Goal: Communication & Community: Answer question/provide support

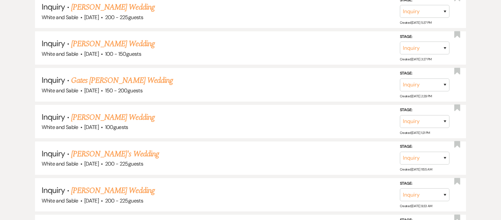
scroll to position [638, 0]
click at [122, 69] on li "Inquiry · Gates [PERSON_NAME] Wedding White and Sable · [DATE] · 150 - 200 gues…" at bounding box center [250, 83] width 431 height 33
click at [122, 77] on link "Gates [PERSON_NAME] Wedding" at bounding box center [122, 80] width 102 height 12
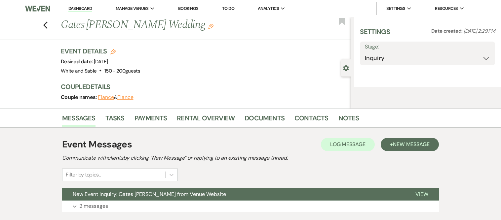
select select "5"
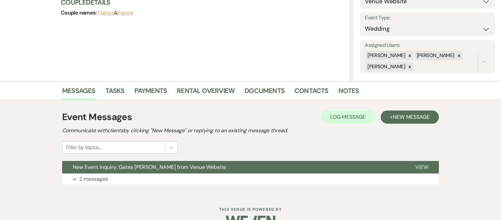
scroll to position [101, 0]
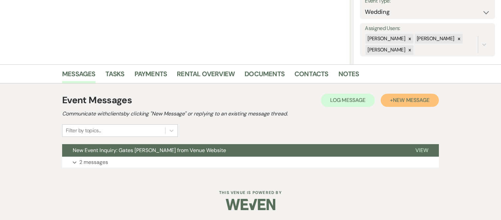
click at [397, 104] on button "+ New Message" at bounding box center [410, 100] width 58 height 13
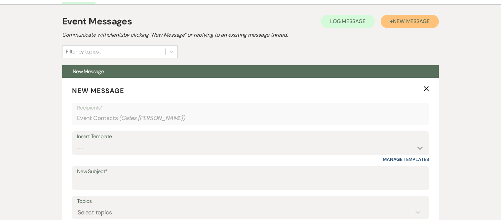
scroll to position [243, 0]
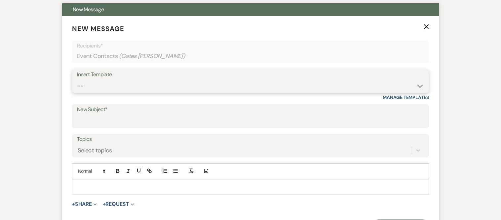
click at [173, 82] on select "-- Inquiry Response (Venue Guide) Schedule - Venue Tour Appt Confirmation Sched…" at bounding box center [250, 86] width 347 height 13
select select "4647"
click at [77, 80] on select "-- Inquiry Response (Venue Guide) Schedule - Venue Tour Appt Confirmation Sched…" at bounding box center [250, 86] width 347 height 13
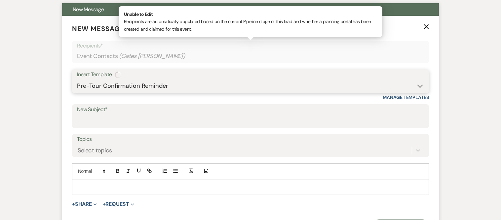
type input "Your Upcoming Tour at White & Sable!"
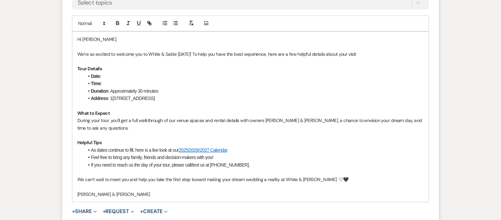
scroll to position [393, 0]
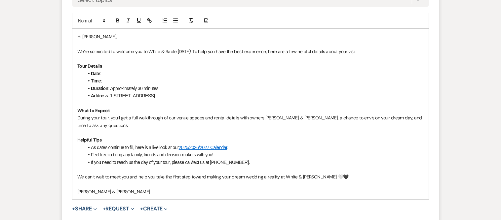
click at [112, 72] on li "Date :" at bounding box center [254, 73] width 340 height 7
click at [108, 77] on li "Time :" at bounding box center [254, 80] width 340 height 7
drag, startPoint x: 178, startPoint y: 81, endPoint x: 119, endPoint y: 82, distance: 59.5
click at [119, 82] on li "Time : 5:45pm - [DATE]" at bounding box center [254, 80] width 340 height 7
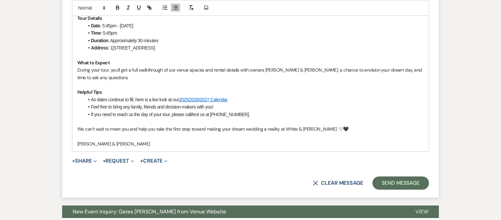
scroll to position [445, 0]
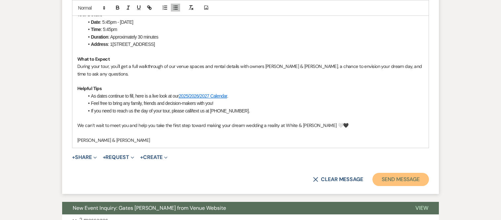
click at [398, 184] on button "Send Message" at bounding box center [400, 179] width 56 height 13
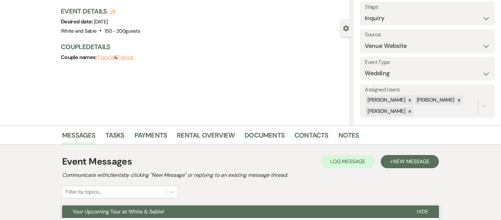
scroll to position [0, 0]
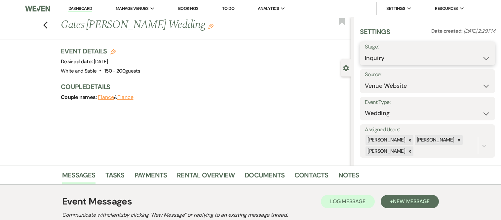
click at [387, 59] on select "Inquiry Follow Up Tour Requested Tour Confirmed Toured Proposal Sent Booked Lost" at bounding box center [427, 58] width 125 height 13
select select "2"
click at [365, 52] on select "Inquiry Follow Up Tour Requested Tour Confirmed Toured Proposal Sent Booked Lost" at bounding box center [427, 58] width 125 height 13
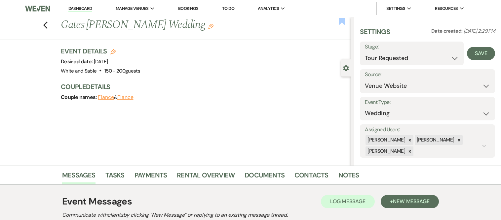
click at [342, 21] on use "button" at bounding box center [342, 21] width 6 height 7
click at [486, 54] on button "Save" at bounding box center [481, 53] width 28 height 13
click at [44, 23] on icon "Previous" at bounding box center [45, 25] width 5 height 8
select select "2"
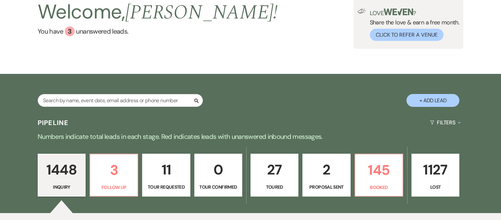
scroll to position [94, 0]
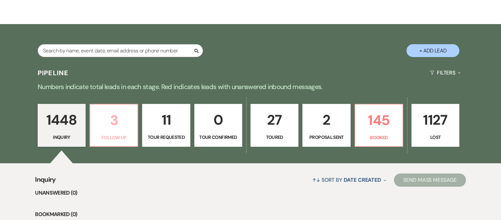
click at [125, 129] on p "3" at bounding box center [113, 120] width 39 height 22
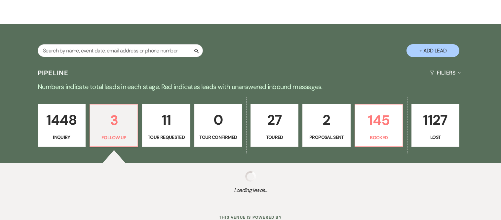
select select "9"
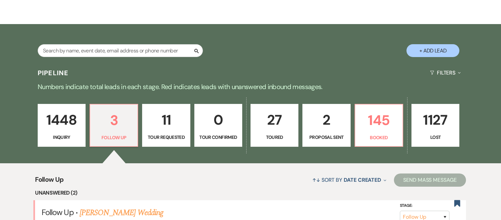
click at [165, 131] on p "11" at bounding box center [165, 120] width 39 height 22
select select "2"
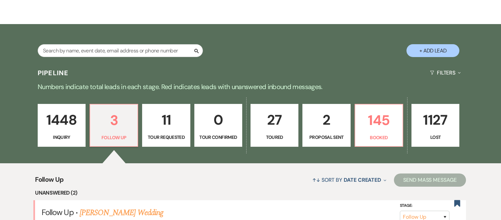
select select "2"
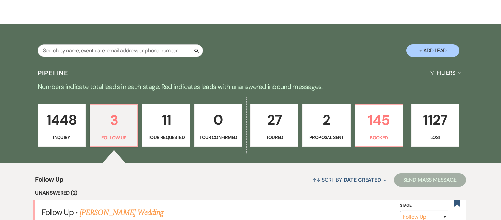
select select "2"
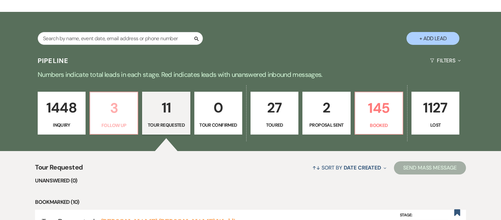
click at [120, 118] on p "3" at bounding box center [113, 108] width 39 height 22
select select "9"
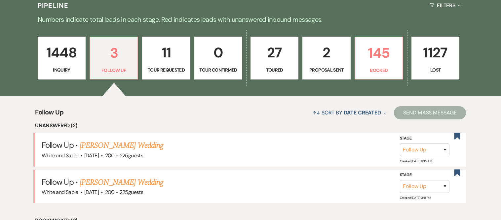
scroll to position [187, 0]
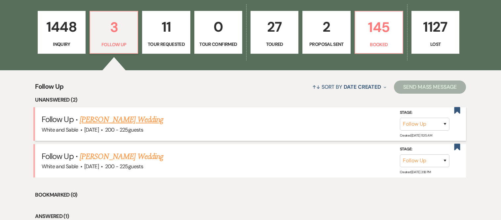
click at [126, 119] on link "[PERSON_NAME] Wedding" at bounding box center [122, 120] width 84 height 12
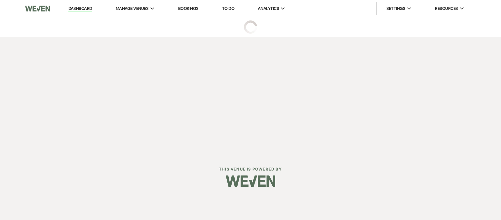
select select "9"
select select "5"
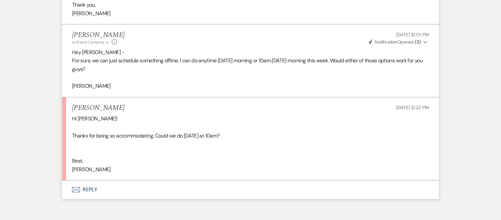
scroll to position [1013, 0]
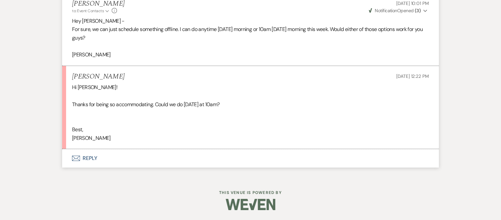
click at [156, 157] on button "Envelope Reply" at bounding box center [250, 158] width 377 height 19
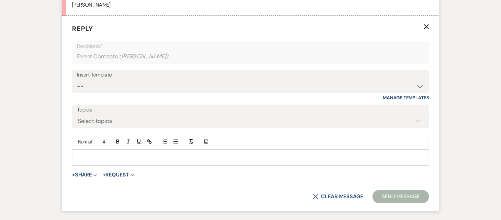
scroll to position [1150, 0]
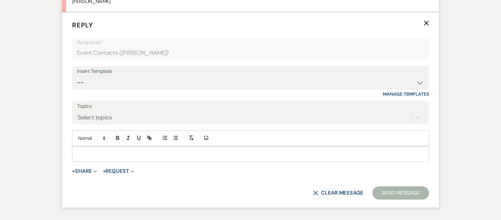
click at [136, 151] on p at bounding box center [250, 154] width 346 height 7
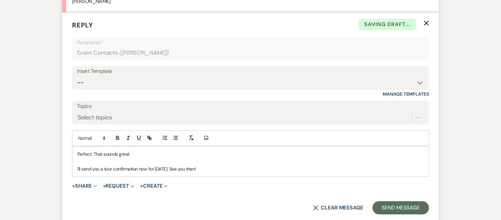
click at [182, 70] on div "Insert Template" at bounding box center [250, 72] width 347 height 10
click at [212, 170] on p "I'll send you a tour confirmation now for [DATE]. See you then!" at bounding box center [250, 169] width 346 height 7
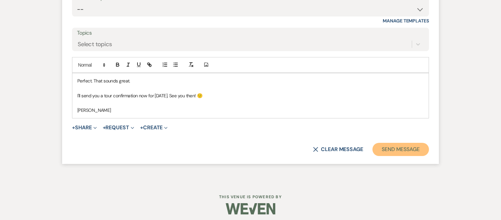
click at [380, 153] on button "Send Message" at bounding box center [400, 149] width 56 height 13
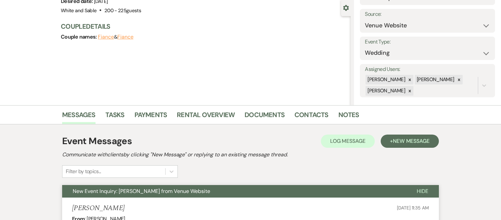
scroll to position [40, 0]
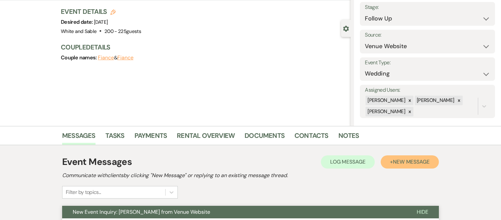
click at [405, 160] on span "New Message" at bounding box center [411, 162] width 37 height 7
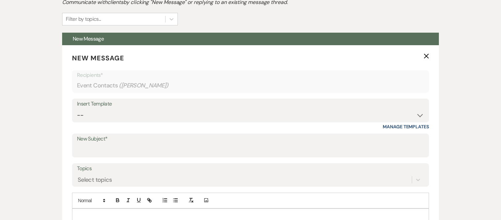
scroll to position [240, 0]
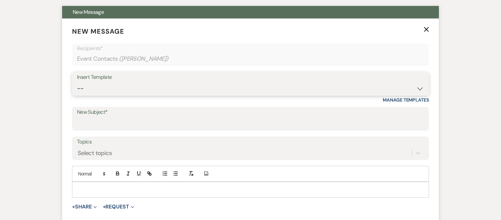
click at [163, 82] on select "-- Inquiry Response (Venue Guide) Schedule - Venue Tour Appt Confirmation Sched…" at bounding box center [250, 88] width 347 height 13
select select "4647"
click at [77, 82] on select "-- Inquiry Response (Venue Guide) Schedule - Venue Tour Appt Confirmation Sched…" at bounding box center [250, 88] width 347 height 13
type input "Your Upcoming Tour at White & Sable!"
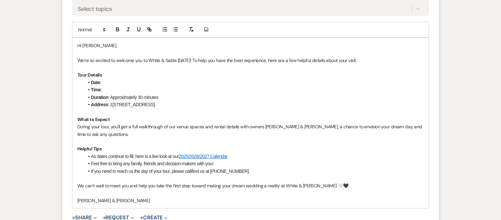
scroll to position [385, 0]
click at [181, 58] on p "We’re so excited to welcome you to White & Sable [DATE]! To help you have the b…" at bounding box center [250, 59] width 346 height 7
click at [131, 79] on li "Date :" at bounding box center [254, 82] width 340 height 7
click at [131, 82] on li "Date : 12:00pm - [DATE]" at bounding box center [254, 82] width 340 height 7
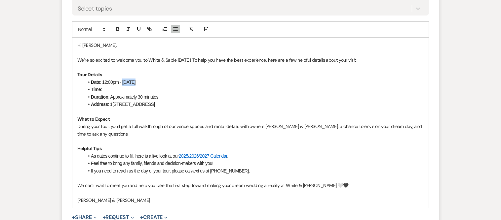
click at [131, 82] on li "Date : 12:00pm - [DATE]" at bounding box center [254, 82] width 340 height 7
click at [124, 87] on li "Time :" at bounding box center [254, 89] width 340 height 7
drag, startPoint x: 113, startPoint y: 89, endPoint x: 105, endPoint y: 89, distance: 8.3
click at [105, 89] on li "Time : 12:00pm - [DATE]" at bounding box center [254, 89] width 340 height 7
drag, startPoint x: 180, startPoint y: 89, endPoint x: 115, endPoint y: 91, distance: 65.1
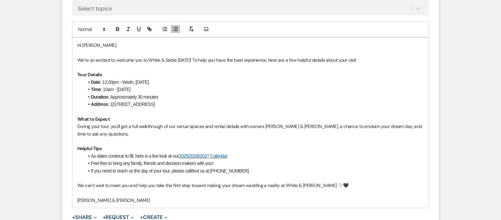
click at [115, 91] on li "Time : 10am - [DATE]" at bounding box center [254, 89] width 340 height 7
drag, startPoint x: 123, startPoint y: 83, endPoint x: 103, endPoint y: 83, distance: 19.5
click at [103, 83] on li "Date : 12:00pm - Wedn, [DATE]" at bounding box center [254, 82] width 340 height 7
click at [112, 82] on li "Date : Wedn, [DATE]" at bounding box center [254, 82] width 340 height 7
click at [154, 81] on li "Date : [DATE]" at bounding box center [254, 82] width 340 height 7
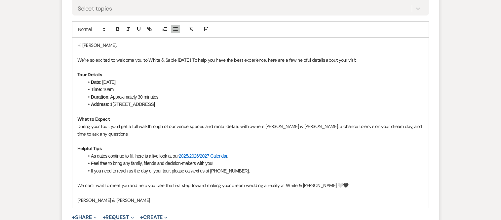
click at [203, 92] on li "Time : 10am" at bounding box center [254, 89] width 340 height 7
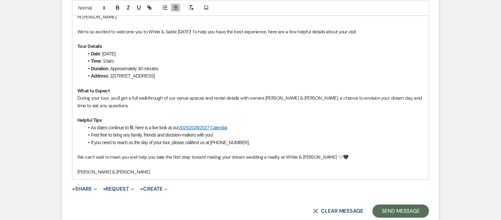
scroll to position [414, 0]
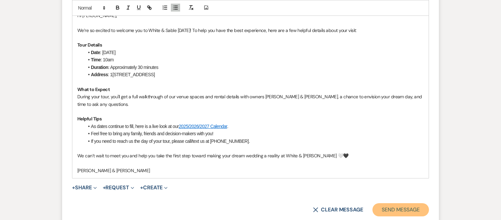
click at [396, 210] on button "Send Message" at bounding box center [400, 210] width 56 height 13
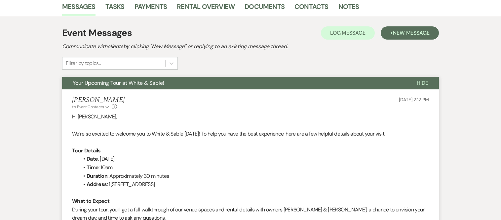
scroll to position [0, 0]
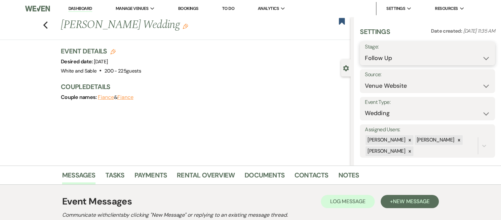
click at [383, 59] on select "Inquiry Follow Up Tour Requested Tour Confirmed Toured Proposal Sent Booked Lost" at bounding box center [427, 58] width 125 height 13
select select "2"
click at [365, 52] on select "Inquiry Follow Up Tour Requested Tour Confirmed Toured Proposal Sent Booked Lost" at bounding box center [427, 58] width 125 height 13
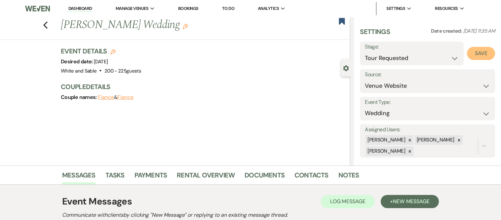
click at [477, 52] on button "Save" at bounding box center [481, 53] width 28 height 13
click at [43, 24] on icon "Previous" at bounding box center [45, 25] width 5 height 8
select select "9"
select select "2"
select select "9"
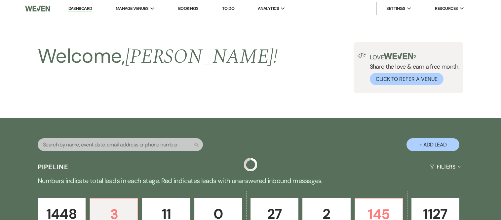
scroll to position [187, 0]
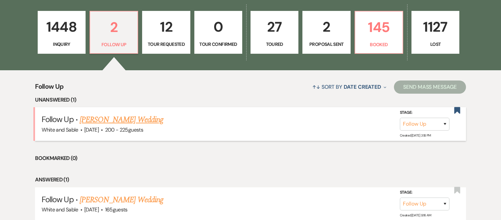
click at [126, 122] on link "[PERSON_NAME] Wedding" at bounding box center [122, 120] width 84 height 12
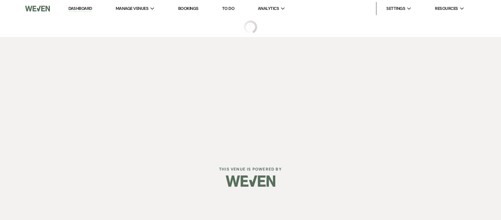
select select "9"
select select "5"
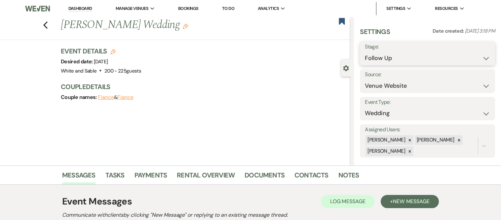
click at [401, 58] on select "Inquiry Follow Up Tour Requested Tour Confirmed Toured Proposal Sent Booked Lost" at bounding box center [427, 58] width 125 height 13
select select "2"
click at [365, 52] on select "Inquiry Follow Up Tour Requested Tour Confirmed Toured Proposal Sent Booked Lost" at bounding box center [427, 58] width 125 height 13
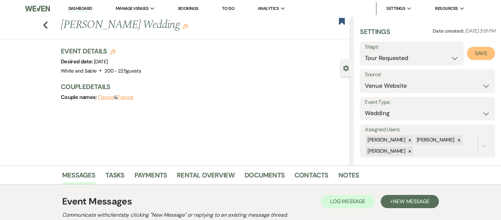
click at [479, 51] on button "Save" at bounding box center [481, 53] width 28 height 13
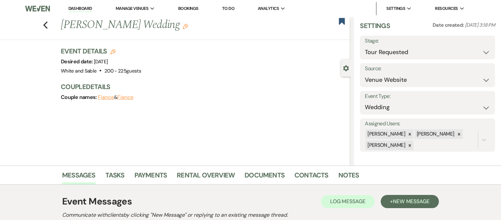
click at [420, 215] on h2 "Communicate with clients by clicking "New Message" or replying to an existing m…" at bounding box center [250, 215] width 377 height 8
click at [419, 204] on span "New Message" at bounding box center [411, 201] width 37 height 7
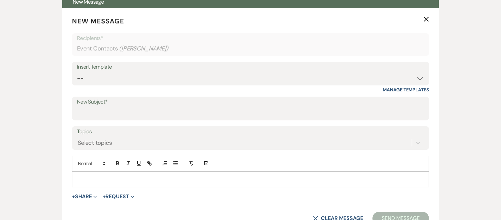
scroll to position [247, 0]
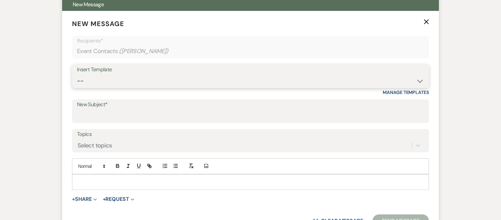
click at [212, 76] on select "-- Inquiry Response (Venue Guide) Schedule - Venue Tour Appt Confirmation Sched…" at bounding box center [250, 81] width 347 height 13
select select "4647"
click at [77, 75] on select "-- Inquiry Response (Venue Guide) Schedule - Venue Tour Appt Confirmation Sched…" at bounding box center [250, 81] width 347 height 13
type input "Your Upcoming Tour at White & Sable!"
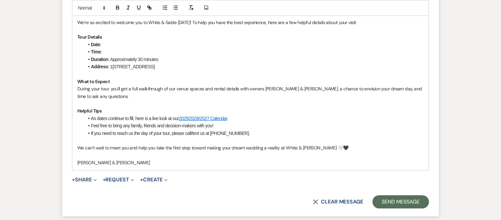
scroll to position [419, 0]
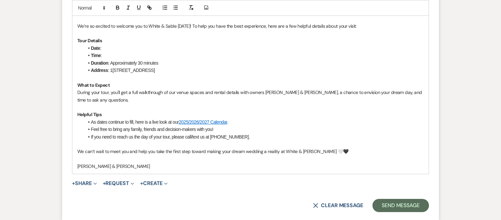
click at [189, 25] on p "We’re so excited to welcome you to White & Sable [DATE]! To help you have the b…" at bounding box center [250, 25] width 346 height 7
click at [119, 48] on li "Date :" at bounding box center [254, 48] width 340 height 7
click at [114, 54] on li "Time :" at bounding box center [254, 55] width 340 height 7
drag, startPoint x: 189, startPoint y: 56, endPoint x: 119, endPoint y: 54, distance: 70.4
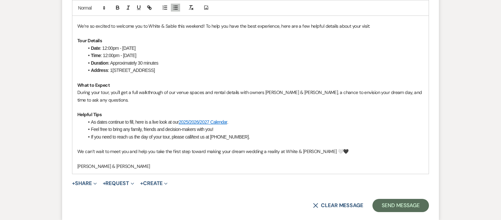
click at [119, 54] on li "Time : 12:00pm - [DATE]" at bounding box center [254, 55] width 340 height 7
drag, startPoint x: 123, startPoint y: 47, endPoint x: 102, endPoint y: 47, distance: 20.5
click at [102, 47] on li "Date : 12:00pm - [DATE]" at bounding box center [254, 48] width 340 height 7
drag, startPoint x: 296, startPoint y: 92, endPoint x: 249, endPoint y: 91, distance: 47.3
click at [249, 91] on p "During your tour, you'll get a full walkthrough of our venue spaces and rental …" at bounding box center [250, 96] width 346 height 15
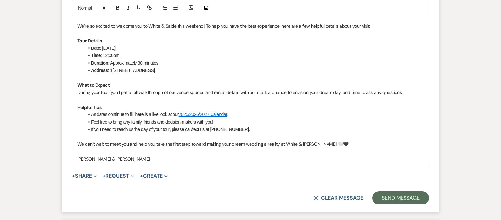
click at [302, 120] on li "Feel free to bring any family, friends and decision-makers with you!" at bounding box center [254, 122] width 340 height 7
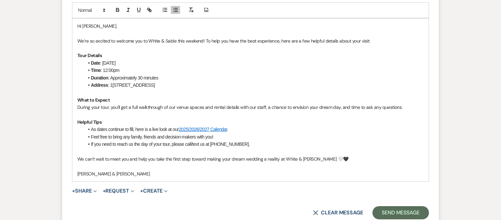
scroll to position [410, 0]
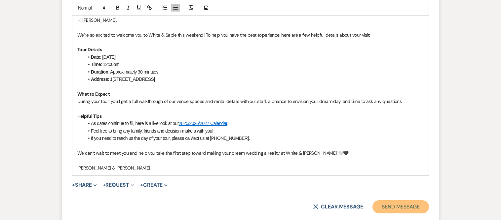
click at [393, 202] on button "Send Message" at bounding box center [400, 207] width 56 height 13
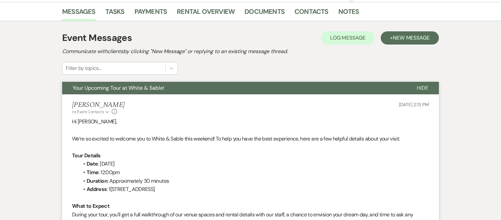
scroll to position [0, 0]
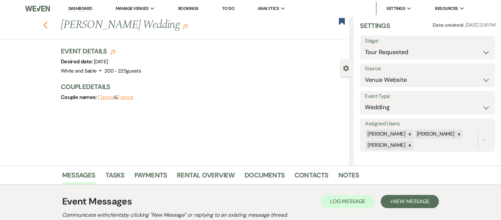
click at [45, 24] on use "button" at bounding box center [45, 24] width 4 height 7
select select "2"
select select "9"
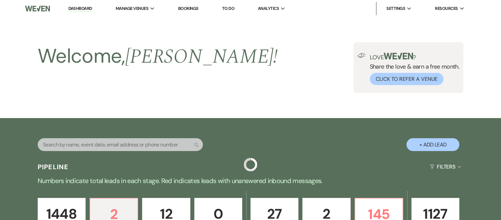
scroll to position [187, 0]
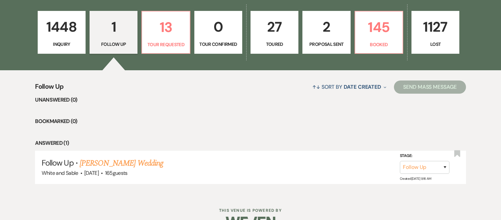
click at [113, 31] on p "1" at bounding box center [113, 27] width 39 height 22
click at [68, 36] on p "1448" at bounding box center [61, 27] width 39 height 22
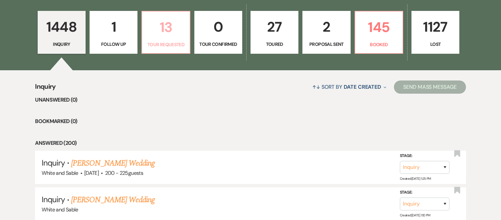
click at [173, 42] on p "Tour Requested" at bounding box center [165, 44] width 39 height 7
select select "2"
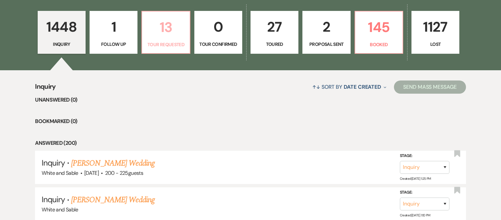
select select "2"
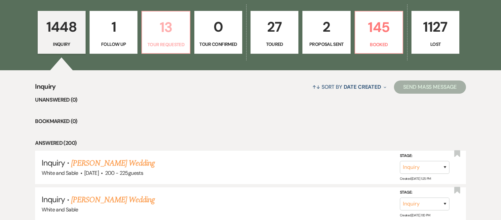
select select "2"
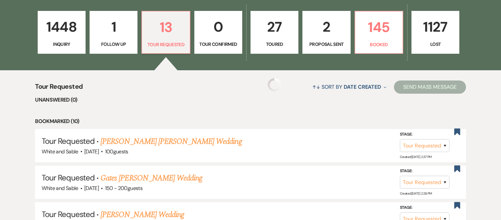
select select "2"
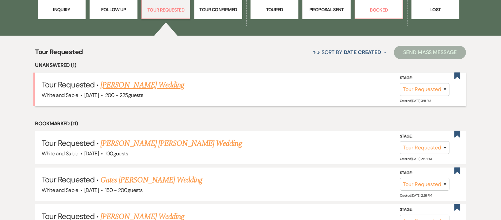
click at [151, 87] on link "[PERSON_NAME] Wedding" at bounding box center [142, 85] width 84 height 12
select select "2"
select select "5"
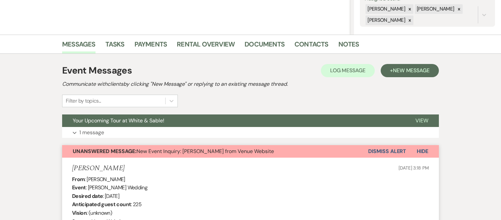
scroll to position [132, 0]
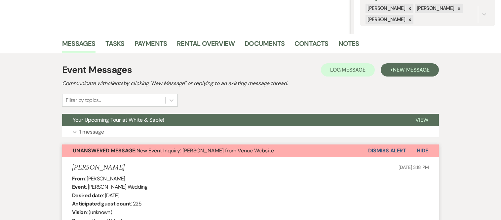
click at [389, 151] on button "Dismiss Alert" at bounding box center [387, 151] width 38 height 13
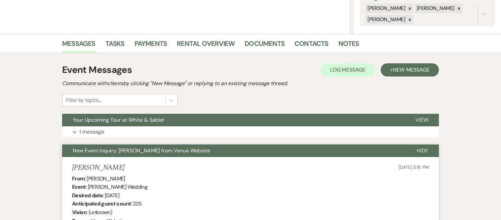
scroll to position [0, 0]
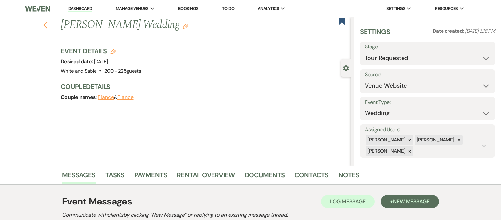
click at [46, 22] on icon "Previous" at bounding box center [45, 25] width 5 height 8
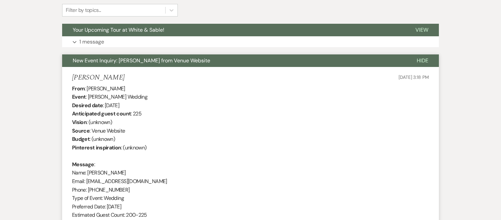
select select "2"
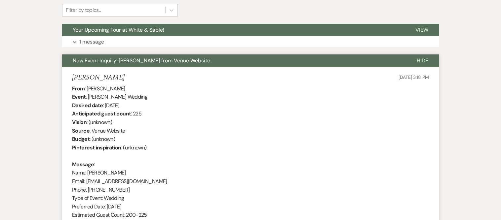
select select "2"
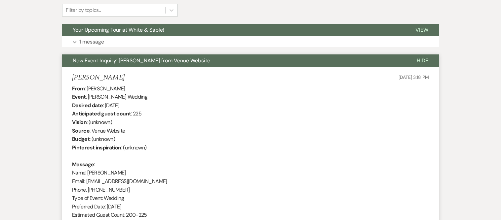
select select "2"
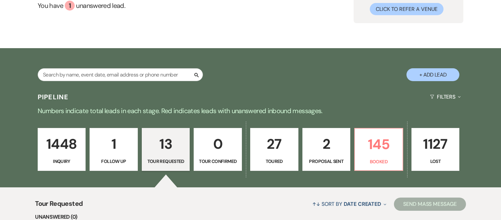
scroll to position [74, 0]
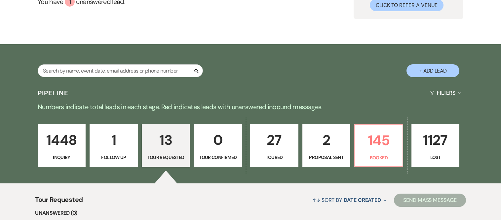
click at [69, 158] on p "Inquiry" at bounding box center [62, 157] width 40 height 7
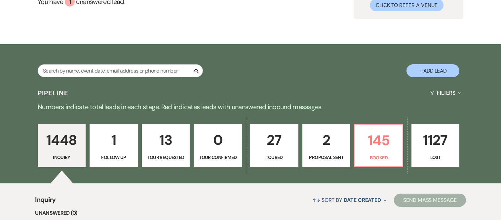
click at [144, 156] on link "13 Tour Requested" at bounding box center [166, 145] width 48 height 43
select select "2"
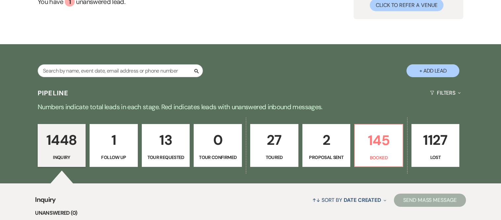
select select "2"
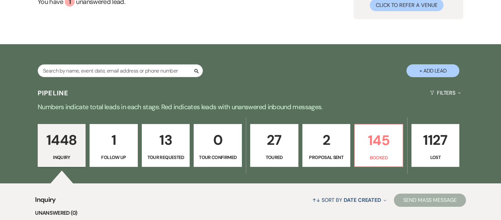
select select "2"
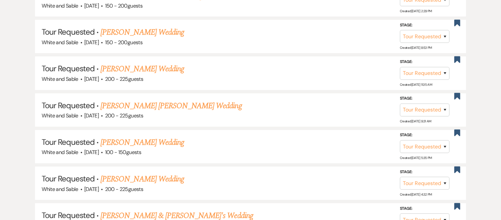
scroll to position [371, 0]
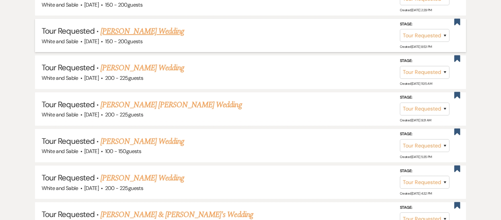
click at [143, 33] on link "[PERSON_NAME] Wedding" at bounding box center [142, 31] width 84 height 12
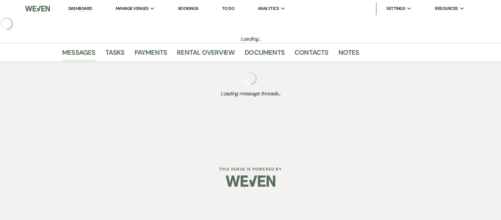
select select "2"
select select "5"
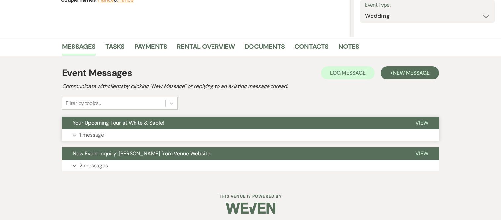
click at [147, 129] on button "Your Upcoming Tour at White & Sable!" at bounding box center [233, 123] width 343 height 13
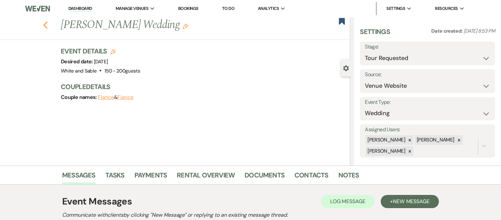
click at [47, 24] on icon "Previous" at bounding box center [45, 25] width 5 height 8
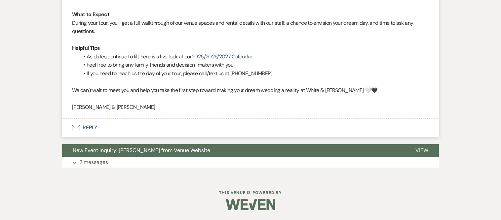
select select "2"
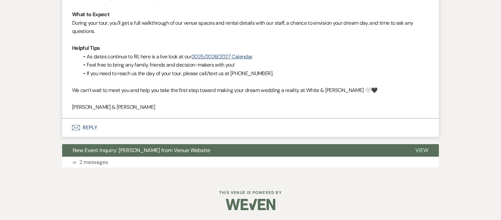
select select "2"
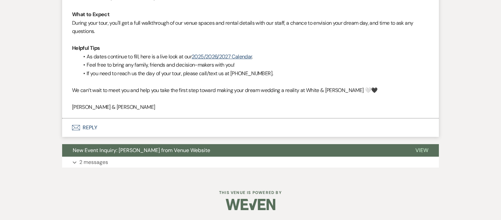
select select "2"
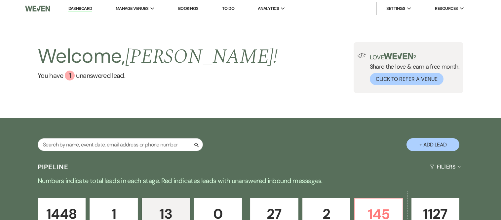
click at [72, 7] on link "Dashboard" at bounding box center [80, 9] width 24 height 6
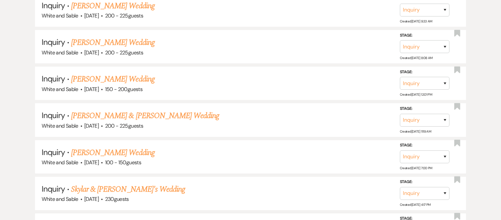
scroll to position [791, 0]
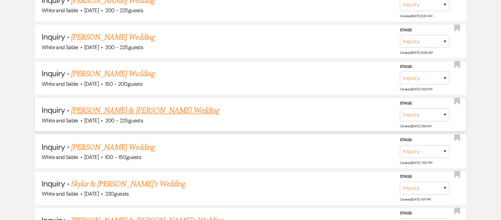
click at [108, 105] on link "[PERSON_NAME] & [PERSON_NAME] Wedding" at bounding box center [145, 111] width 148 height 12
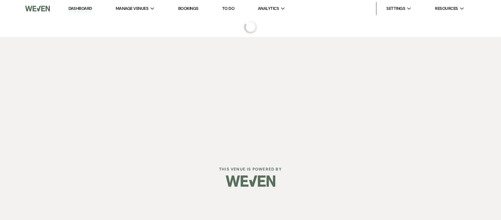
select select "5"
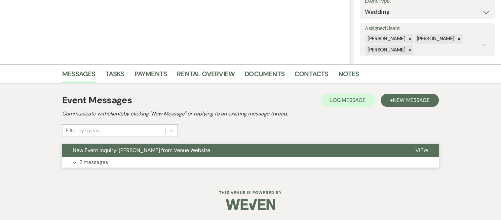
click at [135, 156] on button "New Event Inquiry: [PERSON_NAME] from Venue Website" at bounding box center [233, 150] width 343 height 13
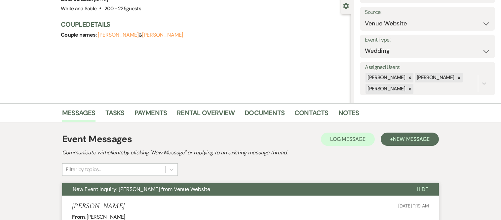
scroll to position [65, 0]
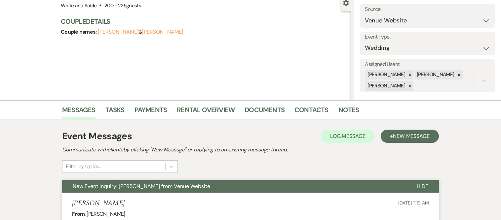
click at [137, 187] on span "New Event Inquiry: [PERSON_NAME] from Venue Website" at bounding box center [141, 186] width 137 height 7
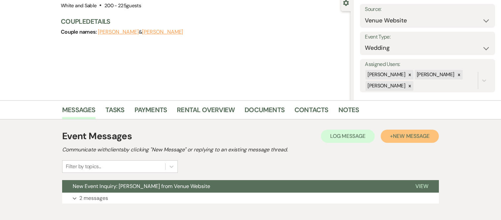
click at [405, 141] on button "+ New Message" at bounding box center [410, 136] width 58 height 13
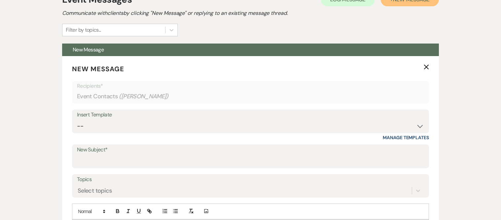
scroll to position [222, 0]
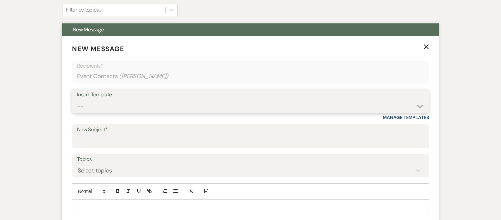
click at [156, 106] on select "-- Inquiry Response (Venue Guide) Schedule - Venue Tour Appt Confirmation Sched…" at bounding box center [250, 106] width 347 height 13
select select "5948"
click at [77, 100] on select "-- Inquiry Response (Venue Guide) Schedule - Venue Tour Appt Confirmation Sched…" at bounding box center [250, 106] width 347 height 13
type input "Interactive 3-D Virtual Tour of White & Sable 🤍🖤"
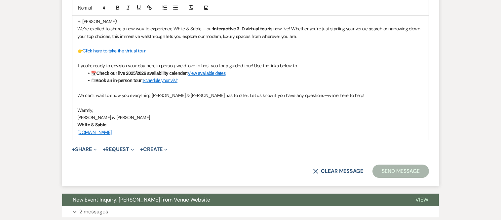
scroll to position [409, 0]
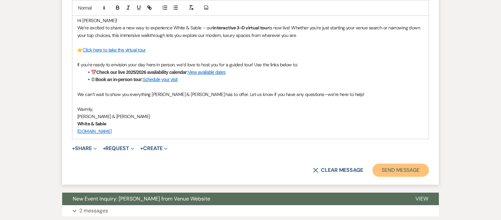
click at [390, 172] on button "Send Message" at bounding box center [400, 170] width 56 height 13
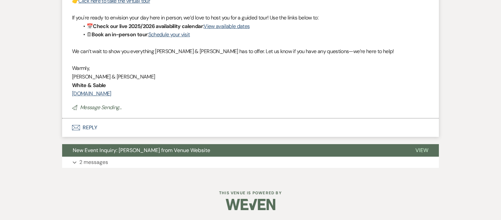
scroll to position [0, 0]
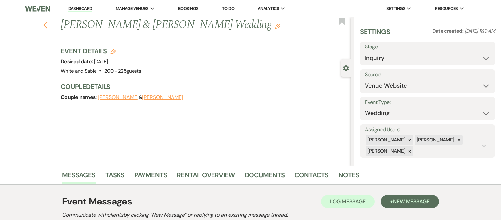
click at [45, 24] on use "button" at bounding box center [45, 24] width 4 height 7
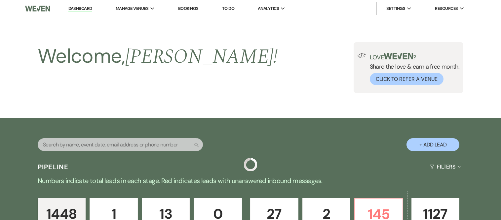
scroll to position [791, 0]
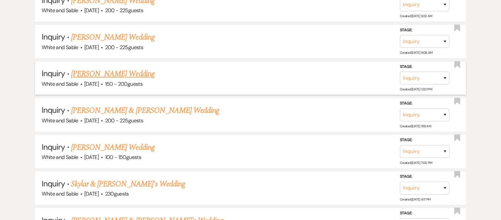
click at [120, 68] on link "[PERSON_NAME] Wedding" at bounding box center [113, 74] width 84 height 12
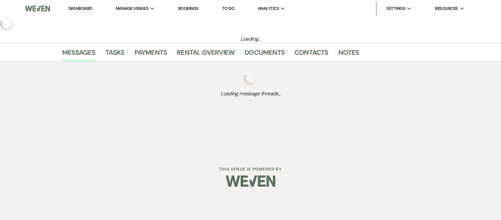
select select "5"
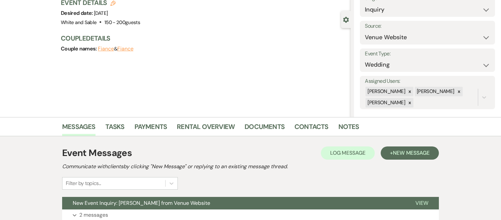
scroll to position [60, 0]
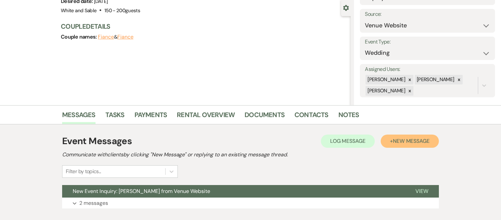
click at [401, 139] on span "New Message" at bounding box center [411, 141] width 37 height 7
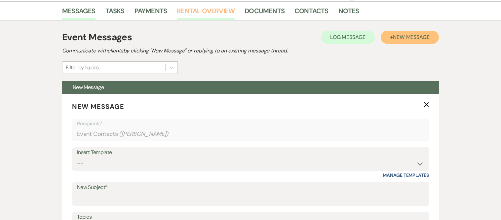
scroll to position [191, 0]
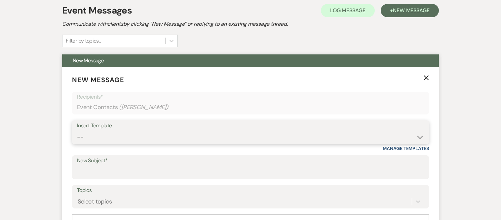
click at [183, 140] on select "-- Inquiry Response (Venue Guide) Schedule - Venue Tour Appt Confirmation Sched…" at bounding box center [250, 137] width 347 height 13
select select "5948"
click at [77, 131] on select "-- Inquiry Response (Venue Guide) Schedule - Venue Tour Appt Confirmation Sched…" at bounding box center [250, 137] width 347 height 13
type input "Interactive 3-D Virtual Tour of White & Sable 🤍🖤"
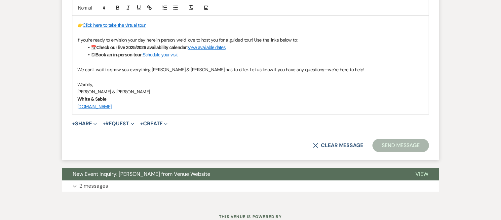
scroll to position [435, 0]
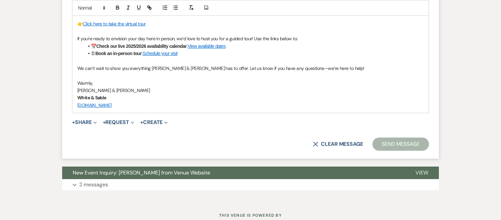
click at [383, 149] on button "Send Message" at bounding box center [400, 144] width 56 height 13
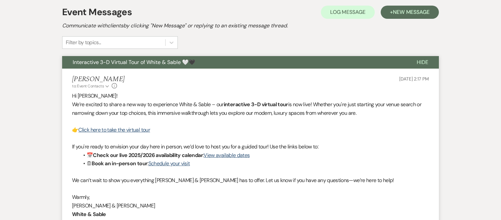
scroll to position [0, 0]
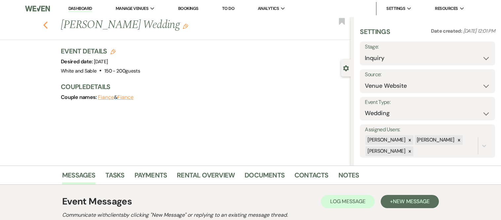
click at [47, 22] on use "button" at bounding box center [45, 24] width 4 height 7
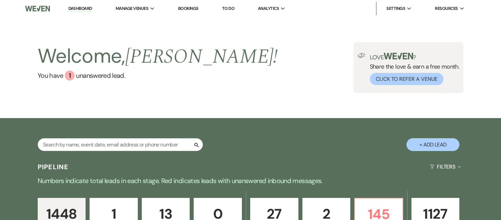
click at [83, 9] on link "Dashboard" at bounding box center [80, 9] width 24 height 6
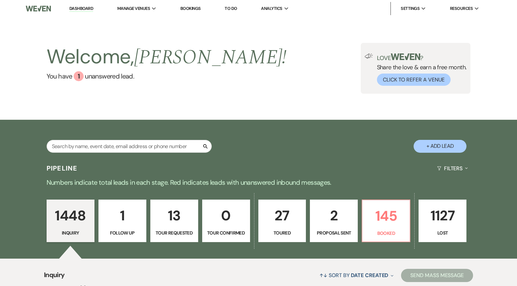
click at [85, 9] on link "Dashboard" at bounding box center [81, 9] width 24 height 6
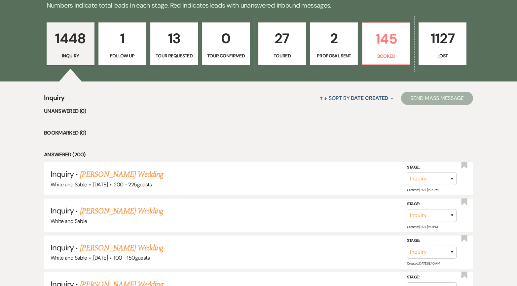
scroll to position [151, 0]
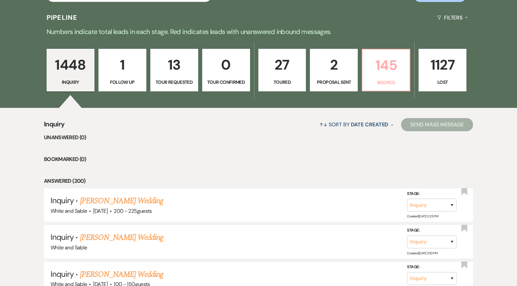
click at [368, 83] on p "Booked" at bounding box center [385, 82] width 39 height 7
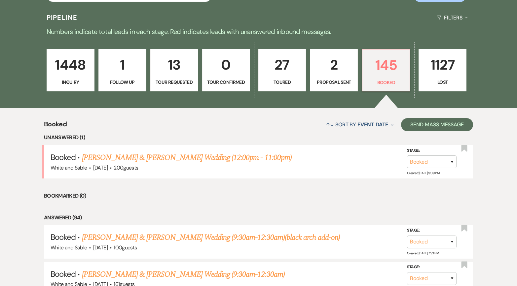
scroll to position [92, 0]
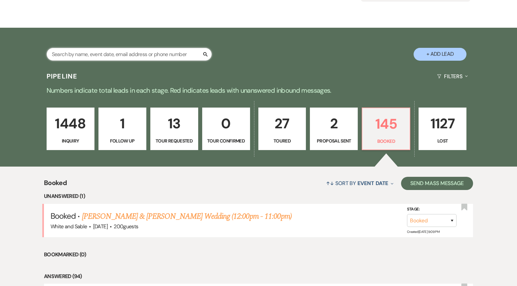
click at [133, 52] on input "text" at bounding box center [129, 54] width 165 height 13
type input "[PERSON_NAME]"
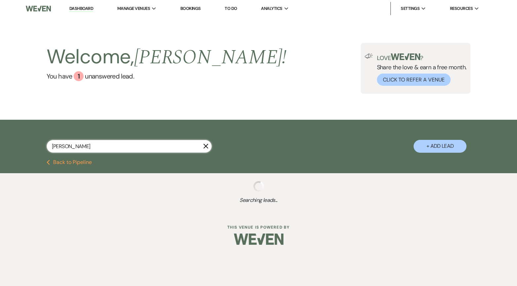
select select "8"
select select "6"
select select "8"
select select "5"
select select "8"
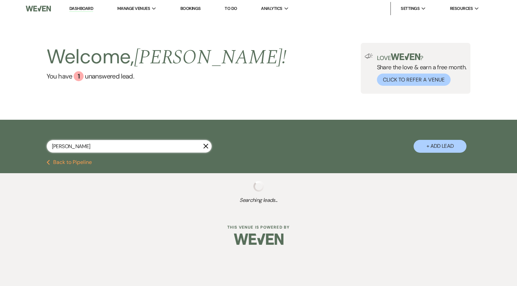
select select "5"
select select "8"
select select "5"
select select "8"
select select "5"
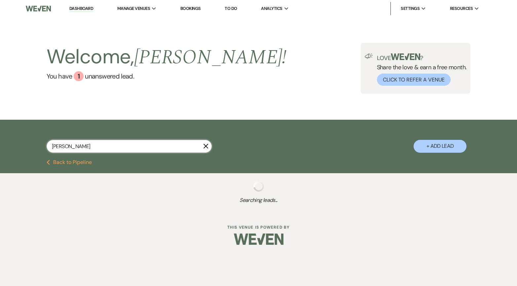
select select "8"
select select "6"
select select "8"
select select "5"
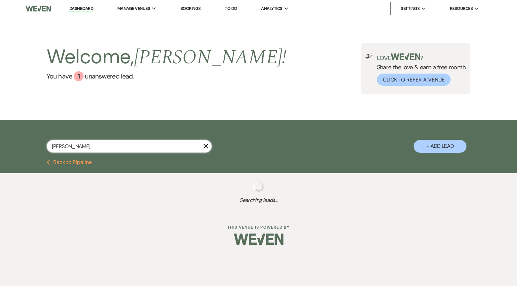
select select "8"
select select "6"
select select "8"
select select "6"
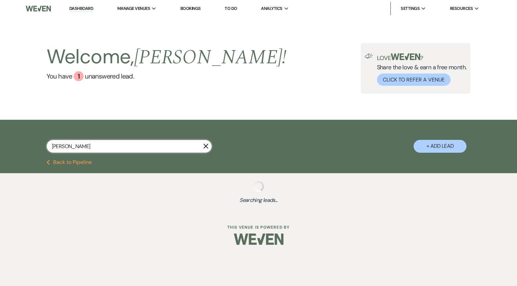
select select "8"
select select "5"
select select "8"
select select "5"
select select "8"
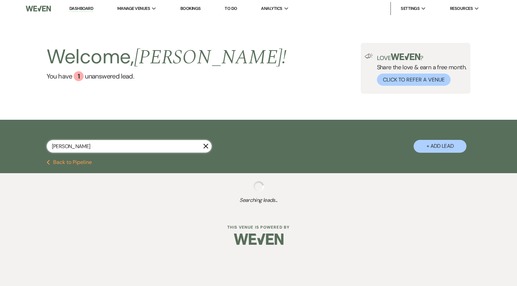
select select "6"
select select "8"
select select "2"
select select "8"
select select "2"
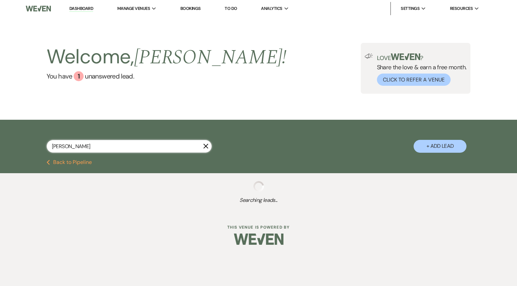
select select "8"
select select "2"
select select "8"
select select "2"
select select "8"
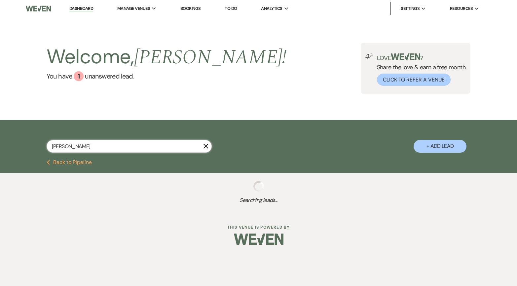
select select "2"
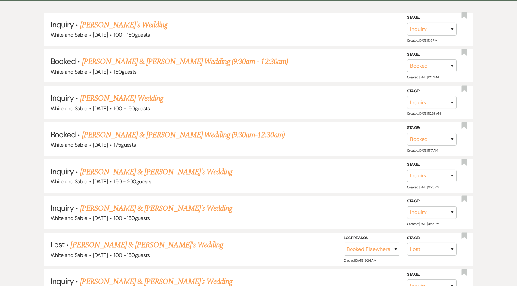
scroll to position [175, 0]
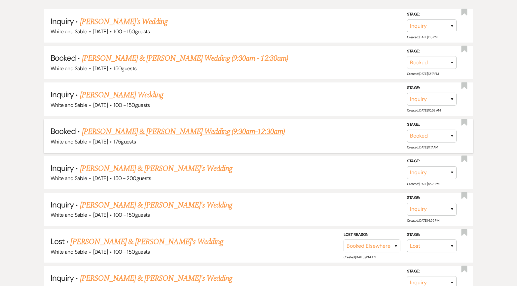
click at [160, 131] on link "[PERSON_NAME] & [PERSON_NAME] Wedding (9:30am-12:30am)" at bounding box center [183, 132] width 203 height 12
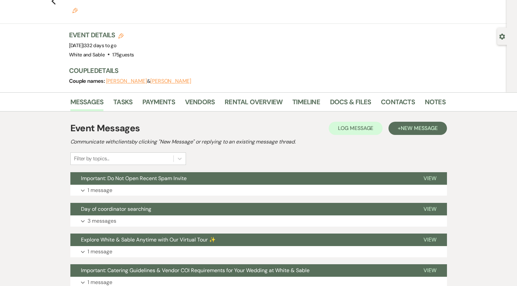
scroll to position [31, 0]
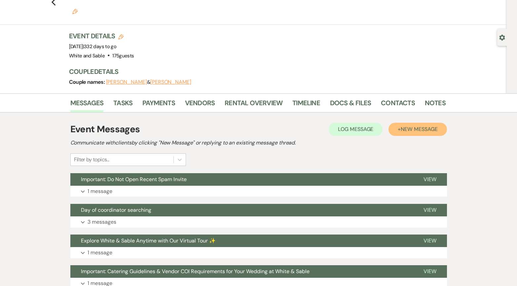
click at [415, 126] on span "New Message" at bounding box center [419, 129] width 37 height 7
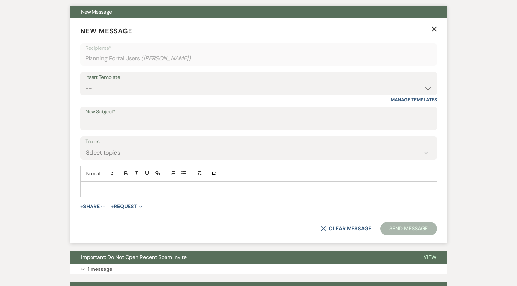
scroll to position [183, 0]
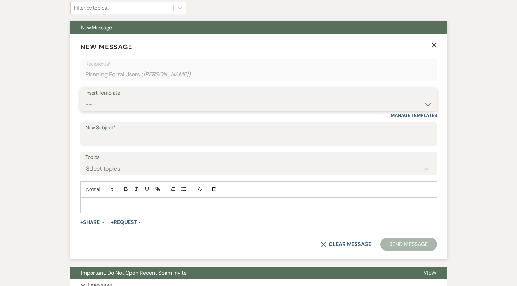
click at [125, 98] on select "-- Inquiry Response (Venue Guide) Schedule - Venue Tour Appt Confirmation Sched…" at bounding box center [258, 104] width 347 height 13
select select "4162"
click at [85, 98] on select "-- Inquiry Response (Venue Guide) Schedule - Venue Tour Appt Confirmation Sched…" at bounding box center [258, 104] width 347 height 13
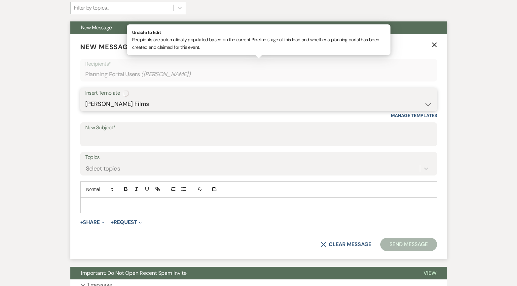
type input "[PERSON_NAME] Films with a W&S discount!"
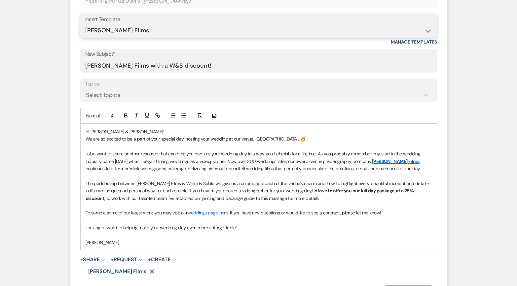
scroll to position [264, 0]
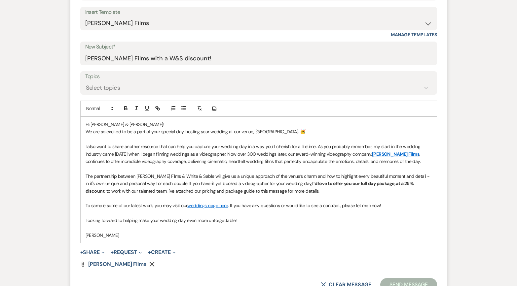
click at [399, 220] on button "Send Message" at bounding box center [408, 285] width 56 height 13
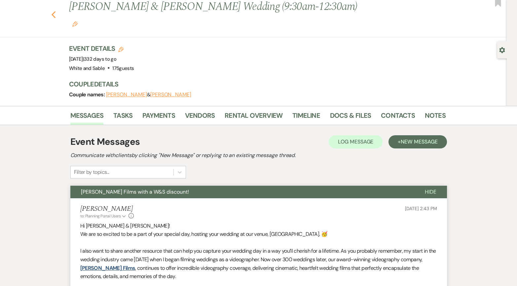
click at [53, 11] on icon "Previous" at bounding box center [53, 15] width 5 height 8
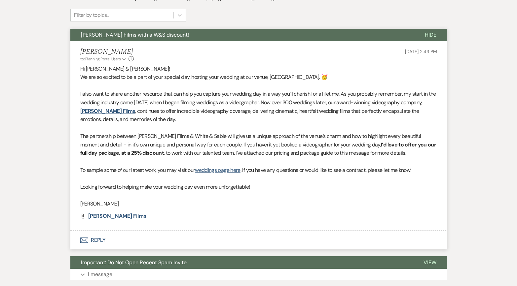
select select "8"
select select "6"
select select "8"
select select "5"
select select "8"
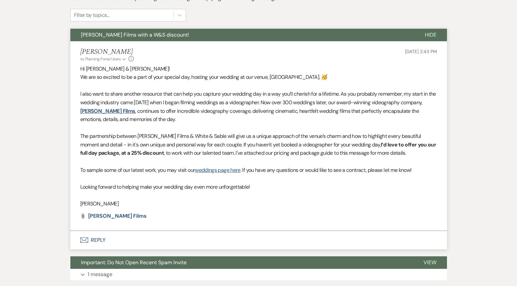
select select "5"
select select "8"
select select "5"
select select "8"
select select "5"
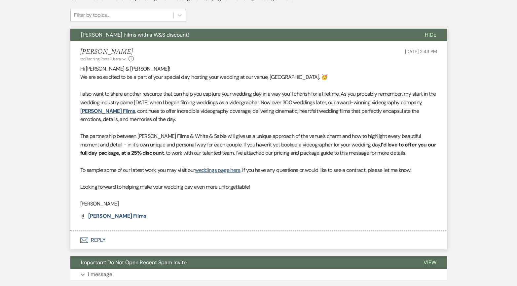
select select "8"
select select "6"
select select "8"
select select "5"
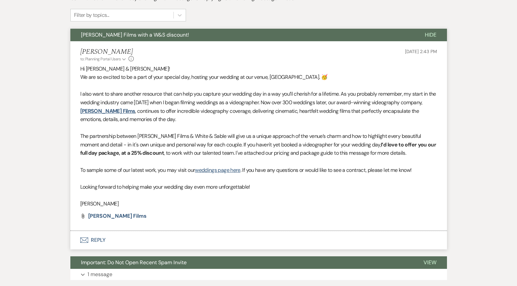
select select "8"
select select "6"
select select "8"
select select "6"
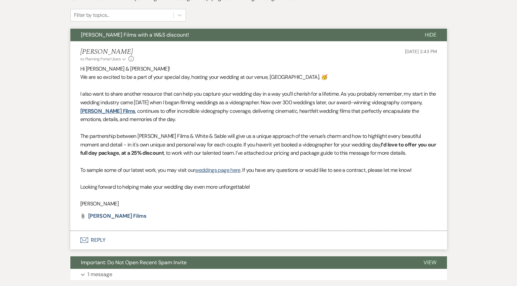
select select "8"
select select "5"
select select "8"
select select "5"
select select "8"
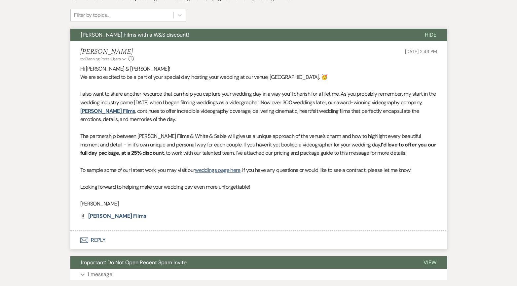
select select "6"
select select "8"
select select "2"
select select "8"
select select "2"
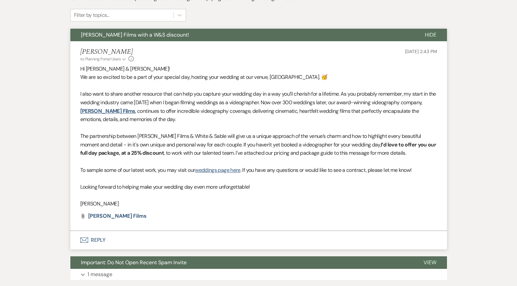
select select "8"
select select "2"
select select "8"
select select "2"
select select "8"
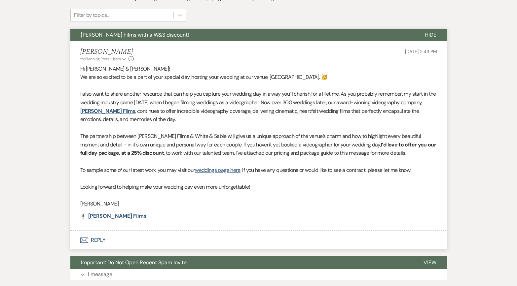
select select "2"
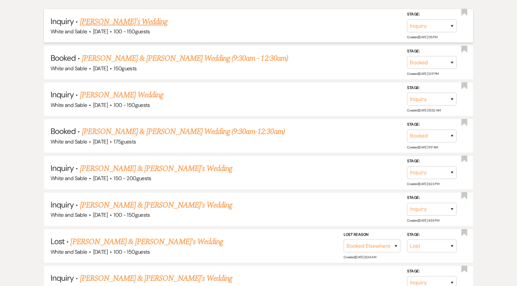
scroll to position [73, 0]
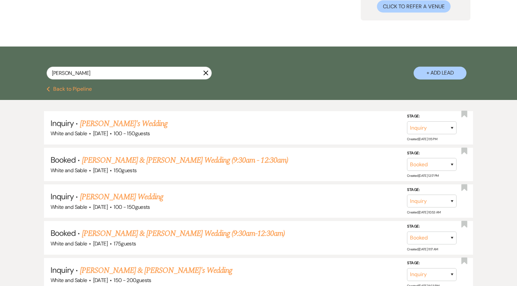
click at [207, 72] on use "button" at bounding box center [206, 73] width 5 height 5
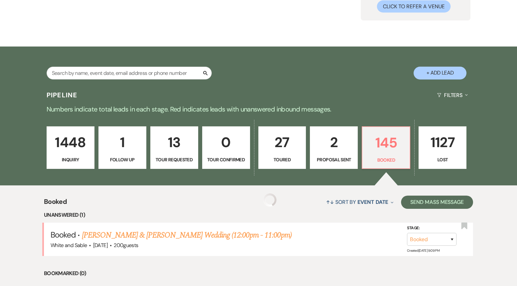
scroll to position [92, 0]
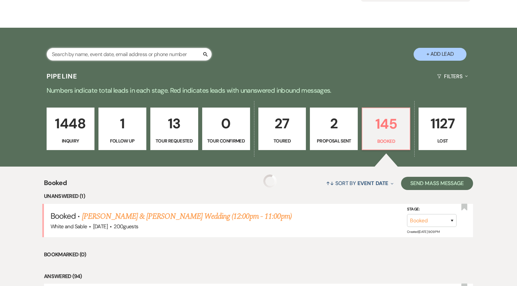
click at [160, 56] on input "text" at bounding box center [129, 54] width 165 height 13
type input "camila"
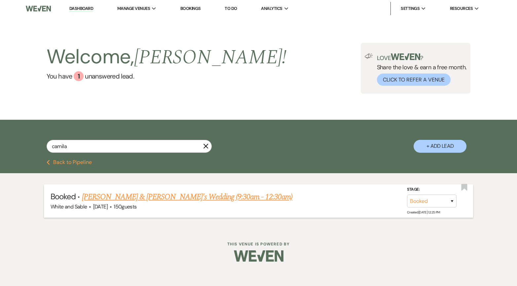
click at [158, 196] on link "[PERSON_NAME] & [PERSON_NAME]'s Wedding (9:30am - 12:30am)" at bounding box center [187, 197] width 210 height 12
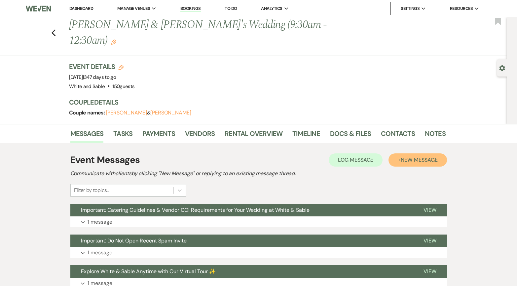
click at [399, 154] on button "+ New Message" at bounding box center [418, 160] width 58 height 13
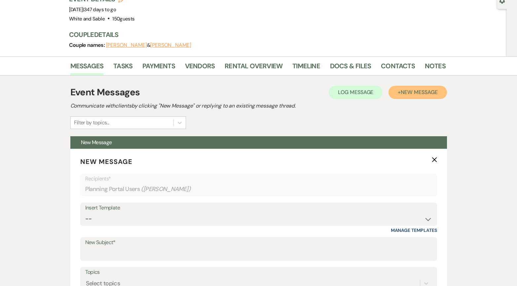
scroll to position [112, 0]
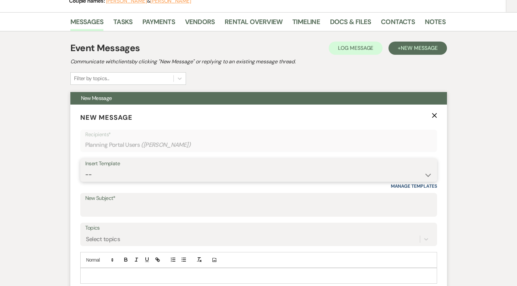
click at [231, 169] on select "-- Inquiry Response (Venue Guide) Schedule - Venue Tour Appt Confirmation Sched…" at bounding box center [258, 175] width 347 height 13
select select "4162"
click at [85, 169] on select "-- Inquiry Response (Venue Guide) Schedule - Venue Tour Appt Confirmation Sched…" at bounding box center [258, 175] width 347 height 13
type input "[PERSON_NAME] Films with a W&S discount!"
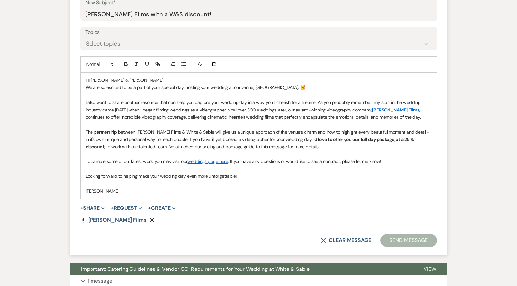
scroll to position [315, 0]
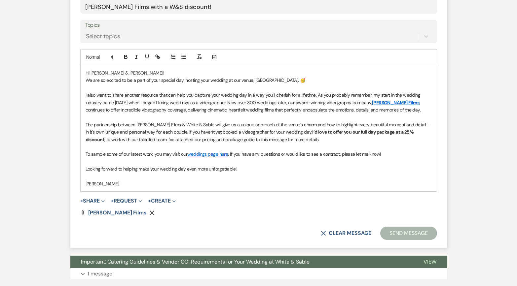
click at [398, 220] on button "Send Message" at bounding box center [408, 233] width 56 height 13
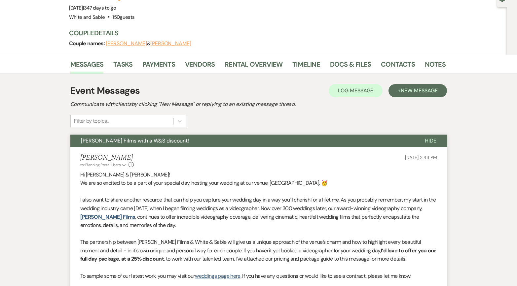
scroll to position [0, 0]
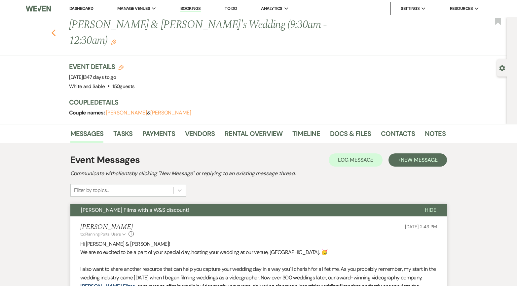
click at [52, 29] on icon "Previous" at bounding box center [53, 33] width 5 height 8
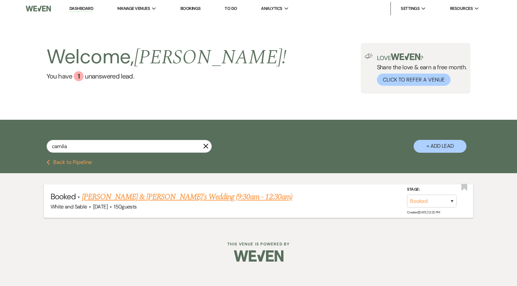
click at [138, 199] on link "[PERSON_NAME] & [PERSON_NAME]'s Wedding (9:30am - 12:30am)" at bounding box center [187, 197] width 210 height 12
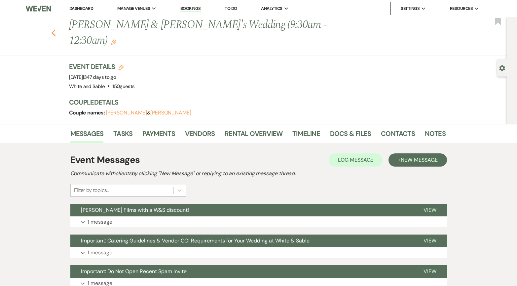
click at [55, 29] on icon "Previous" at bounding box center [53, 33] width 5 height 8
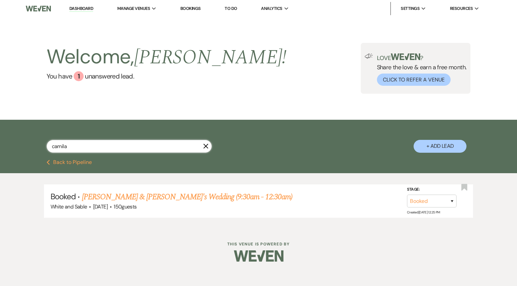
click at [133, 148] on input "camila" at bounding box center [129, 146] width 165 height 13
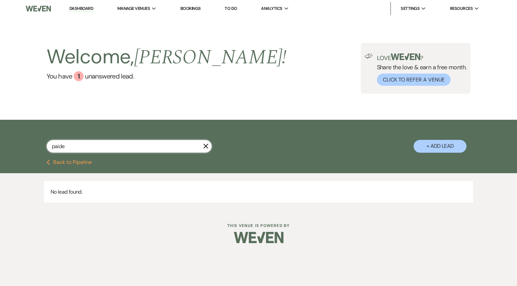
click at [100, 144] on input "paide" at bounding box center [129, 146] width 165 height 13
type input "[PERSON_NAME]"
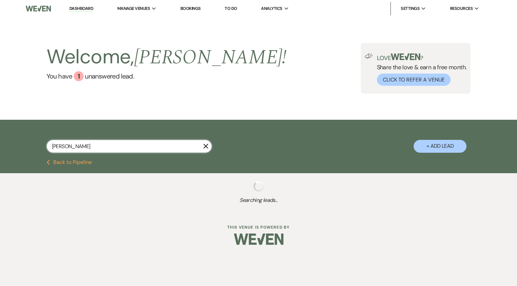
select select "8"
select select "5"
select select "8"
select select "5"
select select "8"
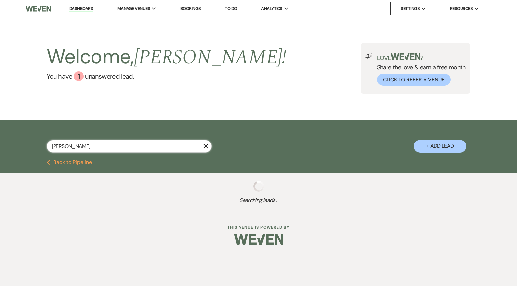
select select "7"
select select "8"
select select "5"
select select "8"
select select "6"
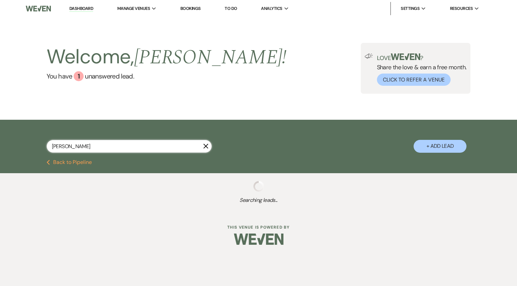
select select "8"
select select "2"
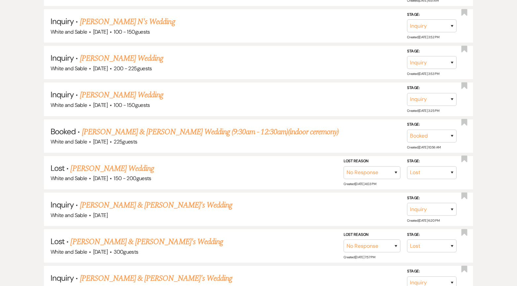
scroll to position [210, 0]
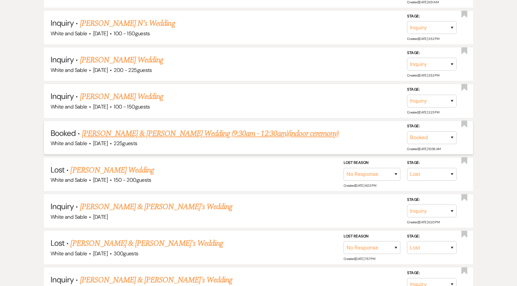
click at [138, 134] on link "[PERSON_NAME] & [PERSON_NAME] Wedding (9:30am - 12:30am)(indoor ceremony)" at bounding box center [210, 134] width 257 height 12
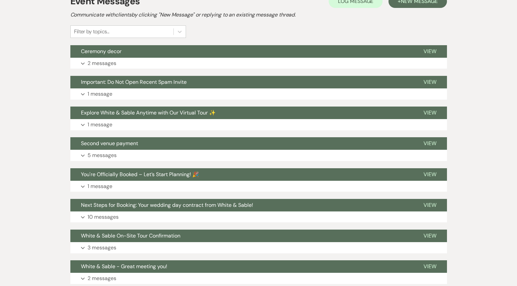
scroll to position [105, 0]
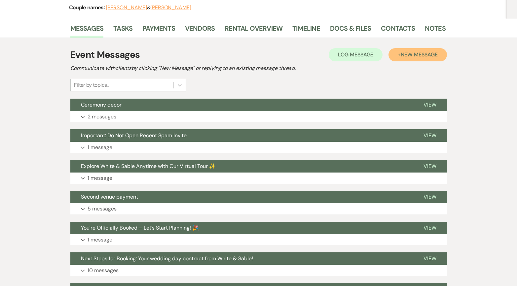
click at [416, 54] on span "New Message" at bounding box center [419, 54] width 37 height 7
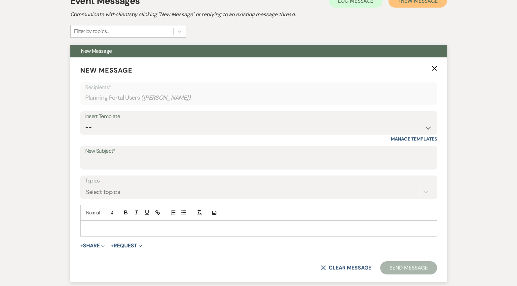
scroll to position [168, 0]
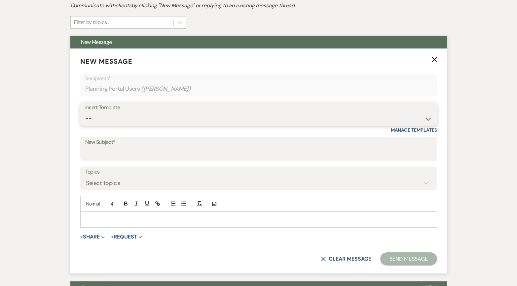
click at [167, 122] on select "-- Inquiry Response (Venue Guide) Schedule - Venue Tour Appt Confirmation Sched…" at bounding box center [258, 118] width 347 height 13
select select "4162"
click at [85, 112] on select "-- Inquiry Response (Venue Guide) Schedule - Venue Tour Appt Confirmation Sched…" at bounding box center [258, 118] width 347 height 13
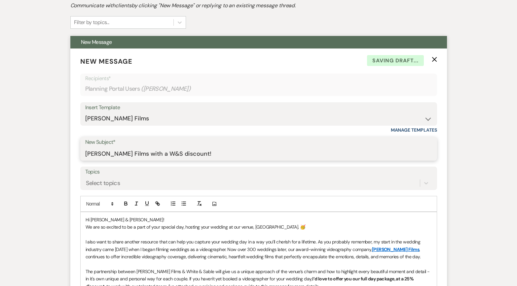
click at [187, 156] on input "[PERSON_NAME] Films with a W&S discount!" at bounding box center [258, 153] width 347 height 13
type input "[PERSON_NAME] Films with a W&S discount! 🎥"
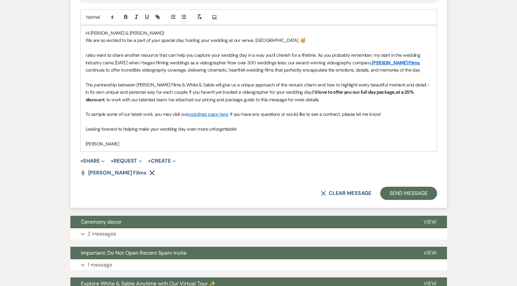
scroll to position [356, 0]
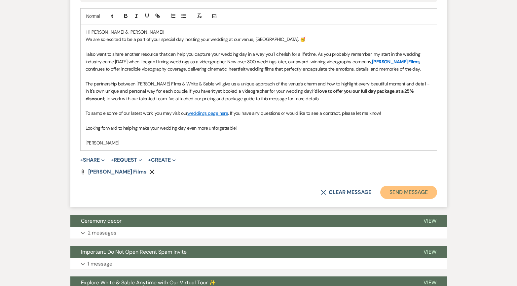
click at [383, 192] on button "Send Message" at bounding box center [408, 192] width 56 height 13
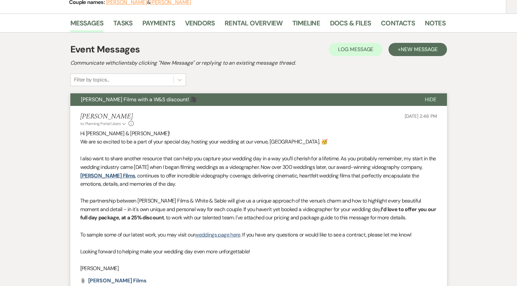
scroll to position [0, 0]
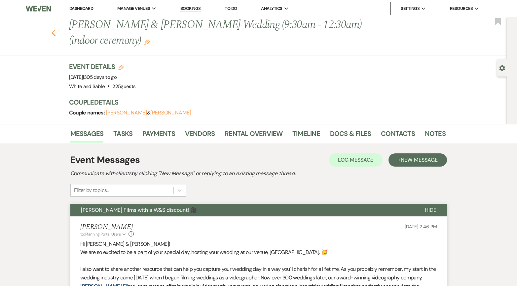
click at [52, 32] on icon "Previous" at bounding box center [53, 33] width 5 height 8
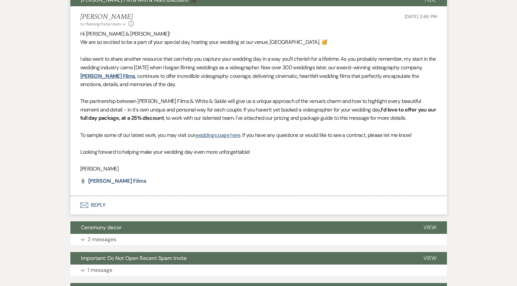
select select "8"
select select "5"
select select "8"
select select "5"
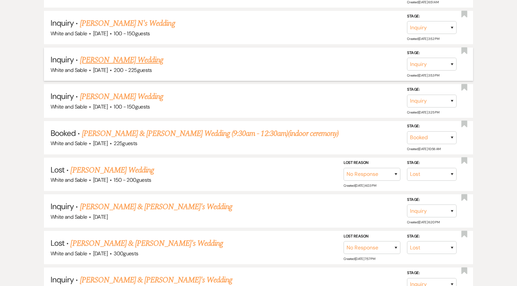
scroll to position [0, 0]
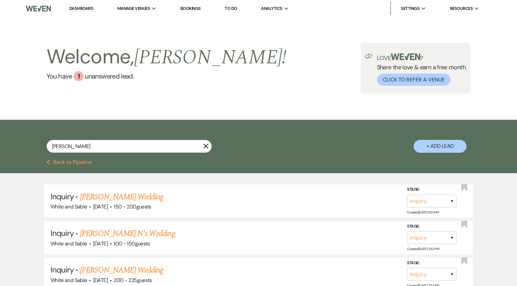
click at [204, 146] on icon "X" at bounding box center [205, 146] width 5 height 5
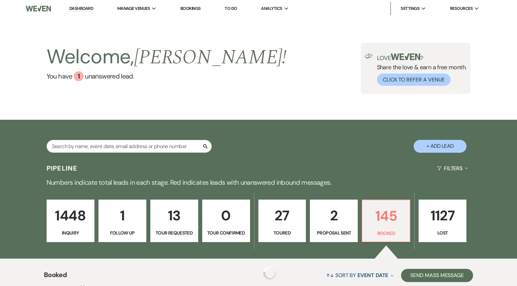
scroll to position [92, 0]
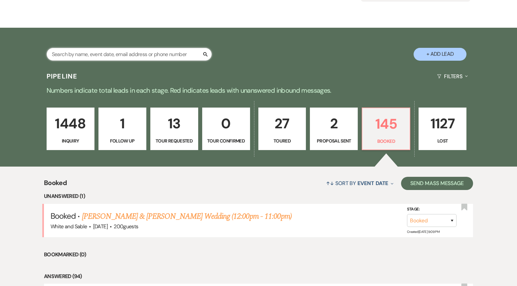
click at [120, 53] on input "text" at bounding box center [129, 54] width 165 height 13
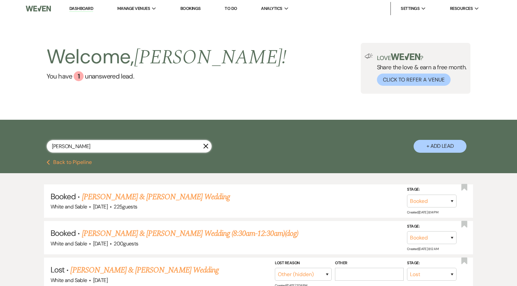
scroll to position [58, 0]
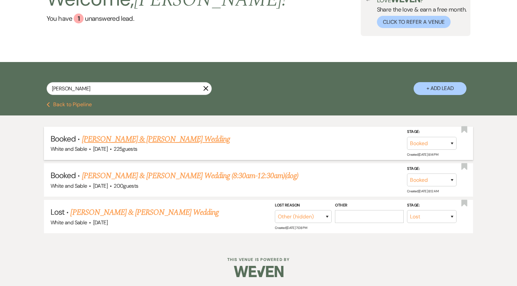
click at [163, 143] on link "[PERSON_NAME] & [PERSON_NAME] Wedding" at bounding box center [156, 139] width 148 height 12
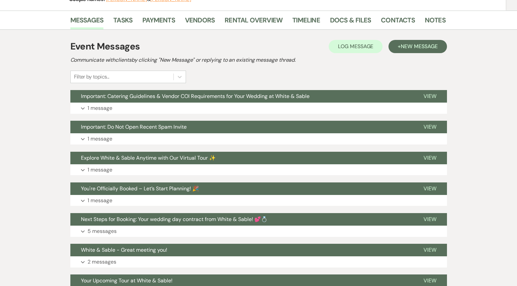
scroll to position [48, 0]
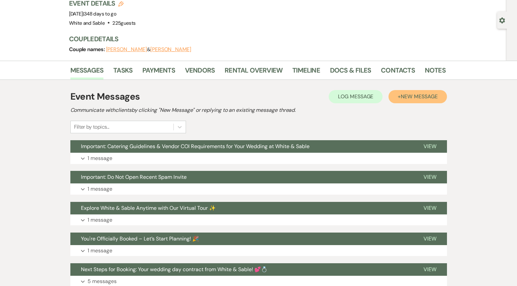
click at [405, 99] on span "New Message" at bounding box center [419, 96] width 37 height 7
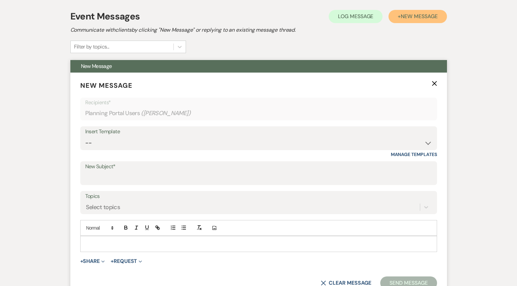
scroll to position [153, 0]
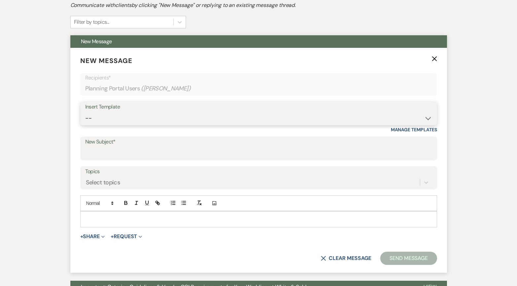
click at [203, 124] on select "-- Inquiry Response (Venue Guide) Schedule - Venue Tour Appt Confirmation Sched…" at bounding box center [258, 118] width 347 height 13
click at [85, 112] on select "-- Inquiry Response (Venue Guide) Schedule - Venue Tour Appt Confirmation Sched…" at bounding box center [258, 118] width 347 height 13
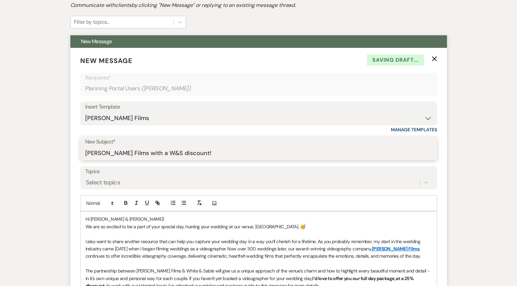
click at [164, 150] on input "[PERSON_NAME] Films with a W&S discount!" at bounding box center [258, 153] width 347 height 13
click at [174, 152] on input "[PERSON_NAME] Films with a W&S discount!" at bounding box center [258, 153] width 347 height 13
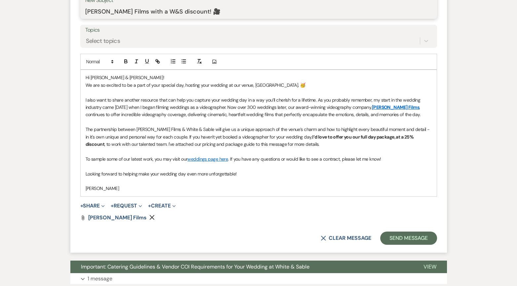
scroll to position [310, 0]
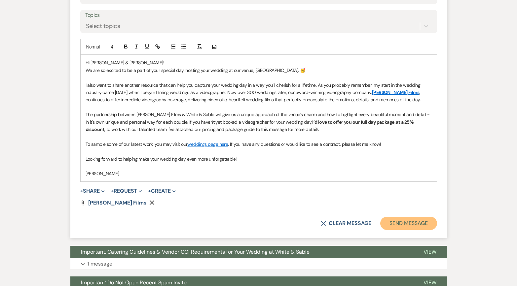
click at [424, 220] on button "Send Message" at bounding box center [408, 223] width 56 height 13
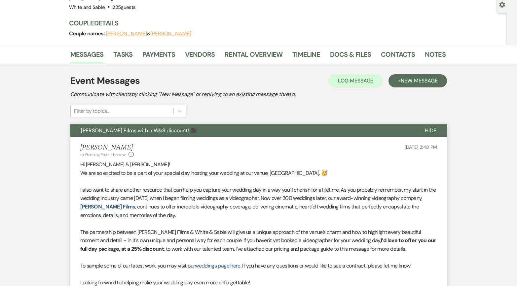
scroll to position [0, 0]
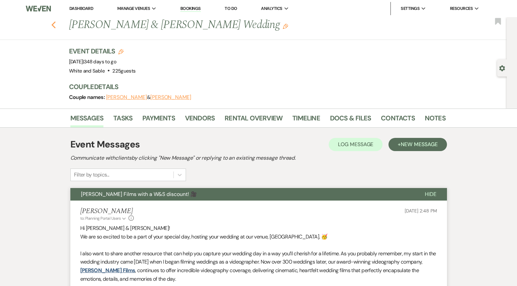
click at [51, 25] on icon "Previous" at bounding box center [53, 25] width 5 height 8
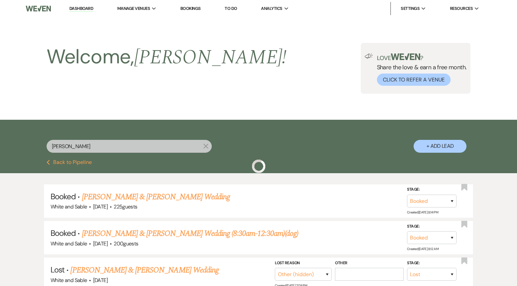
scroll to position [58, 0]
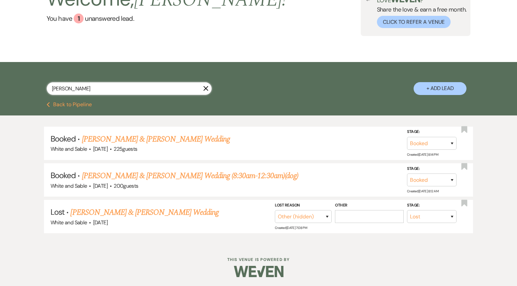
click at [68, 86] on input "[PERSON_NAME]" at bounding box center [129, 88] width 165 height 13
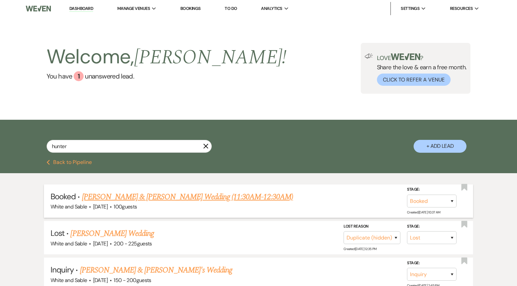
click at [114, 194] on link "[PERSON_NAME] & [PERSON_NAME] Wedding (11:30AM-12:30AM)" at bounding box center [187, 197] width 211 height 12
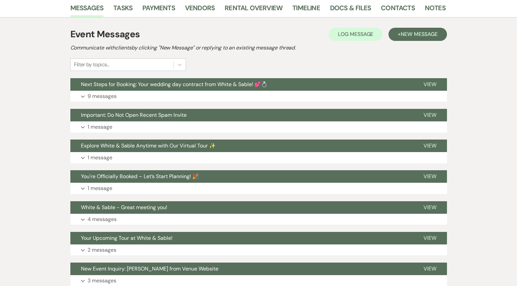
scroll to position [113, 0]
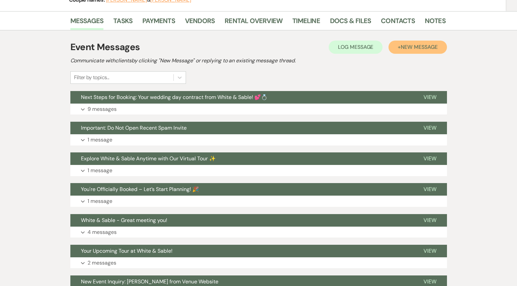
click at [402, 41] on button "+ New Message" at bounding box center [418, 47] width 58 height 13
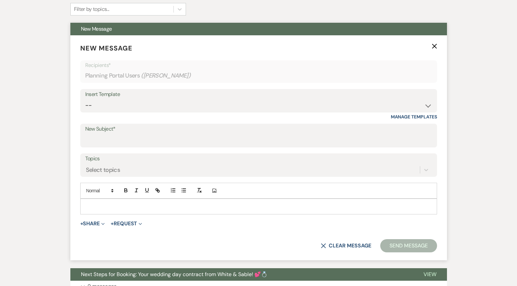
scroll to position [205, 0]
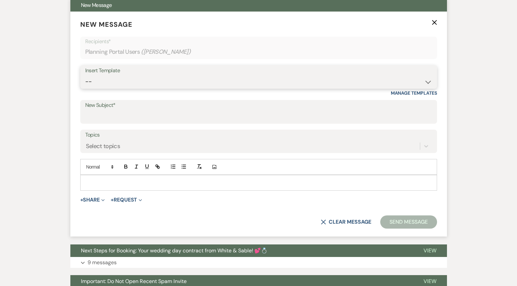
click at [184, 75] on select "-- Inquiry Response (Venue Guide) Schedule - Venue Tour Appt Confirmation Sched…" at bounding box center [258, 81] width 347 height 13
click at [85, 75] on select "-- Inquiry Response (Venue Guide) Schedule - Venue Tour Appt Confirmation Sched…" at bounding box center [258, 81] width 347 height 13
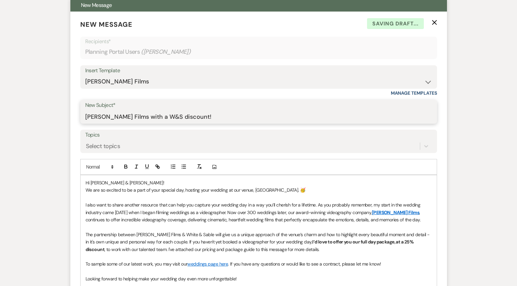
click at [141, 110] on input "[PERSON_NAME] Films with a W&S discount!" at bounding box center [258, 116] width 347 height 13
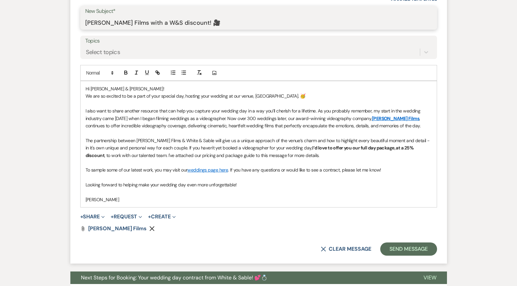
scroll to position [301, 0]
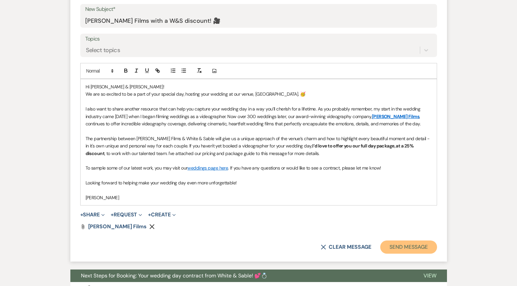
click at [405, 220] on button "Send Message" at bounding box center [408, 247] width 56 height 13
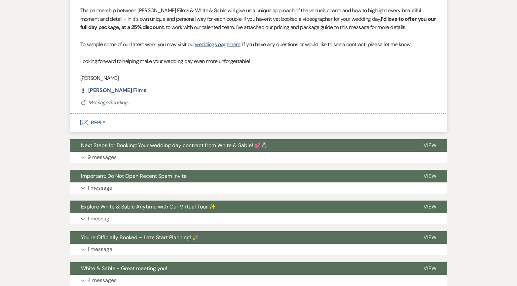
scroll to position [0, 0]
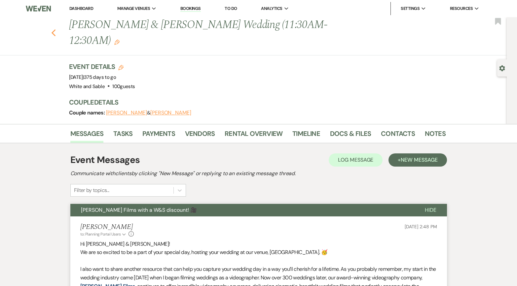
click at [52, 29] on icon "Previous" at bounding box center [53, 33] width 5 height 8
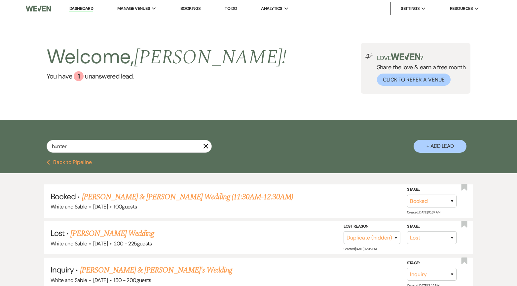
click at [84, 8] on link "Dashboard" at bounding box center [81, 9] width 24 height 6
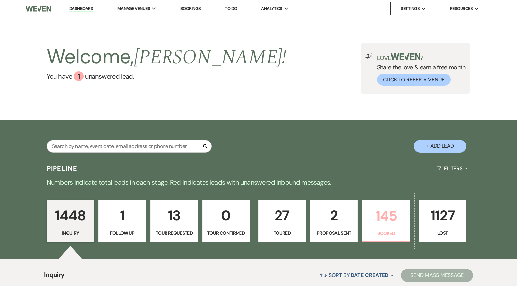
click at [375, 220] on p "145" at bounding box center [385, 216] width 39 height 22
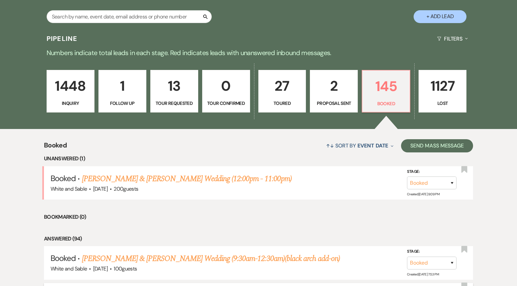
scroll to position [67, 0]
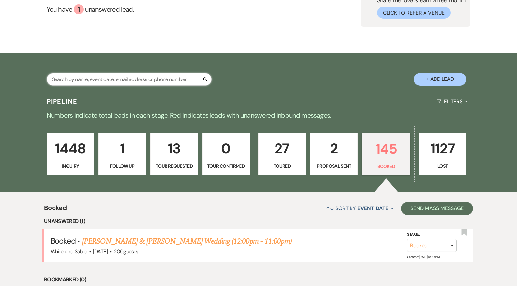
click at [116, 80] on input "text" at bounding box center [129, 79] width 165 height 13
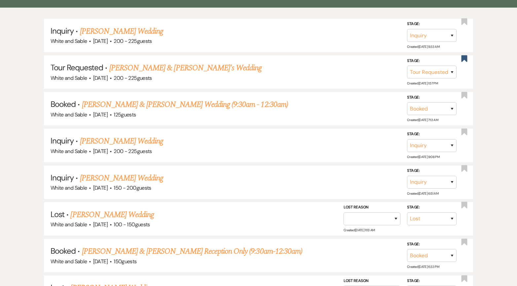
scroll to position [167, 0]
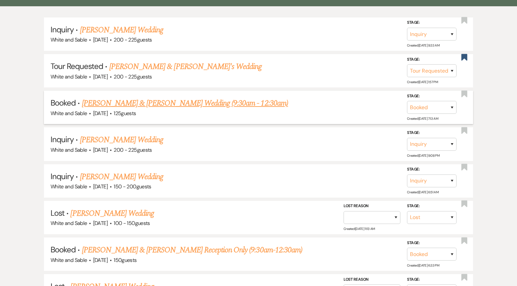
click at [152, 99] on link "[PERSON_NAME] & [PERSON_NAME] Wedding (9:30am - 12:30am)" at bounding box center [185, 103] width 206 height 12
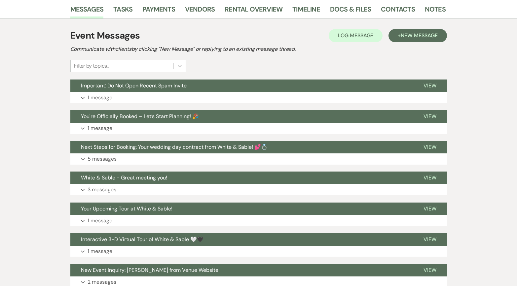
scroll to position [134, 0]
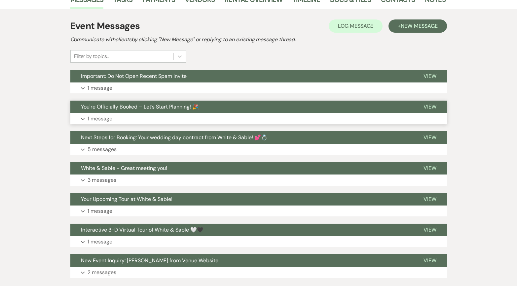
click at [177, 101] on button "You're Officially Booked – Let’s Start Planning! 🎉" at bounding box center [241, 107] width 343 height 13
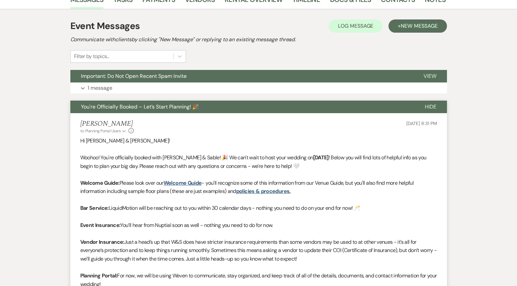
click at [177, 101] on button "You're Officially Booked – Let’s Start Planning! 🎉" at bounding box center [242, 107] width 344 height 13
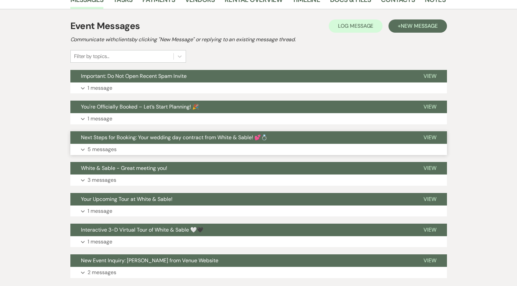
click at [172, 131] on button "Next Steps for Booking: Your wedding day contract from White & Sable! 💕💍" at bounding box center [241, 137] width 343 height 13
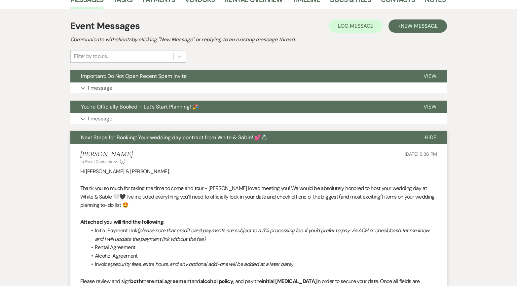
click at [172, 131] on button "Next Steps for Booking: Your wedding day contract from White & Sable! 💕💍" at bounding box center [242, 137] width 344 height 13
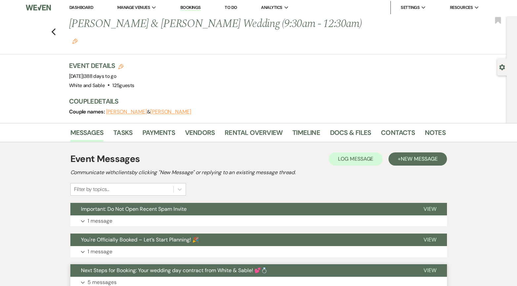
scroll to position [0, 0]
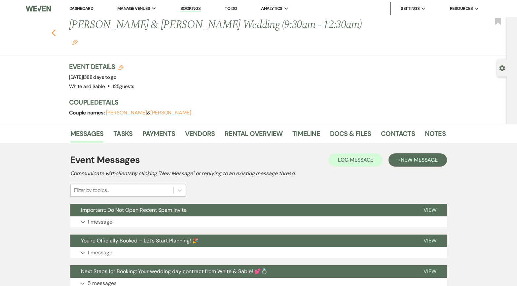
click at [54, 29] on icon "Previous" at bounding box center [53, 33] width 5 height 8
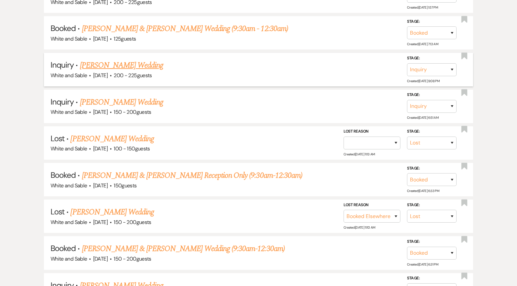
scroll to position [243, 0]
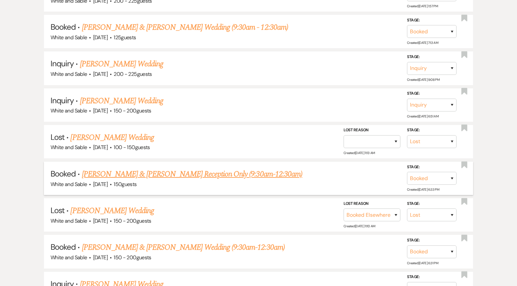
click at [142, 169] on link "[PERSON_NAME] & [PERSON_NAME] Reception Only (9:30am-12:30am)" at bounding box center [192, 175] width 220 height 12
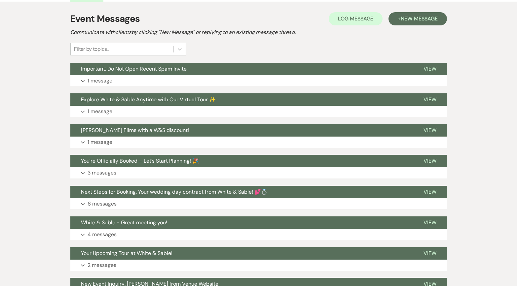
scroll to position [137, 0]
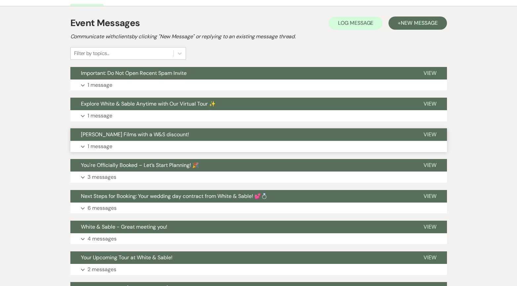
click at [203, 129] on button "[PERSON_NAME] Films with a W&S discount!" at bounding box center [241, 135] width 343 height 13
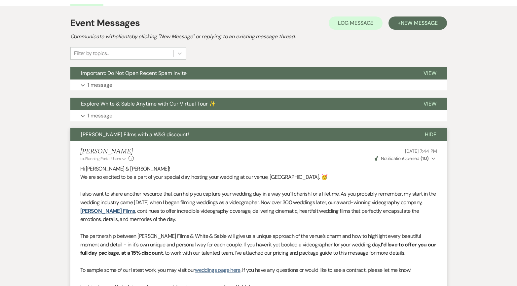
click at [203, 129] on button "[PERSON_NAME] Films with a W&S discount!" at bounding box center [242, 135] width 344 height 13
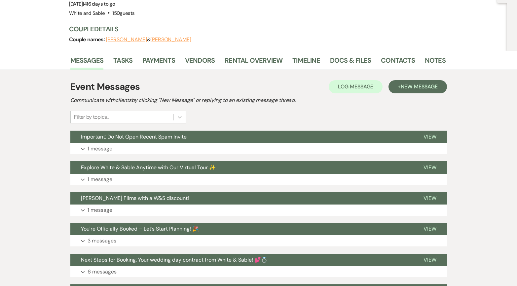
scroll to position [0, 0]
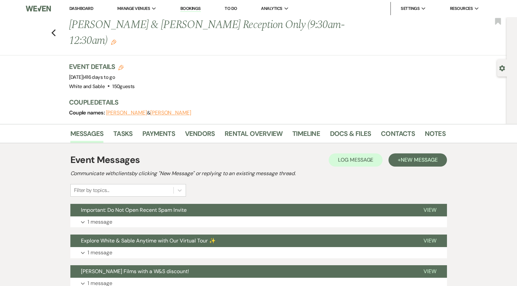
click at [56, 23] on div "Previous [PERSON_NAME] & [PERSON_NAME] Reception Only (9:30am-12:30am) Edit Boo…" at bounding box center [252, 36] width 510 height 38
click at [52, 29] on use "button" at bounding box center [53, 32] width 4 height 7
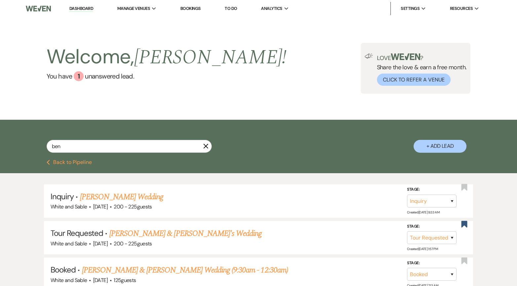
click at [208, 144] on icon "X" at bounding box center [205, 146] width 5 height 5
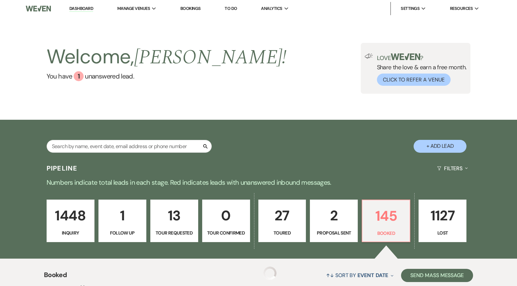
scroll to position [67, 0]
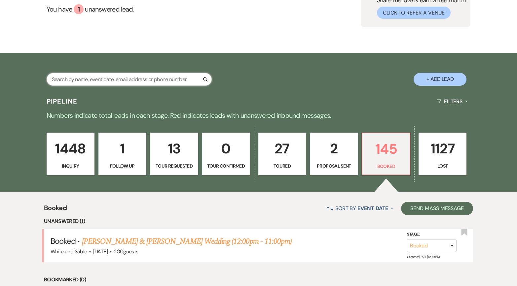
click at [140, 74] on input "text" at bounding box center [129, 79] width 165 height 13
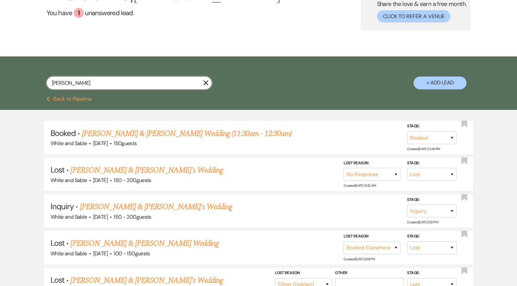
scroll to position [84, 0]
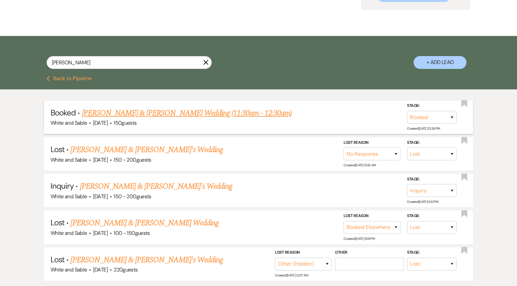
click at [131, 110] on link "[PERSON_NAME] & [PERSON_NAME] Wedding (11:30am - 12:30am)" at bounding box center [187, 113] width 210 height 12
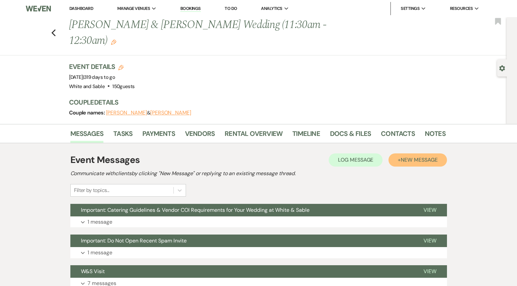
click at [425, 157] on span "New Message" at bounding box center [419, 160] width 37 height 7
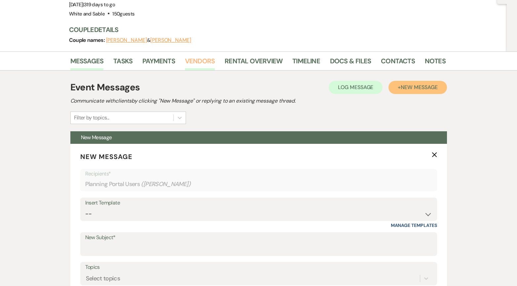
scroll to position [126, 0]
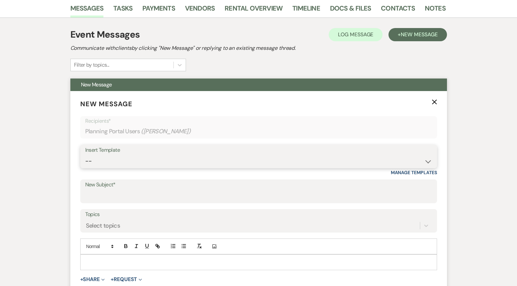
click at [168, 155] on select "-- Inquiry Response (Venue Guide) Schedule - Venue Tour Appt Confirmation Sched…" at bounding box center [258, 161] width 347 height 13
click at [85, 155] on select "-- Inquiry Response (Venue Guide) Schedule - Venue Tour Appt Confirmation Sched…" at bounding box center [258, 161] width 347 height 13
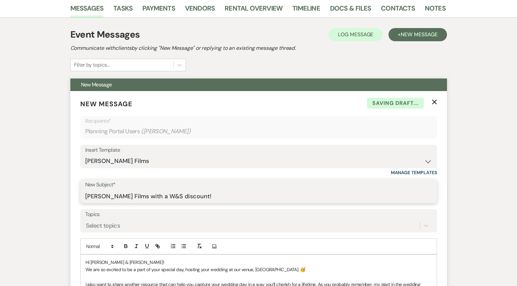
click at [159, 190] on input "[PERSON_NAME] Films with a W&S discount!" at bounding box center [258, 196] width 347 height 13
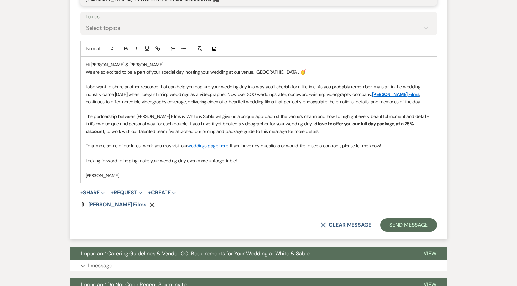
scroll to position [326, 0]
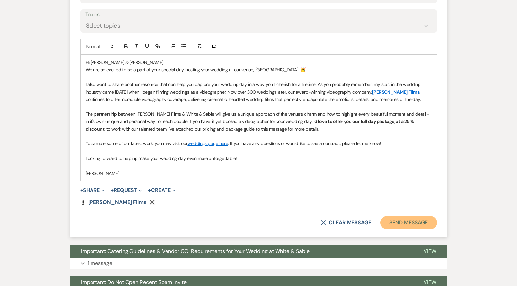
click at [399, 216] on button "Send Message" at bounding box center [408, 222] width 56 height 13
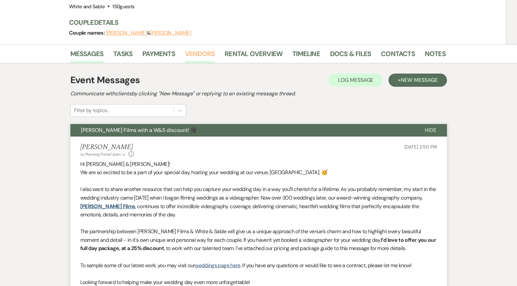
scroll to position [0, 0]
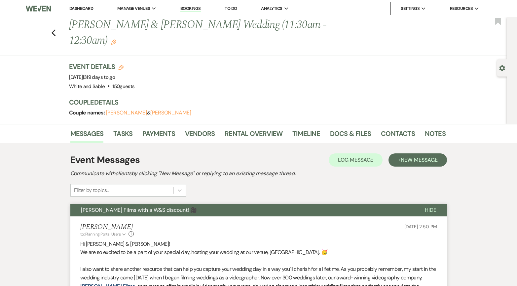
click at [87, 9] on link "Dashboard" at bounding box center [81, 9] width 24 height 6
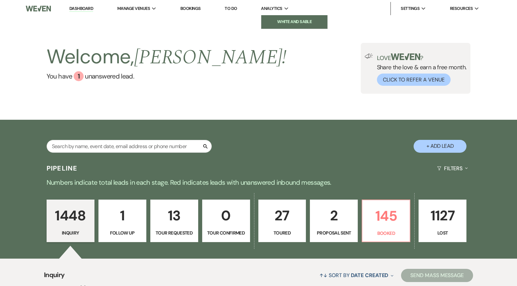
click at [274, 23] on li "White and Sable" at bounding box center [294, 22] width 59 height 7
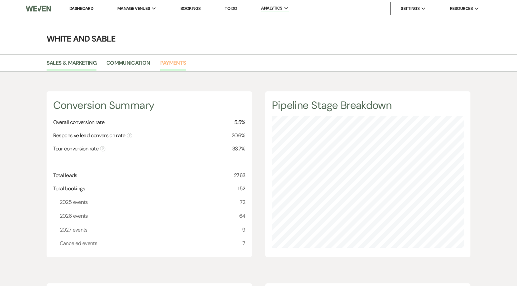
click at [179, 64] on link "Payments" at bounding box center [173, 65] width 26 height 13
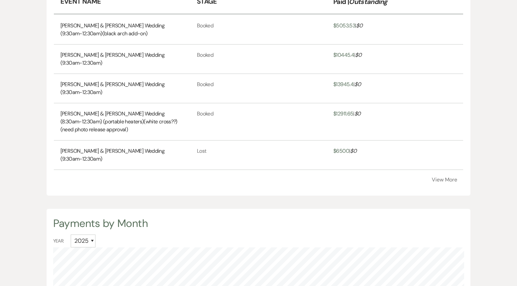
scroll to position [237, 0]
click at [436, 175] on div "Payments By Event Event Name Stage Paid | Outstanding [PERSON_NAME] & [PERSON_N…" at bounding box center [259, 79] width 424 height 233
click at [441, 177] on button "View More" at bounding box center [444, 179] width 25 height 5
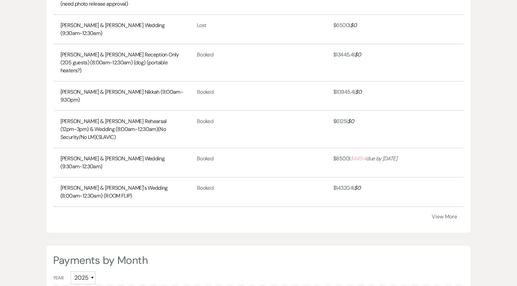
scroll to position [363, 0]
click at [440, 214] on button "View More" at bounding box center [444, 216] width 25 height 5
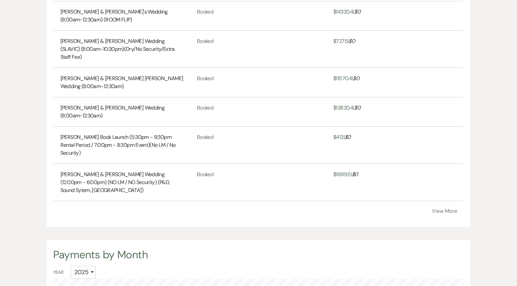
scroll to position [540, 0]
click at [442, 208] on button "View More" at bounding box center [444, 210] width 25 height 5
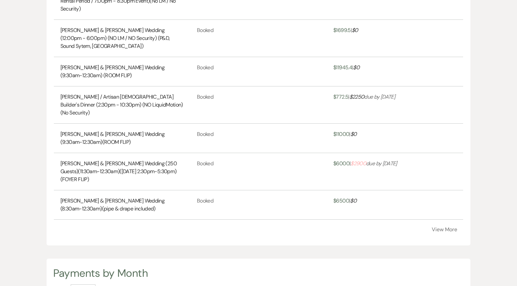
scroll to position [689, 0]
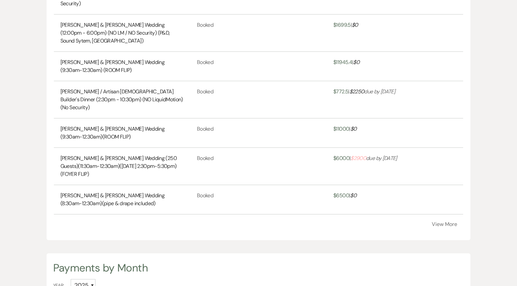
click at [443, 220] on button "View More" at bounding box center [444, 224] width 25 height 5
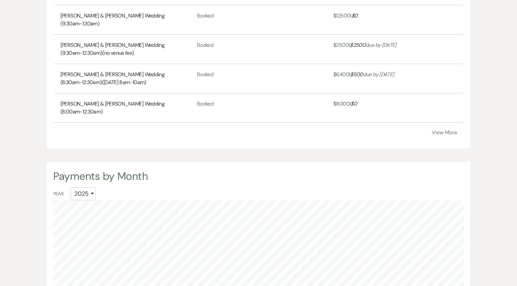
scroll to position [938, 0]
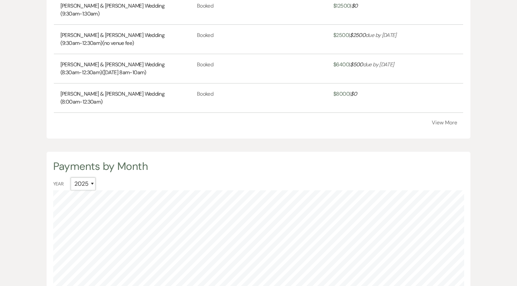
click at [92, 178] on select "All 2027 2026 2025 2024" at bounding box center [83, 184] width 25 height 13
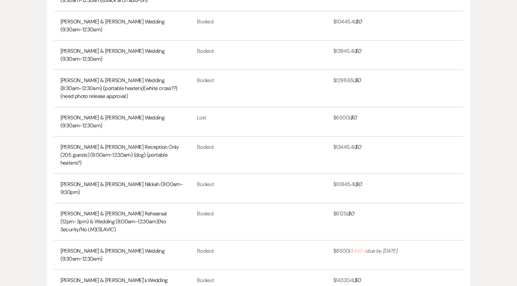
scroll to position [0, 0]
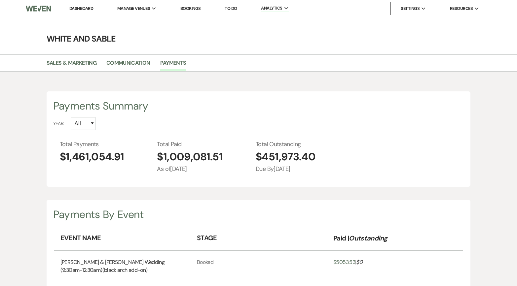
click at [85, 9] on link "Dashboard" at bounding box center [81, 9] width 24 height 6
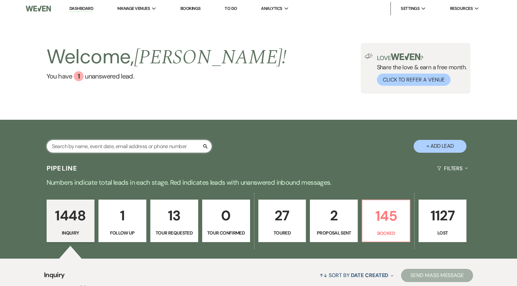
click at [156, 150] on input "text" at bounding box center [129, 146] width 165 height 13
paste input "[EMAIL_ADDRESS][PERSON_NAME][DOMAIN_NAME]"
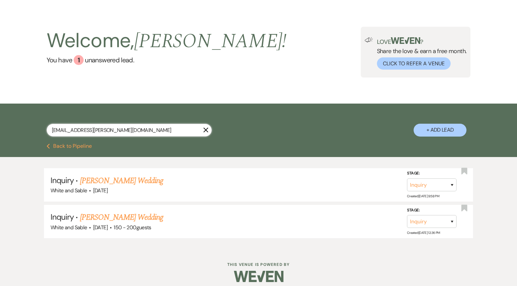
scroll to position [21, 0]
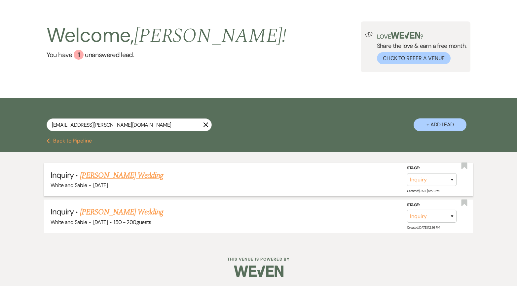
click at [151, 177] on link "[PERSON_NAME] Wedding" at bounding box center [122, 176] width 84 height 12
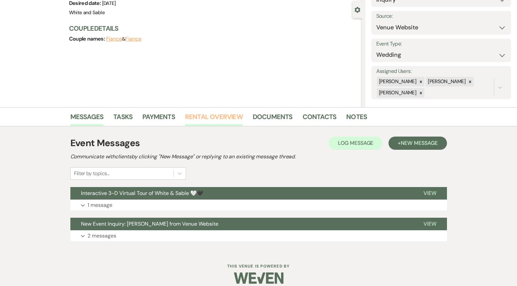
scroll to position [66, 0]
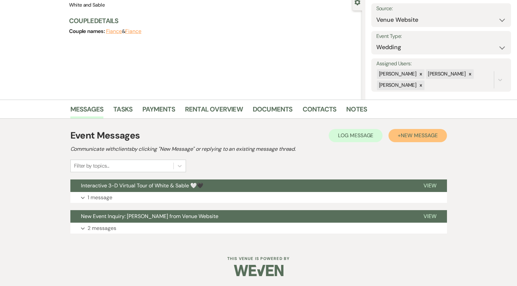
click at [401, 135] on span "New Message" at bounding box center [419, 135] width 37 height 7
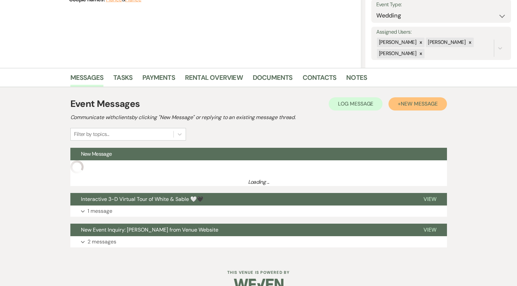
scroll to position [112, 0]
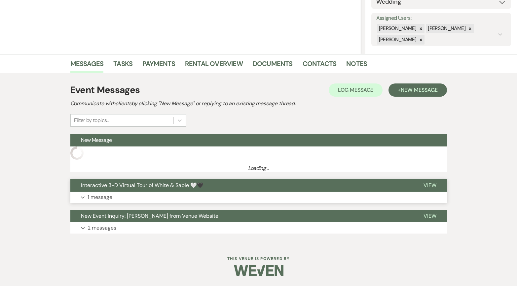
click at [202, 185] on button "Interactive 3-D Virtual Tour of White & Sable 🤍🖤" at bounding box center [241, 185] width 343 height 13
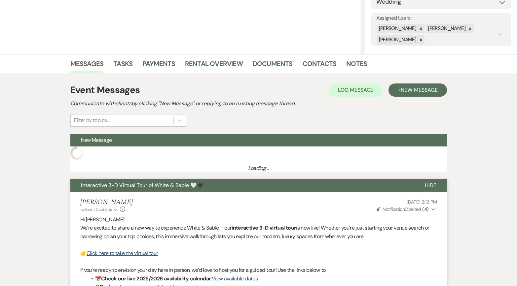
click at [202, 185] on button "Interactive 3-D Virtual Tour of White & Sable 🤍🖤" at bounding box center [242, 185] width 344 height 13
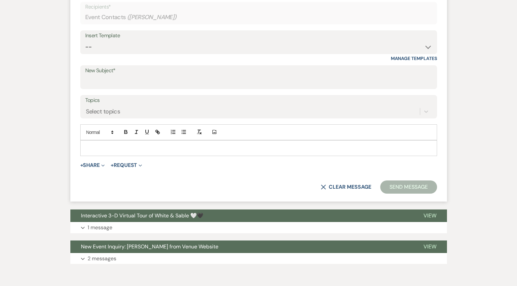
scroll to position [282, 0]
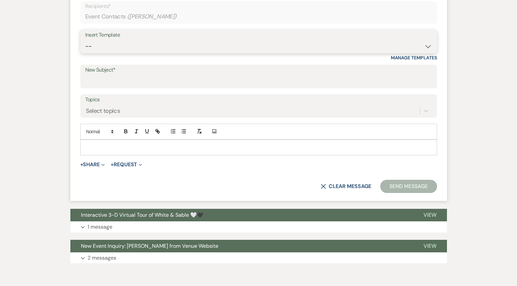
click at [162, 50] on select "-- Inquiry Response (Venue Guide) Schedule - Venue Tour Appt Confirmation Sched…" at bounding box center [258, 46] width 347 height 13
click at [85, 40] on select "-- Inquiry Response (Venue Guide) Schedule - Venue Tour Appt Confirmation Sched…" at bounding box center [258, 46] width 347 height 13
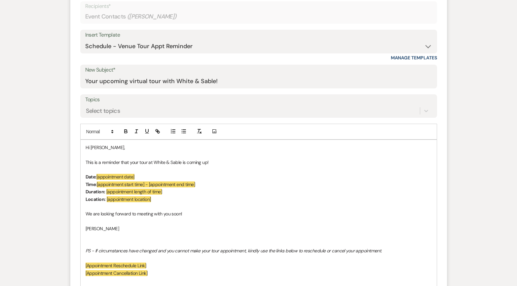
click at [174, 155] on p at bounding box center [259, 154] width 346 height 7
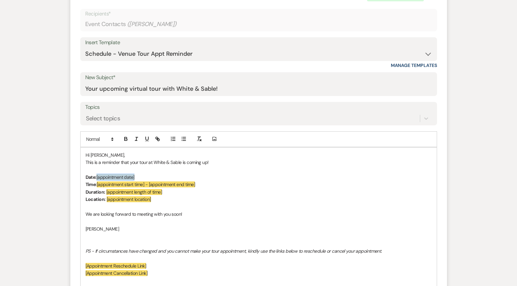
drag, startPoint x: 159, startPoint y: 178, endPoint x: 97, endPoint y: 174, distance: 61.2
click at [97, 174] on p "Date: [appointment date]" at bounding box center [259, 177] width 346 height 7
click at [147, 176] on p "Date: [appointment date]" at bounding box center [259, 177] width 346 height 7
drag, startPoint x: 144, startPoint y: 176, endPoint x: 97, endPoint y: 174, distance: 47.3
click at [97, 174] on p "Date: [appointment date]" at bounding box center [259, 177] width 346 height 7
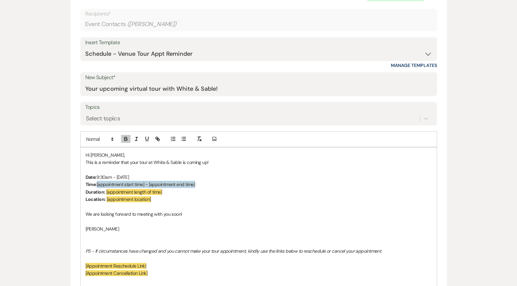
drag, startPoint x: 202, startPoint y: 184, endPoint x: 98, endPoint y: 187, distance: 104.1
click at [98, 187] on p "Time: [appointment start time] - [appointment end time]" at bounding box center [259, 184] width 346 height 7
paste div
drag, startPoint x: 188, startPoint y: 184, endPoint x: 115, endPoint y: 184, distance: 72.7
click at [115, 184] on p "Time: 9:30am - [DATE]" at bounding box center [259, 184] width 346 height 7
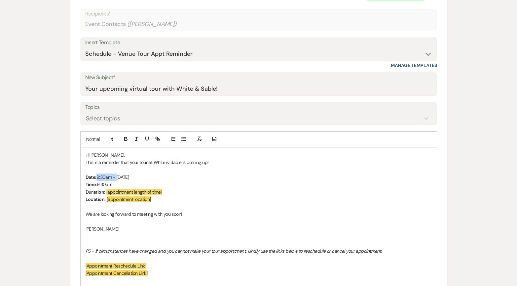
drag, startPoint x: 117, startPoint y: 175, endPoint x: 97, endPoint y: 175, distance: 20.2
click at [97, 175] on p "Date: 9:30am - [DATE]" at bounding box center [259, 177] width 346 height 7
drag, startPoint x: 159, startPoint y: 192, endPoint x: 106, endPoint y: 192, distance: 52.9
click at [106, 192] on p "Duration: [appointment length of time]" at bounding box center [259, 192] width 346 height 7
drag, startPoint x: 168, startPoint y: 192, endPoint x: 105, endPoint y: 190, distance: 62.8
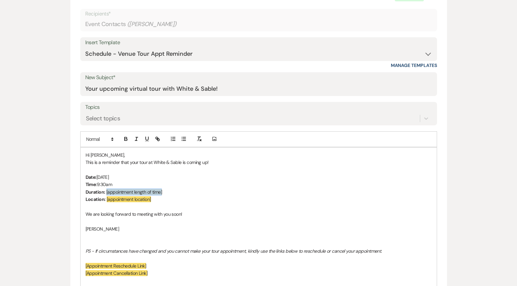
click at [105, 190] on p "Duration: [appointment length of time]" at bounding box center [259, 192] width 346 height 7
drag, startPoint x: 118, startPoint y: 183, endPoint x: 97, endPoint y: 183, distance: 20.8
click at [97, 183] on p "Time: 9:30am" at bounding box center [259, 184] width 346 height 7
click at [112, 188] on p "Time: 9:30am" at bounding box center [259, 184] width 346 height 7
drag, startPoint x: 113, startPoint y: 184, endPoint x: 97, endPoint y: 184, distance: 15.9
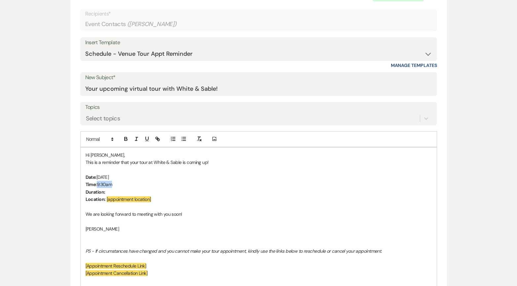
click at [97, 184] on p "Time: 9:30am" at bounding box center [259, 184] width 346 height 7
copy p "9:30am"
click at [114, 193] on p "Duration:" at bounding box center [259, 192] width 346 height 7
drag, startPoint x: 121, startPoint y: 191, endPoint x: 108, endPoint y: 191, distance: 13.2
click at [108, 191] on p "Duration: 9:30am" at bounding box center [259, 192] width 346 height 7
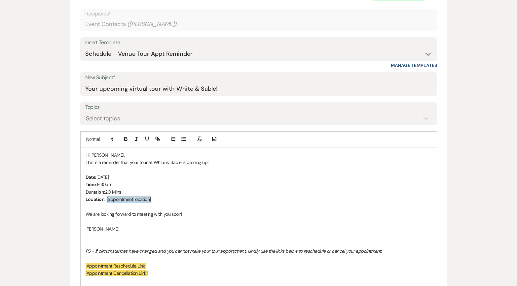
drag, startPoint x: 156, startPoint y: 199, endPoint x: 106, endPoint y: 197, distance: 50.3
click at [106, 197] on p "Location: [appointment location]" at bounding box center [259, 199] width 346 height 7
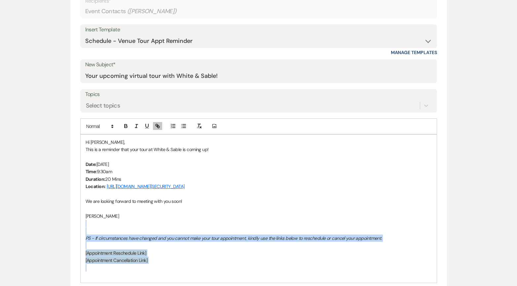
drag, startPoint x: 161, startPoint y: 267, endPoint x: 84, endPoint y: 224, distance: 88.5
click at [84, 220] on div "Hi [PERSON_NAME], This is a reminder that your tour at White & Sable is coming …" at bounding box center [259, 209] width 356 height 148
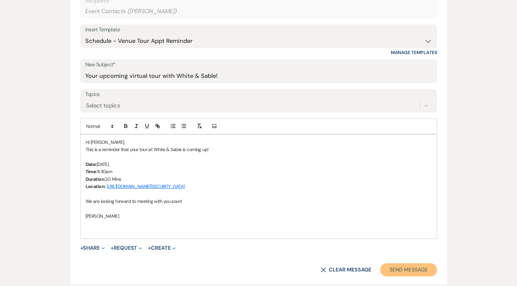
click at [401, 220] on button "Send Message" at bounding box center [408, 270] width 56 height 13
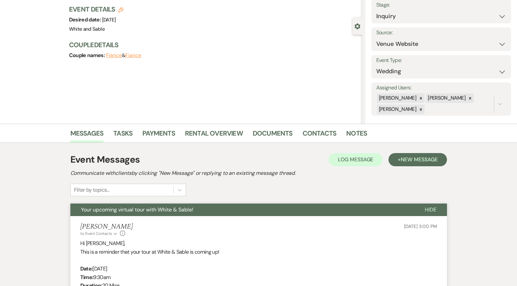
scroll to position [0, 0]
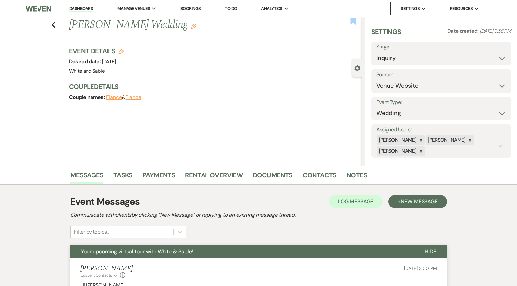
click at [352, 20] on use "button" at bounding box center [353, 21] width 6 height 7
click at [395, 60] on select "Inquiry Follow Up Tour Requested Tour Confirmed Toured Proposal Sent Booked Lost" at bounding box center [441, 58] width 130 height 13
click at [376, 52] on select "Inquiry Follow Up Tour Requested Tour Confirmed Toured Proposal Sent Booked Lost" at bounding box center [441, 58] width 130 height 13
click at [489, 56] on button "Save" at bounding box center [496, 53] width 29 height 13
click at [55, 23] on icon "Previous" at bounding box center [53, 25] width 5 height 8
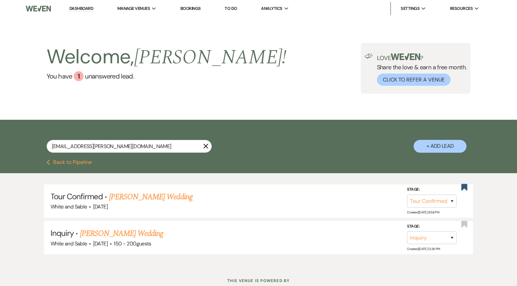
click at [85, 9] on link "Dashboard" at bounding box center [81, 9] width 24 height 6
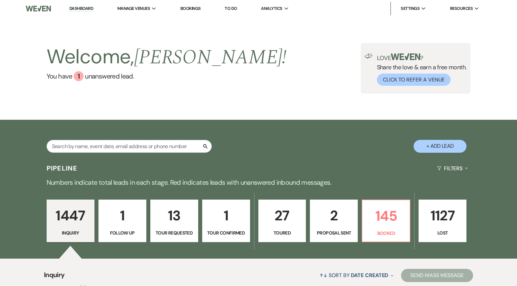
click at [327, 220] on p "2" at bounding box center [333, 216] width 39 height 22
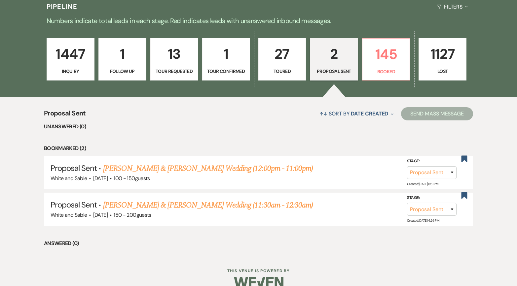
scroll to position [173, 0]
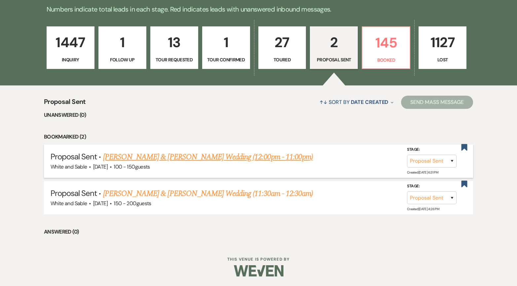
click at [221, 158] on link "[PERSON_NAME] & [PERSON_NAME] Wedding (12:00pm - 11:00pm)" at bounding box center [208, 157] width 210 height 12
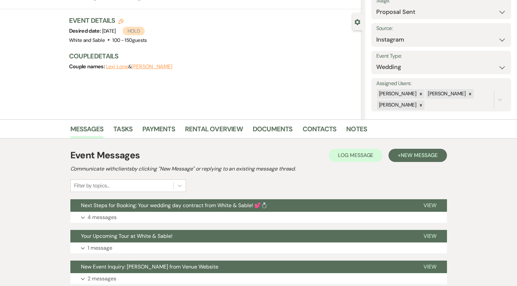
scroll to position [97, 0]
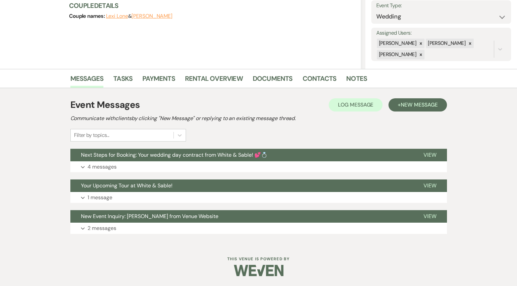
click at [203, 147] on div "Event Messages Log Log Message + New Message Communicate with clients by clicki…" at bounding box center [258, 166] width 377 height 143
click at [200, 156] on span "Next Steps for Booking: Your wedding day contract from White & Sable! 💕💍" at bounding box center [174, 155] width 187 height 7
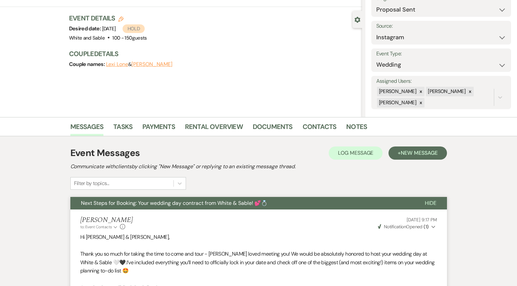
scroll to position [0, 0]
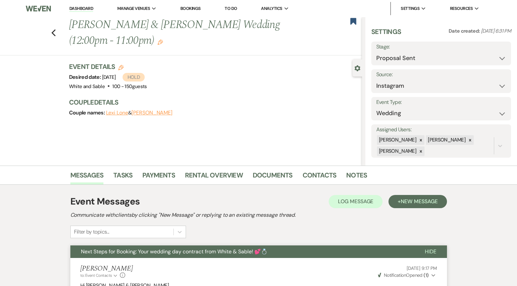
click at [50, 34] on div "Previous [PERSON_NAME] & [PERSON_NAME] Wedding (12:00pm - 11:00pm) Edit Bookmark" at bounding box center [179, 36] width 365 height 38
click at [52, 33] on use "button" at bounding box center [53, 32] width 4 height 7
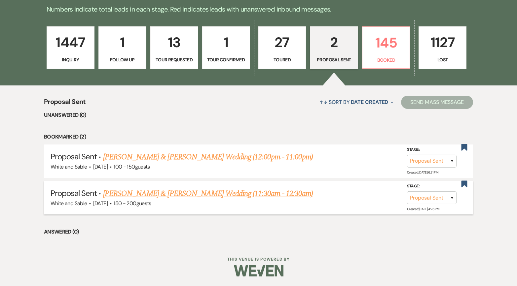
click at [217, 192] on link "[PERSON_NAME] & [PERSON_NAME] Wedding (11:30am - 12:30am)" at bounding box center [208, 194] width 210 height 12
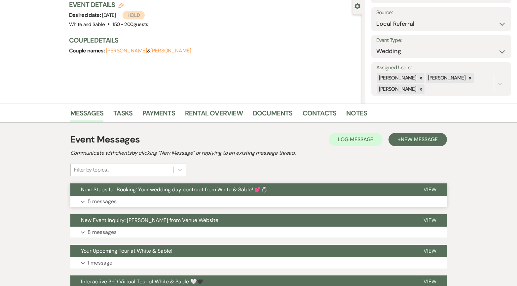
click at [230, 184] on button "Next Steps for Booking: Your wedding day contract from White & Sable! 💕💍" at bounding box center [241, 190] width 343 height 13
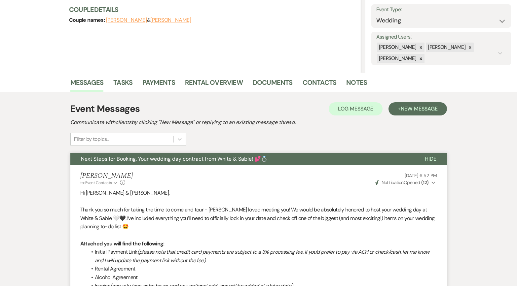
scroll to position [87, 0]
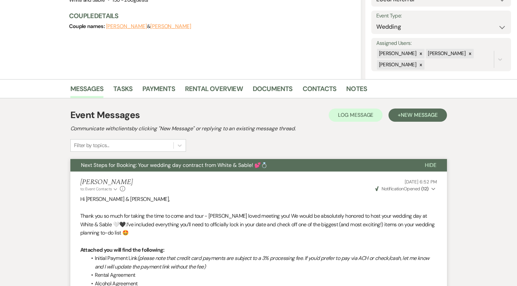
click at [229, 164] on span "Next Steps for Booking: Your wedding day contract from White & Sable! 💕💍" at bounding box center [174, 165] width 187 height 7
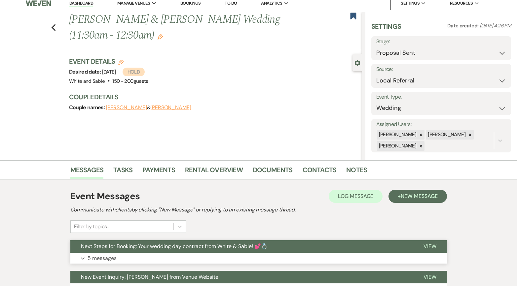
scroll to position [0, 0]
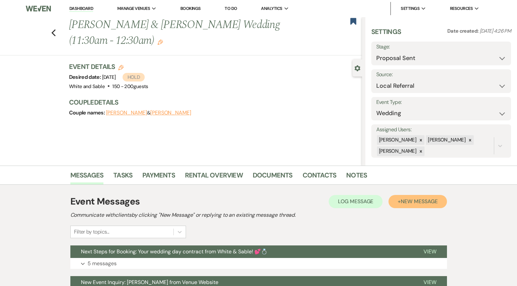
click at [416, 203] on span "New Message" at bounding box center [419, 201] width 37 height 7
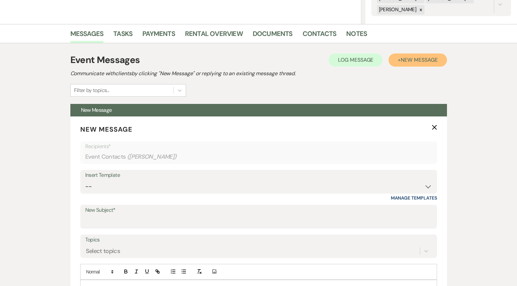
scroll to position [162, 0]
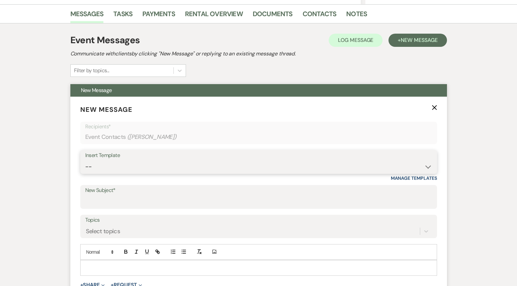
click at [182, 168] on select "-- Inquiry Response (Venue Guide) Schedule - Venue Tour Appt Confirmation Sched…" at bounding box center [258, 167] width 347 height 13
click at [85, 161] on select "-- Inquiry Response (Venue Guide) Schedule - Venue Tour Appt Confirmation Sched…" at bounding box center [258, 167] width 347 height 13
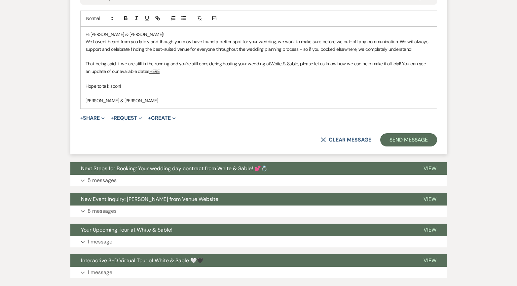
scroll to position [389, 0]
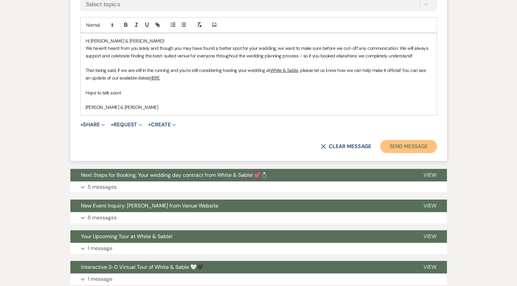
click at [385, 146] on button "Send Message" at bounding box center [408, 146] width 56 height 13
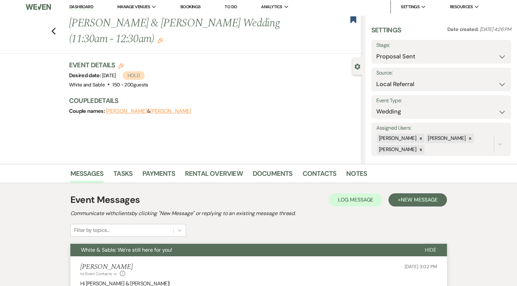
scroll to position [0, 0]
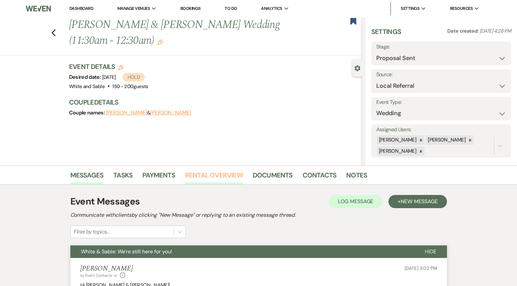
click at [230, 176] on link "Rental Overview" at bounding box center [214, 177] width 58 height 15
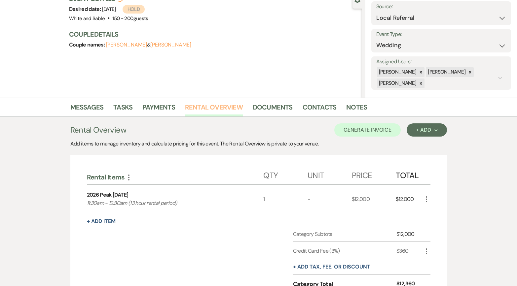
scroll to position [146, 0]
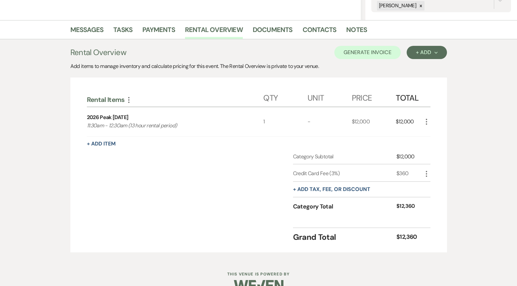
click at [428, 126] on icon "More" at bounding box center [427, 122] width 8 height 8
click at [432, 147] on icon "X" at bounding box center [432, 145] width 4 height 5
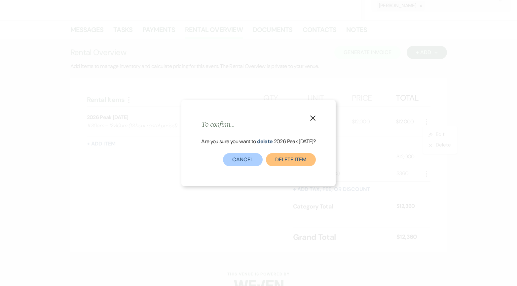
click at [298, 159] on button "Delete Item" at bounding box center [291, 159] width 50 height 13
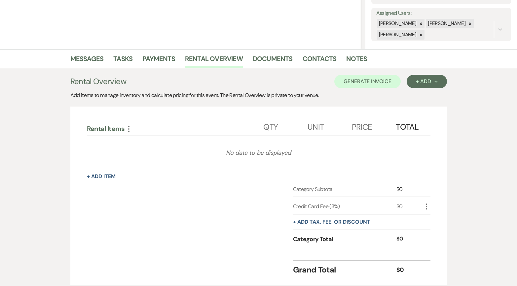
scroll to position [105, 0]
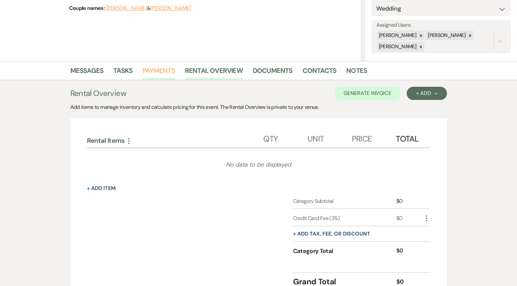
click at [165, 72] on link "Payments" at bounding box center [158, 72] width 33 height 15
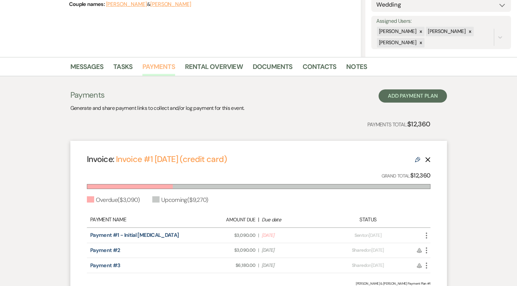
scroll to position [120, 0]
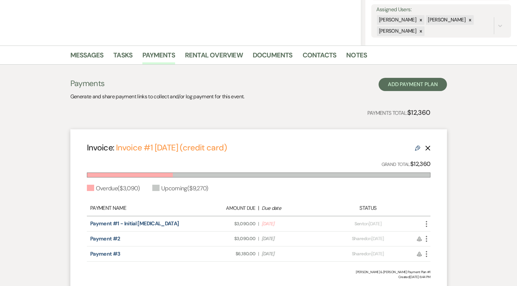
click at [427, 151] on icon "Delete" at bounding box center [427, 148] width 5 height 5
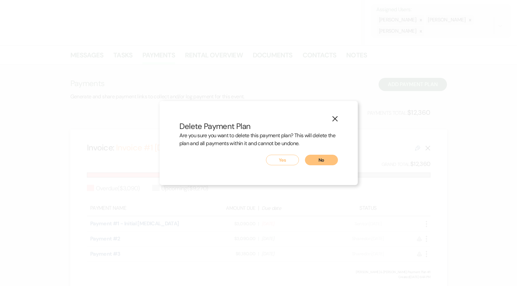
click at [286, 162] on button "Yes" at bounding box center [282, 160] width 33 height 11
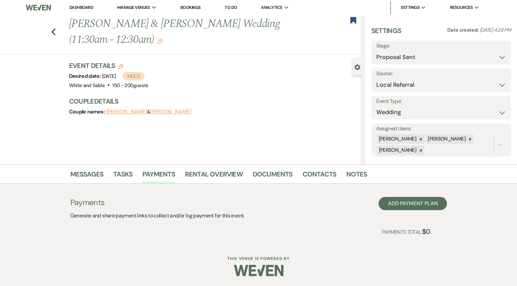
scroll to position [0, 0]
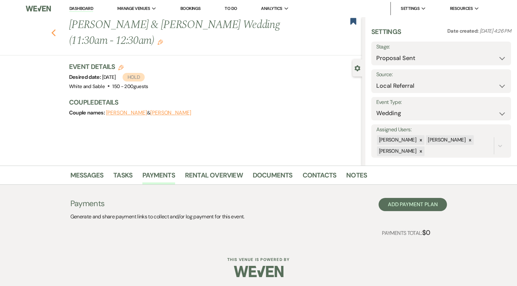
click at [52, 32] on icon "Previous" at bounding box center [53, 33] width 5 height 8
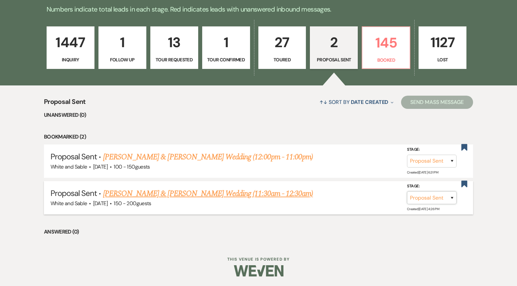
click at [452, 197] on select "Inquiry Follow Up Tour Requested Tour Confirmed Toured Proposal Sent Booked Lost" at bounding box center [432, 198] width 50 height 13
click at [407, 192] on select "Inquiry Follow Up Tour Requested Tour Confirmed Toured Proposal Sent Booked Lost" at bounding box center [432, 198] width 50 height 13
click at [444, 198] on button "Save" at bounding box center [443, 197] width 33 height 13
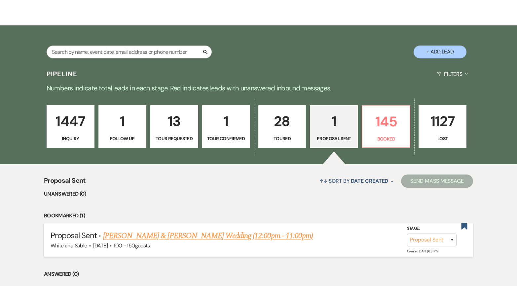
scroll to position [87, 0]
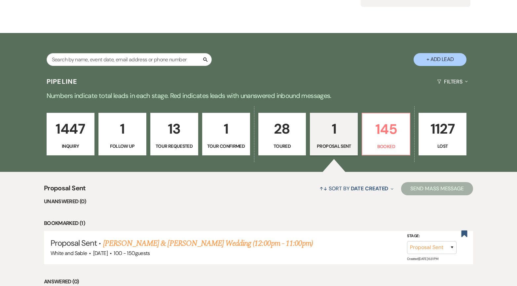
click at [281, 139] on p "28" at bounding box center [282, 129] width 39 height 22
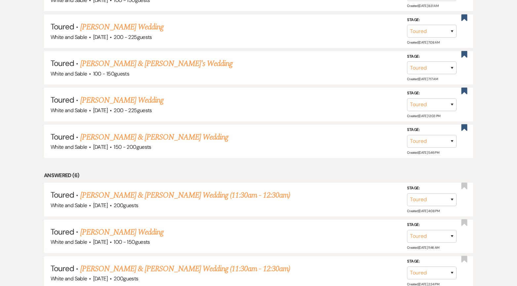
scroll to position [1123, 0]
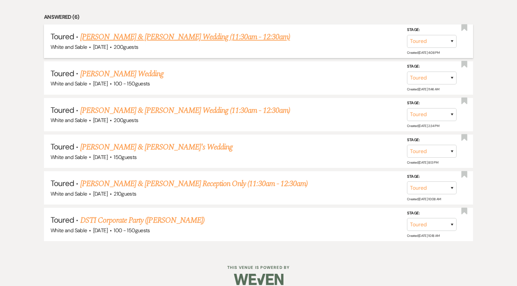
click at [159, 31] on link "[PERSON_NAME] & [PERSON_NAME] Wedding (11:30am - 12:30am)" at bounding box center [185, 37] width 210 height 12
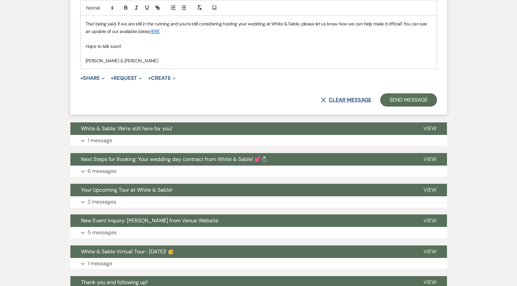
click at [322, 98] on icon "X" at bounding box center [323, 99] width 5 height 5
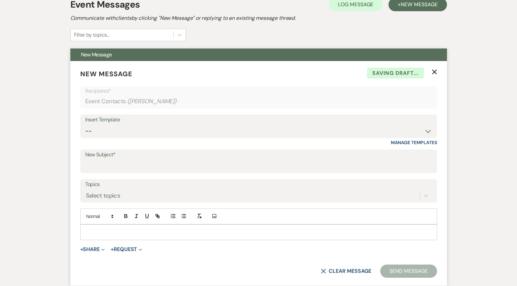
click at [436, 72] on icon "X" at bounding box center [434, 71] width 5 height 5
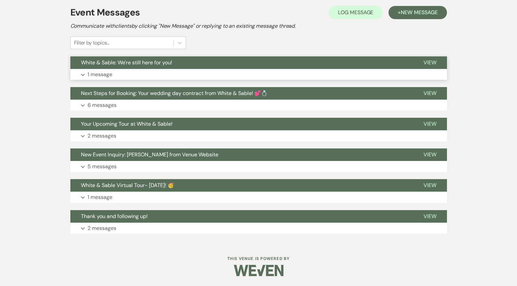
click at [288, 63] on button "White & Sable: We're still here for you!" at bounding box center [241, 62] width 343 height 13
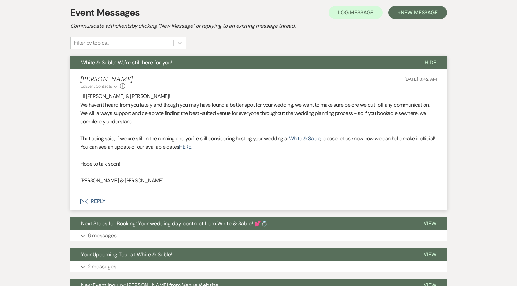
click at [288, 63] on button "White & Sable: We're still here for you!" at bounding box center [242, 62] width 344 height 13
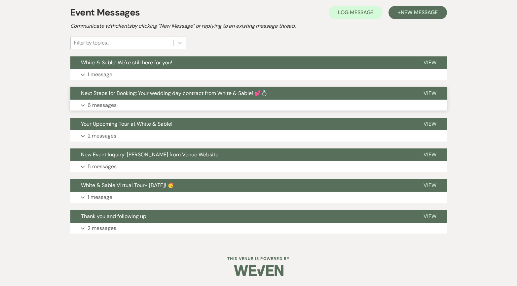
click at [263, 97] on button "Next Steps for Booking: Your wedding day contract from White & Sable! 💕💍" at bounding box center [241, 93] width 343 height 13
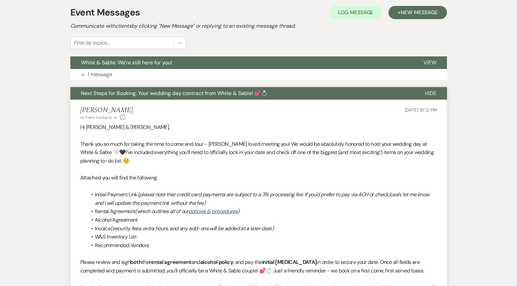
click at [263, 97] on button "Next Steps for Booking: Your wedding day contract from White & Sable! 💕💍" at bounding box center [242, 93] width 344 height 13
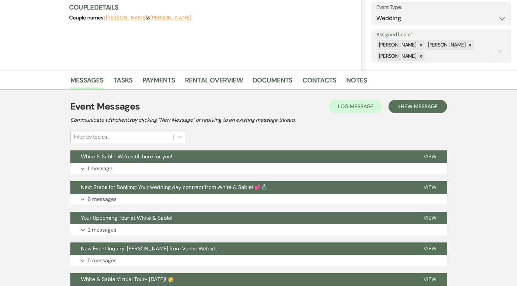
scroll to position [83, 0]
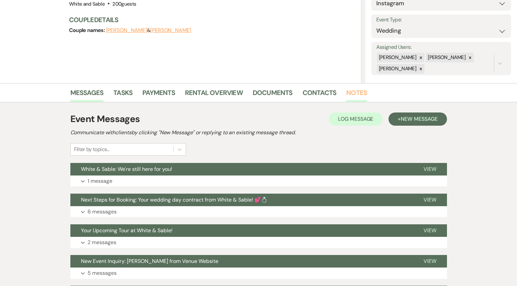
click at [346, 94] on link "Notes" at bounding box center [356, 95] width 21 height 15
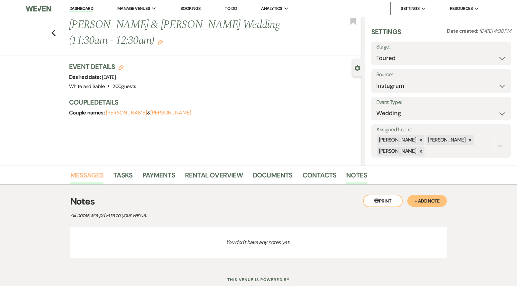
click at [87, 175] on link "Messages" at bounding box center [86, 177] width 33 height 15
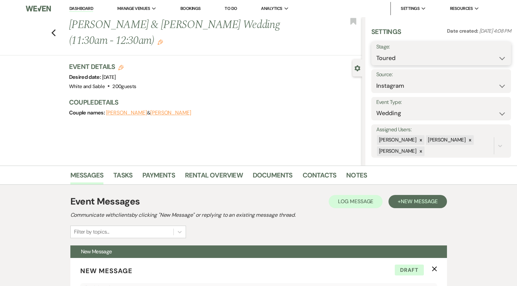
click at [411, 54] on select "Inquiry Follow Up Tour Requested Tour Confirmed Toured Proposal Sent Booked Lost" at bounding box center [441, 58] width 130 height 13
click at [376, 52] on select "Inquiry Follow Up Tour Requested Tour Confirmed Toured Proposal Sent Booked Lost" at bounding box center [441, 58] width 130 height 13
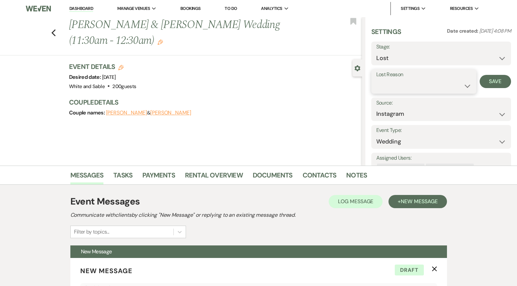
click at [401, 83] on select "Booked Elsewhere Budget Date Unavailable No Response Not a Good Match Capacity …" at bounding box center [423, 86] width 95 height 13
click at [376, 80] on select "Booked Elsewhere Budget Date Unavailable No Response Not a Good Match Capacity …" at bounding box center [423, 86] width 95 height 13
click at [491, 83] on button "Save" at bounding box center [496, 81] width 32 height 13
click at [54, 34] on icon "Previous" at bounding box center [53, 33] width 5 height 8
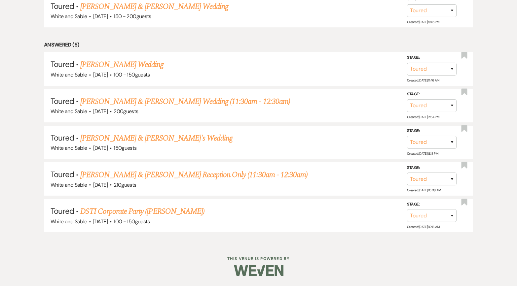
scroll to position [1087, 0]
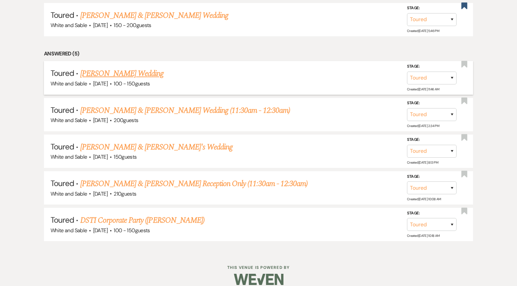
click at [111, 70] on link "[PERSON_NAME] Wedding" at bounding box center [122, 74] width 84 height 12
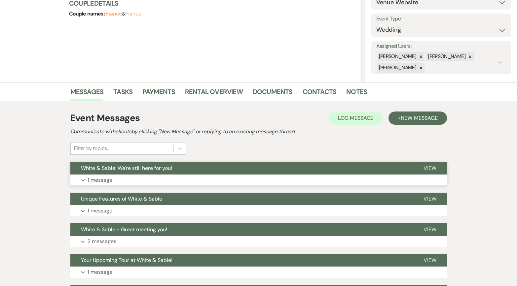
click at [155, 175] on button "Expand 1 message" at bounding box center [258, 180] width 377 height 11
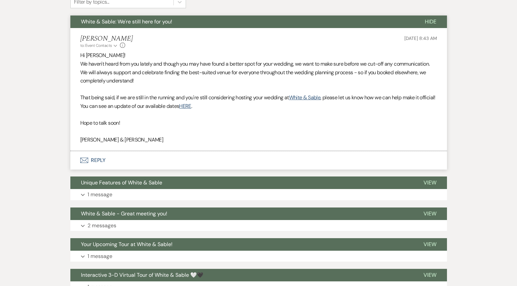
scroll to position [230, 0]
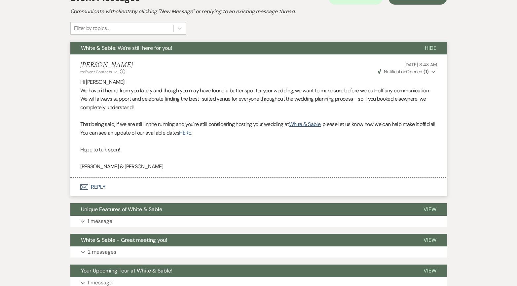
click at [135, 49] on span "White & Sable: We're still here for you!" at bounding box center [126, 48] width 91 height 7
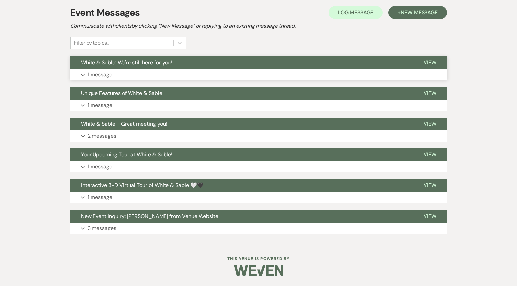
scroll to position [189, 0]
click at [139, 94] on span "Unique Features of White & Sable" at bounding box center [121, 93] width 81 height 7
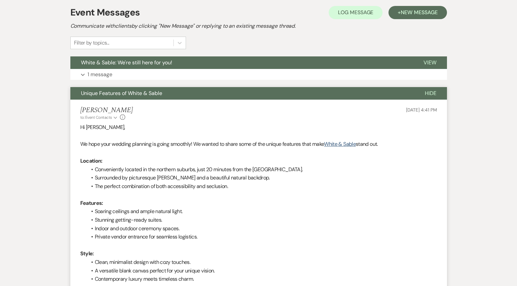
click at [139, 94] on span "Unique Features of White & Sable" at bounding box center [121, 93] width 81 height 7
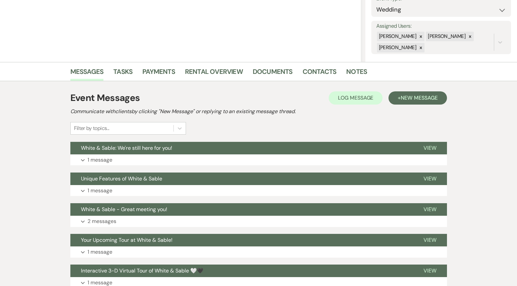
scroll to position [0, 0]
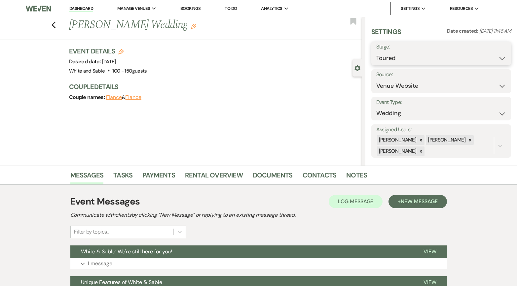
click at [399, 58] on select "Inquiry Follow Up Tour Requested Tour Confirmed Toured Proposal Sent Booked Lost" at bounding box center [441, 58] width 130 height 13
click at [376, 52] on select "Inquiry Follow Up Tour Requested Tour Confirmed Toured Proposal Sent Booked Lost" at bounding box center [441, 58] width 130 height 13
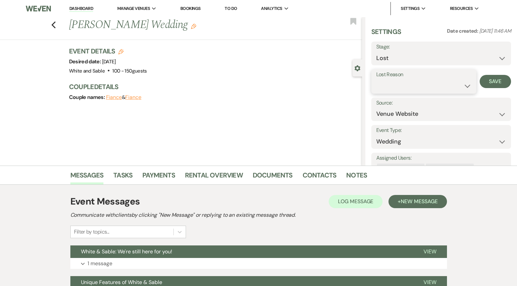
click at [408, 83] on select "Booked Elsewhere Budget Date Unavailable No Response Not a Good Match Capacity …" at bounding box center [423, 86] width 95 height 13
click at [376, 80] on select "Booked Elsewhere Budget Date Unavailable No Response Not a Good Match Capacity …" at bounding box center [423, 86] width 95 height 13
click at [495, 83] on button "Save" at bounding box center [496, 81] width 32 height 13
click at [53, 24] on use "button" at bounding box center [53, 24] width 4 height 7
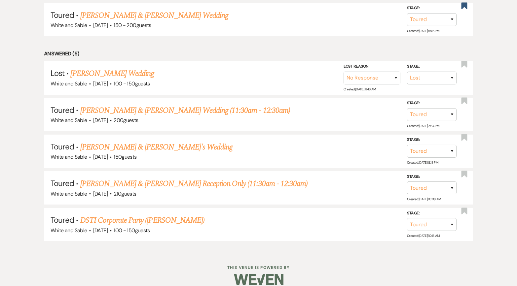
scroll to position [1050, 0]
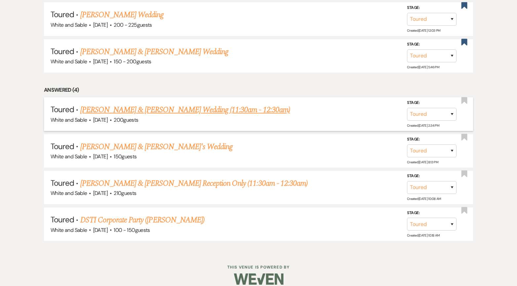
click at [167, 106] on link "[PERSON_NAME] & [PERSON_NAME] Wedding (11:30am - 12:30am)" at bounding box center [185, 110] width 210 height 12
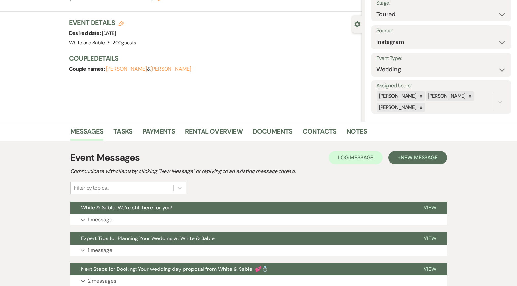
scroll to position [94, 0]
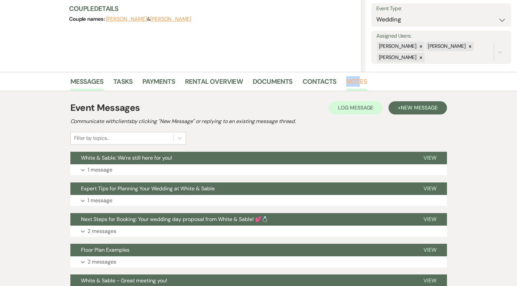
click at [358, 77] on li "Notes" at bounding box center [361, 83] width 31 height 16
click at [357, 83] on link "Notes" at bounding box center [356, 83] width 21 height 15
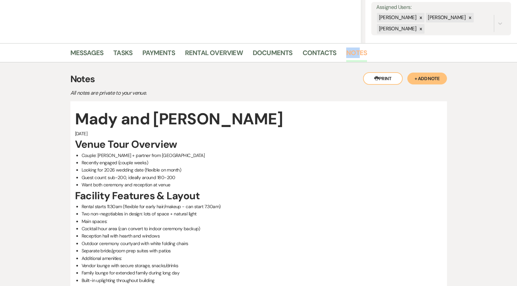
scroll to position [108, 0]
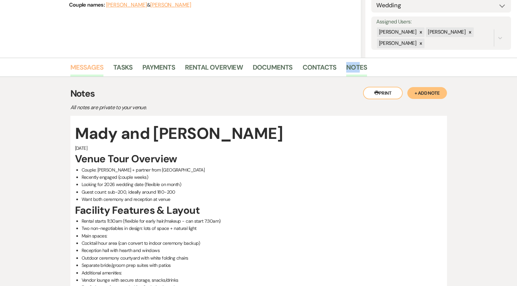
click at [92, 67] on link "Messages" at bounding box center [86, 69] width 33 height 15
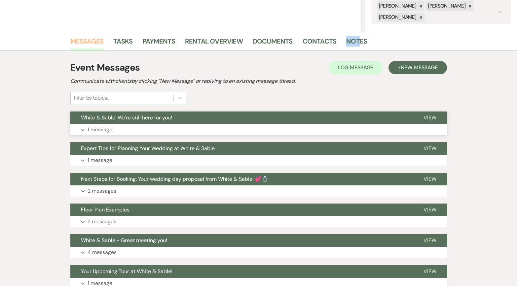
scroll to position [135, 0]
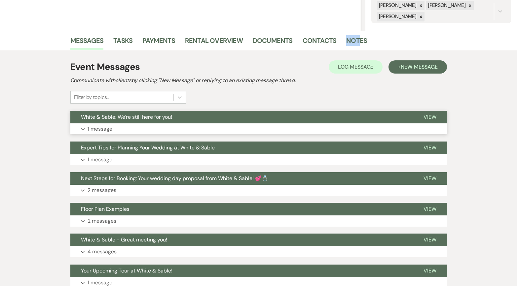
click at [187, 118] on button "White & Sable: We're still here for you!" at bounding box center [241, 117] width 343 height 13
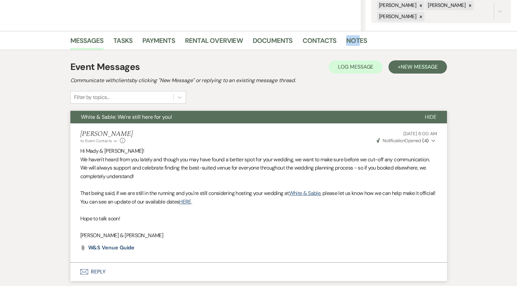
click at [187, 118] on button "White & Sable: We're still here for you!" at bounding box center [242, 117] width 344 height 13
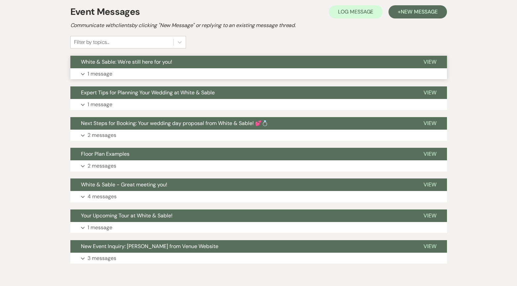
scroll to position [192, 0]
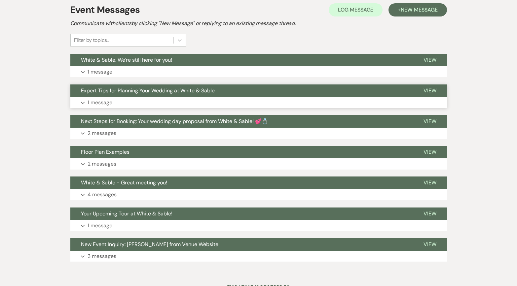
click at [185, 88] on span "Expert Tips for Planning Your Wedding at White & Sable" at bounding box center [148, 90] width 134 height 7
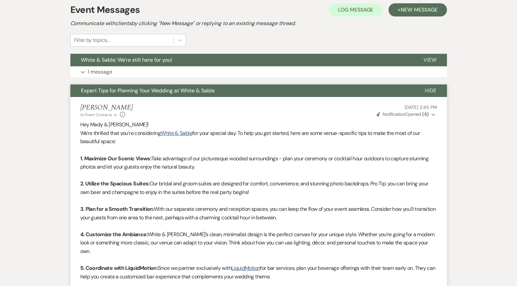
click at [185, 88] on span "Expert Tips for Planning Your Wedding at White & Sable" at bounding box center [148, 90] width 134 height 7
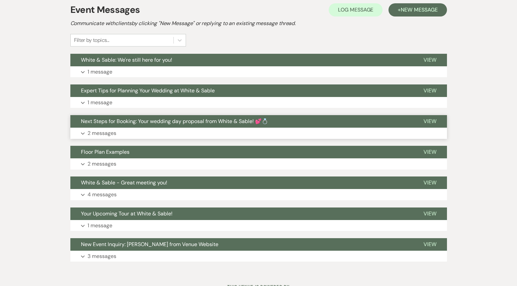
click at [181, 125] on span "Next Steps for Booking: Your wedding day proposal from White & Sable! 💕💍" at bounding box center [174, 121] width 187 height 7
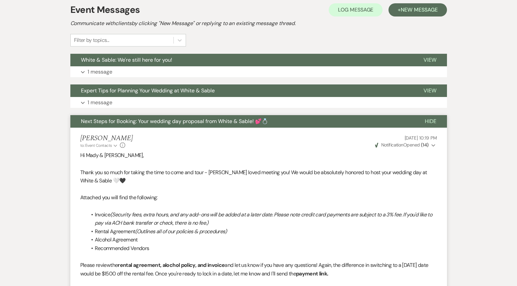
click at [181, 125] on span "Next Steps for Booking: Your wedding day proposal from White & Sable! 💕💍" at bounding box center [174, 121] width 187 height 7
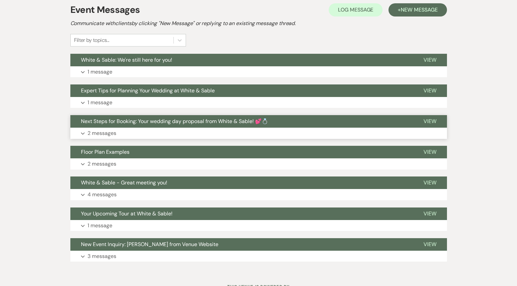
scroll to position [220, 0]
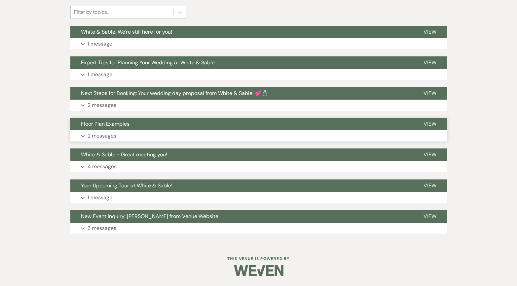
click at [169, 136] on button "Expand 2 messages" at bounding box center [258, 136] width 377 height 11
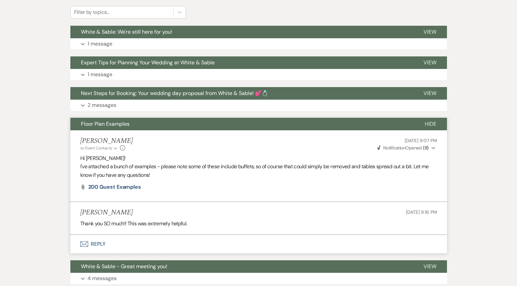
click at [168, 127] on button "Floor Plan Examples" at bounding box center [242, 124] width 344 height 13
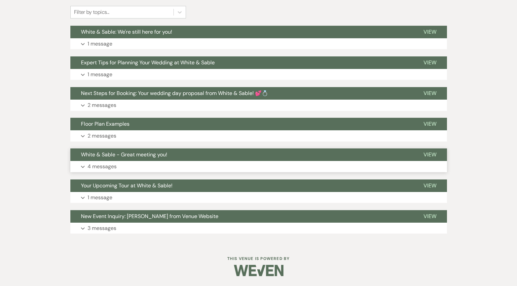
click at [165, 153] on span "White & Sable - Great meeting you!" at bounding box center [124, 154] width 86 height 7
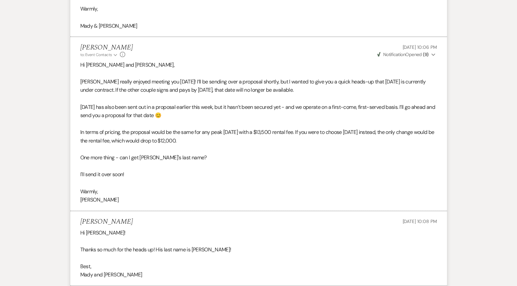
scroll to position [730, 0]
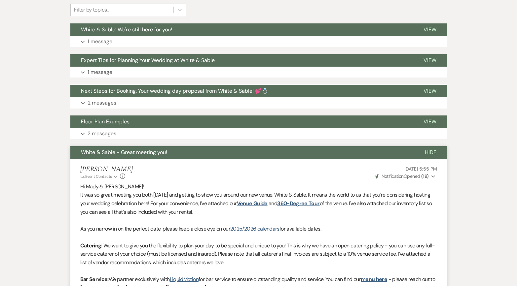
click at [162, 154] on span "White & Sable - Great meeting you!" at bounding box center [124, 152] width 86 height 7
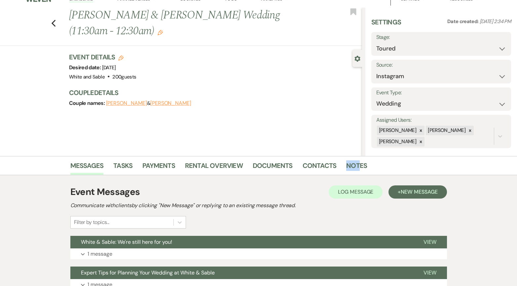
scroll to position [0, 0]
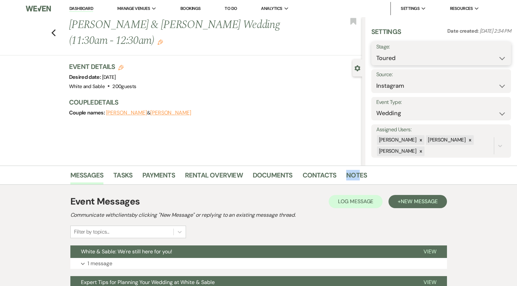
click at [424, 62] on select "Inquiry Follow Up Tour Requested Tour Confirmed Toured Proposal Sent Booked Lost" at bounding box center [441, 58] width 130 height 13
click at [376, 52] on select "Inquiry Follow Up Tour Requested Tour Confirmed Toured Proposal Sent Booked Lost" at bounding box center [441, 58] width 130 height 13
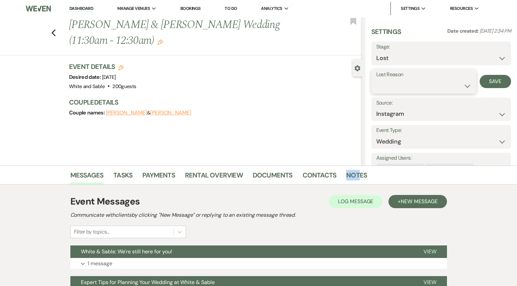
click at [423, 86] on select "Booked Elsewhere Budget Date Unavailable No Response Not a Good Match Capacity …" at bounding box center [423, 86] width 95 height 13
click at [376, 80] on select "Booked Elsewhere Budget Date Unavailable No Response Not a Good Match Capacity …" at bounding box center [423, 86] width 95 height 13
click at [500, 79] on button "Save" at bounding box center [496, 81] width 32 height 13
click at [56, 32] on div "Previous [PERSON_NAME] & [PERSON_NAME] Wedding (11:30am - 12:30am) Edit Bookmark" at bounding box center [179, 36] width 365 height 38
click at [51, 32] on icon "Previous" at bounding box center [53, 33] width 5 height 8
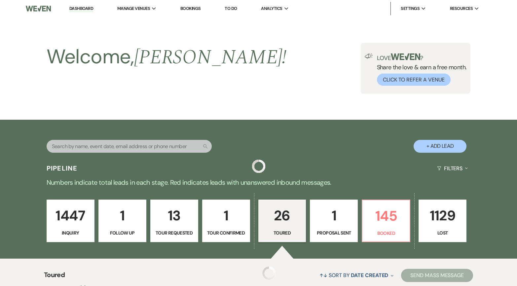
scroll to position [1014, 0]
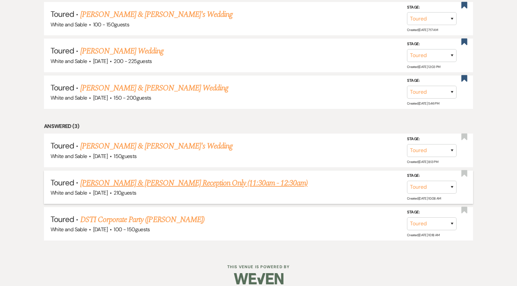
click at [148, 177] on link "[PERSON_NAME] & [PERSON_NAME] Reception Only (11:30am - 12:30am)" at bounding box center [194, 183] width 228 height 12
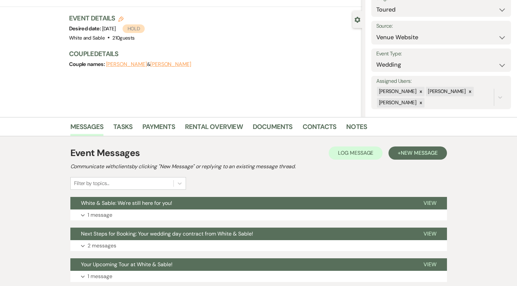
scroll to position [56, 0]
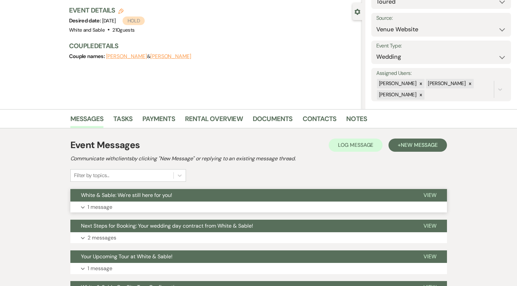
click at [219, 202] on div "White & Sable: We're still here for you! View Expand 1 message" at bounding box center [258, 201] width 377 height 24
click at [216, 197] on button "White & Sable: We're still here for you!" at bounding box center [241, 195] width 343 height 13
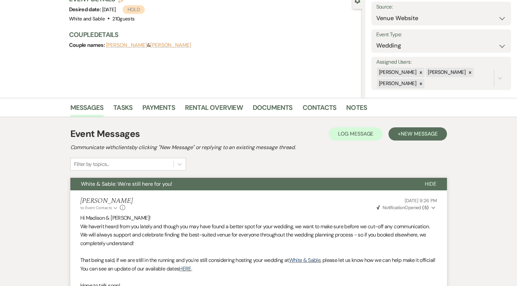
scroll to position [58, 0]
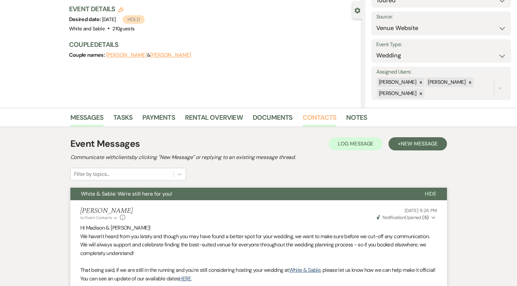
click at [311, 121] on link "Contacts" at bounding box center [320, 119] width 34 height 15
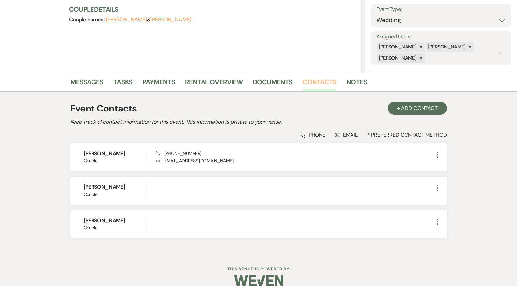
scroll to position [103, 0]
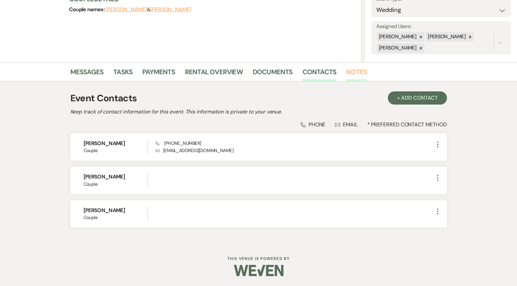
click at [348, 74] on link "Notes" at bounding box center [356, 74] width 21 height 15
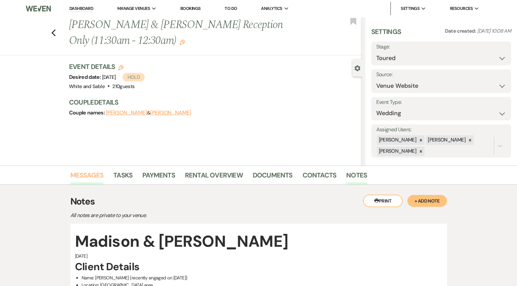
click at [92, 173] on link "Messages" at bounding box center [86, 177] width 33 height 15
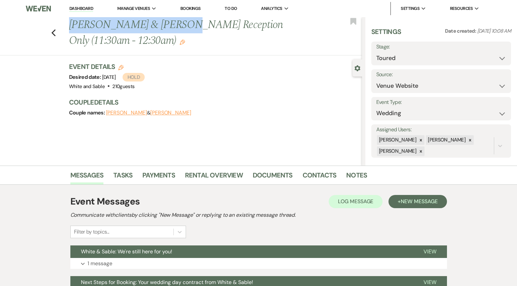
drag, startPoint x: 71, startPoint y: 20, endPoint x: 175, endPoint y: 22, distance: 104.4
click at [175, 22] on h1 "[PERSON_NAME] & [PERSON_NAME] Reception Only (11:30am - 12:30am) Edit" at bounding box center [185, 32] width 232 height 31
copy h1 "[PERSON_NAME] & [PERSON_NAME]"
click at [438, 61] on select "Inquiry Follow Up Tour Requested Tour Confirmed Toured Proposal Sent Booked Lost" at bounding box center [441, 58] width 130 height 13
click at [376, 52] on select "Inquiry Follow Up Tour Requested Tour Confirmed Toured Proposal Sent Booked Lost" at bounding box center [441, 58] width 130 height 13
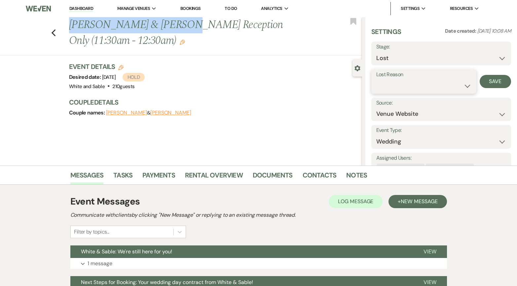
click at [427, 88] on select "Booked Elsewhere Budget Date Unavailable No Response Not a Good Match Capacity …" at bounding box center [423, 86] width 95 height 13
click at [376, 80] on select "Booked Elsewhere Budget Date Unavailable No Response Not a Good Match Capacity …" at bounding box center [423, 86] width 95 height 13
click at [491, 85] on button "Save" at bounding box center [496, 81] width 32 height 13
click at [53, 35] on icon "Previous" at bounding box center [53, 33] width 5 height 8
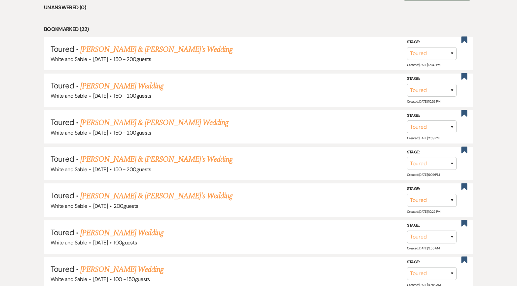
scroll to position [283, 0]
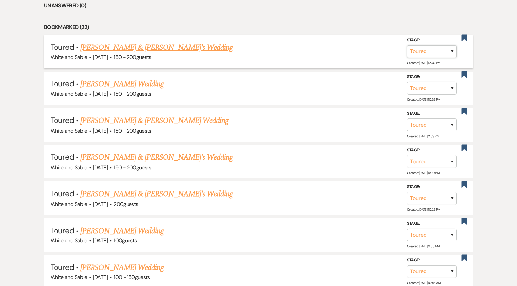
click at [452, 51] on select "Inquiry Follow Up Tour Requested Tour Confirmed Toured Proposal Sent Booked Lost" at bounding box center [432, 51] width 50 height 13
click at [407, 45] on select "Inquiry Follow Up Tour Requested Tour Confirmed Toured Proposal Sent Booked Lost" at bounding box center [432, 51] width 50 height 13
click at [463, 38] on use "button" at bounding box center [465, 38] width 6 height 7
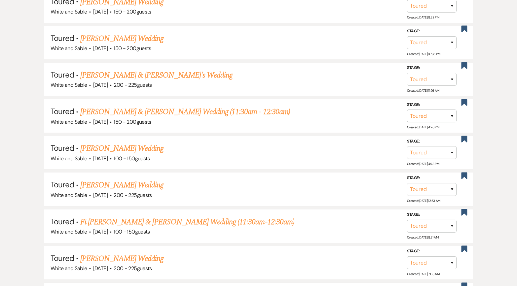
scroll to position [978, 0]
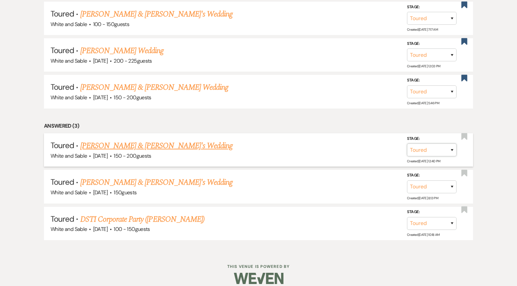
click at [418, 146] on select "Inquiry Follow Up Tour Requested Tour Confirmed Toured Proposal Sent Booked Lost" at bounding box center [432, 150] width 50 height 13
click at [407, 144] on select "Inquiry Follow Up Tour Requested Tour Confirmed Toured Proposal Sent Booked Lost" at bounding box center [432, 150] width 50 height 13
click at [357, 146] on select "Booked Elsewhere Budget Date Unavailable No Response Not a Good Match Capacity …" at bounding box center [339, 150] width 57 height 13
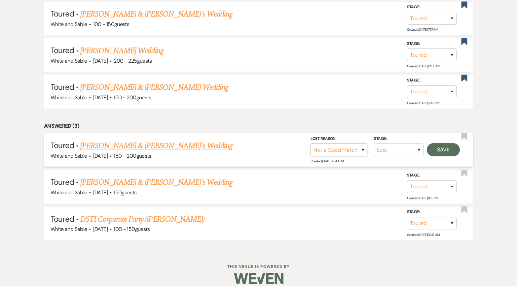
click at [311, 144] on select "Booked Elsewhere Budget Date Unavailable No Response Not a Good Match Capacity …" at bounding box center [339, 150] width 57 height 13
click at [446, 148] on button "Save" at bounding box center [443, 149] width 33 height 13
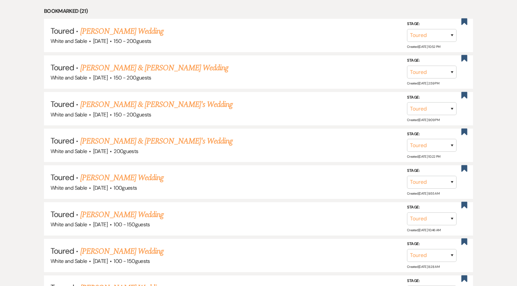
scroll to position [300, 0]
click at [121, 177] on link "[PERSON_NAME] Wedding" at bounding box center [122, 178] width 84 height 12
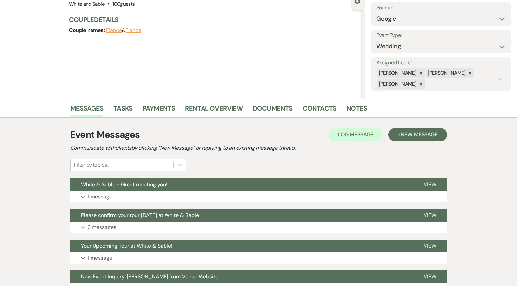
scroll to position [72, 0]
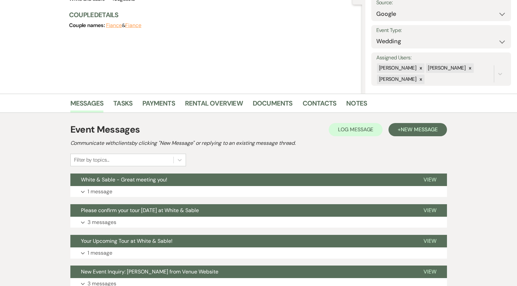
click at [168, 177] on button "White & Sable - Great meeting you!" at bounding box center [241, 180] width 343 height 13
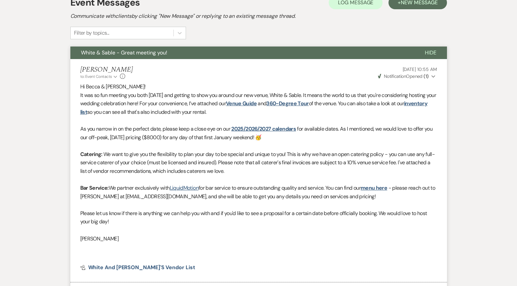
scroll to position [229, 0]
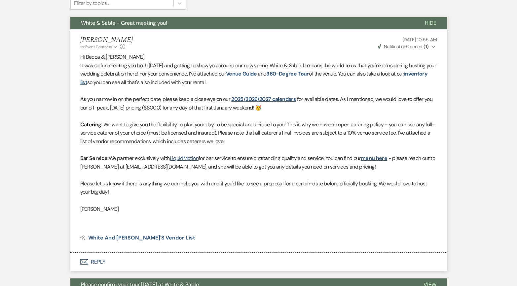
click at [131, 220] on button "Envelope Reply" at bounding box center [258, 262] width 377 height 19
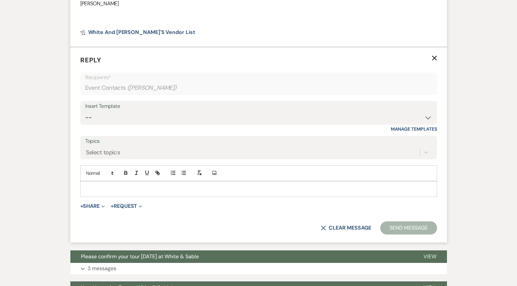
scroll to position [437, 0]
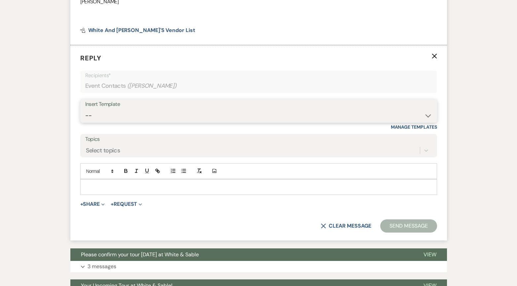
click at [130, 118] on select "-- Inquiry Response (Venue Guide) Schedule - Venue Tour Appt Confirmation Sched…" at bounding box center [258, 115] width 347 height 13
click at [85, 109] on select "-- Inquiry Response (Venue Guide) Schedule - Venue Tour Appt Confirmation Sched…" at bounding box center [258, 115] width 347 height 13
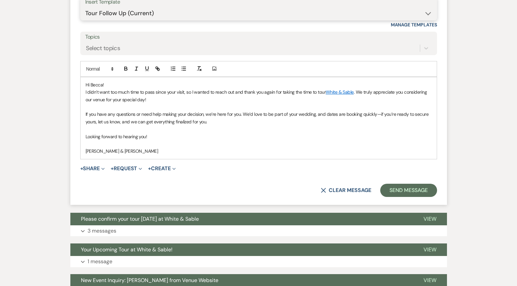
scroll to position [540, 0]
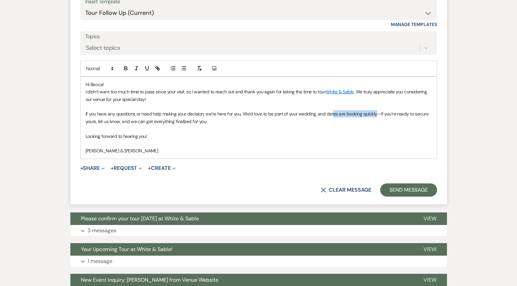
drag, startPoint x: 374, startPoint y: 114, endPoint x: 330, endPoint y: 112, distance: 44.0
click at [330, 112] on span "If you have any questions or need help making your decision, we’re here for you…" at bounding box center [258, 117] width 344 height 13
click at [320, 132] on p at bounding box center [259, 128] width 346 height 7
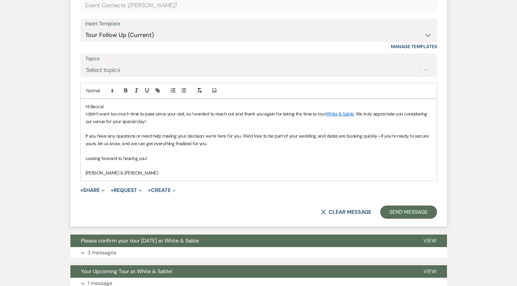
scroll to position [521, 0]
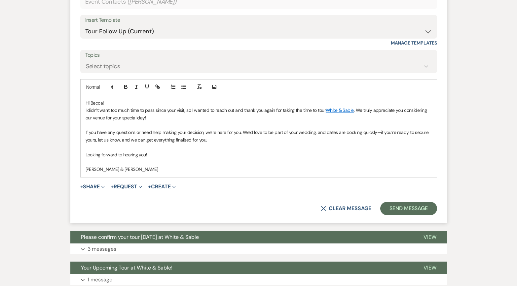
click at [102, 102] on span "Hi Becca!" at bounding box center [95, 103] width 19 height 6
click at [193, 177] on form "Reply X Saving draft... Recipients* Event Contacts ( [PERSON_NAME] ) Insert Tem…" at bounding box center [258, 92] width 377 height 262
click at [194, 158] on p "Looking forward to hearing you!" at bounding box center [259, 154] width 346 height 7
click at [393, 212] on button "Send Message" at bounding box center [408, 208] width 56 height 13
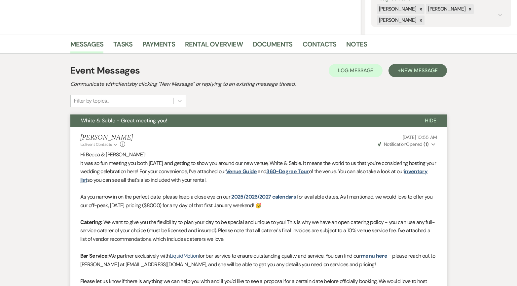
scroll to position [0, 0]
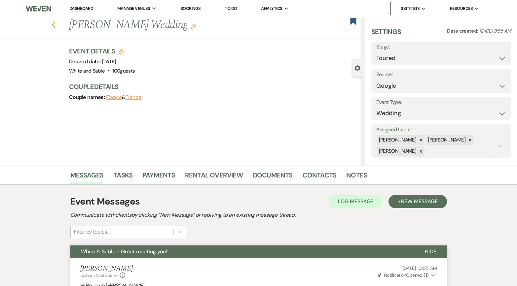
click at [53, 24] on use "button" at bounding box center [53, 24] width 4 height 7
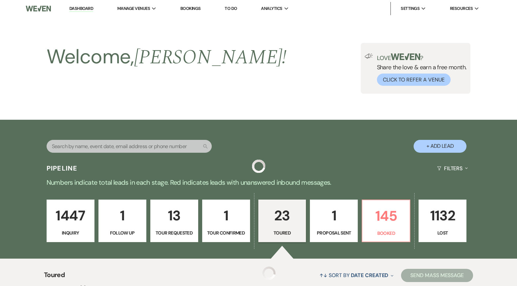
scroll to position [300, 0]
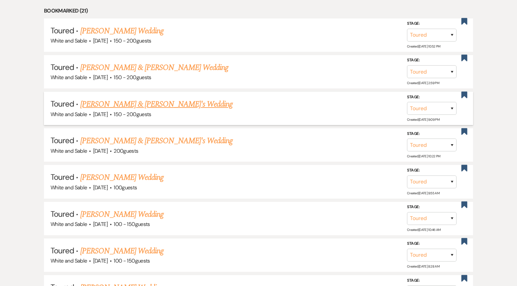
click at [131, 103] on link "[PERSON_NAME] & [PERSON_NAME]'s Wedding" at bounding box center [156, 104] width 153 height 12
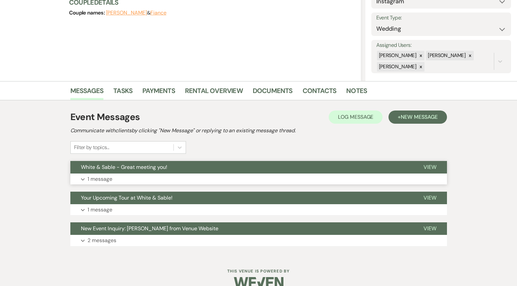
click at [169, 168] on button "White & Sable - Great meeting you!" at bounding box center [241, 167] width 343 height 13
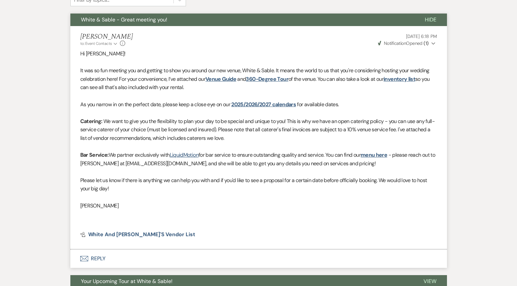
scroll to position [240, 0]
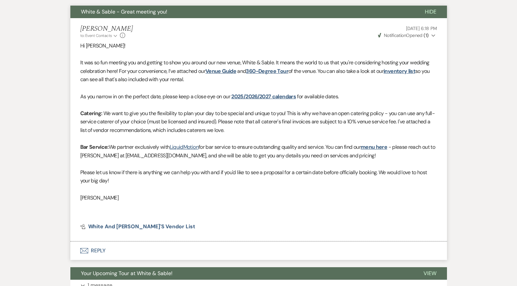
click at [122, 220] on button "Envelope Reply" at bounding box center [258, 251] width 377 height 19
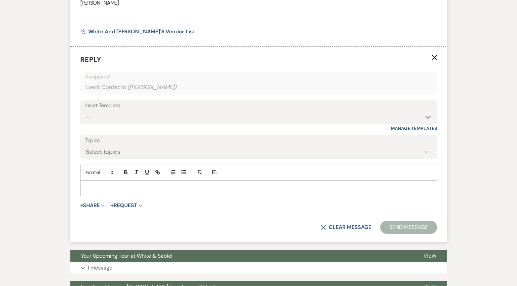
scroll to position [437, 0]
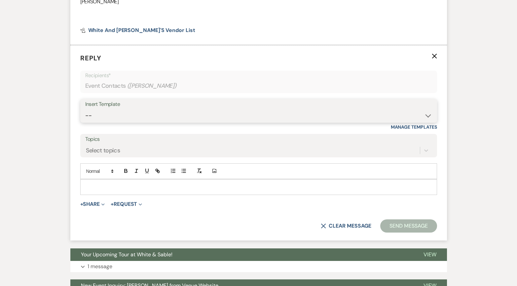
click at [125, 116] on select "-- Inquiry Response (Venue Guide) Schedule - Venue Tour Appt Confirmation Sched…" at bounding box center [258, 115] width 347 height 13
click at [85, 109] on select "-- Inquiry Response (Venue Guide) Schedule - Venue Tour Appt Confirmation Sched…" at bounding box center [258, 115] width 347 height 13
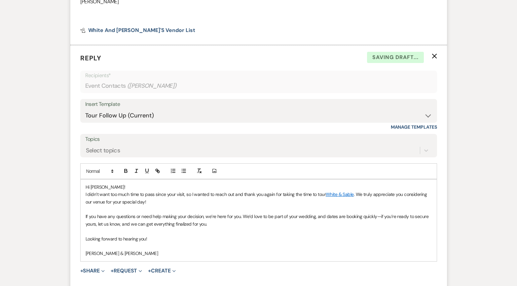
click at [104, 189] on span "Hi [PERSON_NAME]!" at bounding box center [106, 187] width 40 height 6
drag, startPoint x: 375, startPoint y: 216, endPoint x: 324, endPoint y: 215, distance: 51.2
click at [324, 215] on span "If you have any questions or need help making your decision, we’re here for you…" at bounding box center [258, 220] width 344 height 13
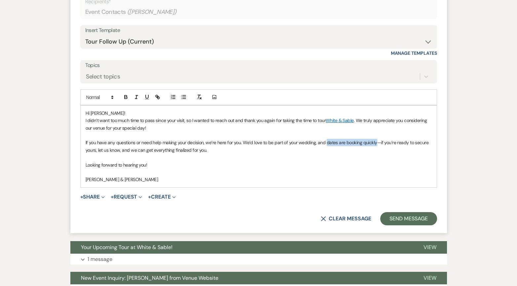
scroll to position [506, 0]
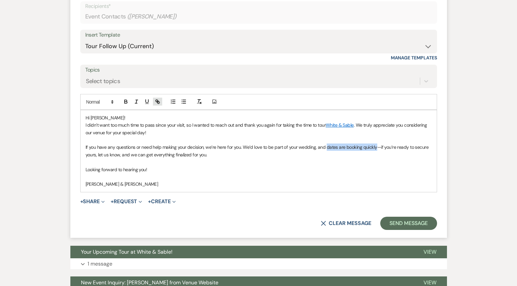
click at [158, 101] on icon "button" at bounding box center [158, 102] width 2 height 2
paste input "[URL][DOMAIN_NAME]"
click at [389, 160] on link at bounding box center [388, 160] width 14 height 5
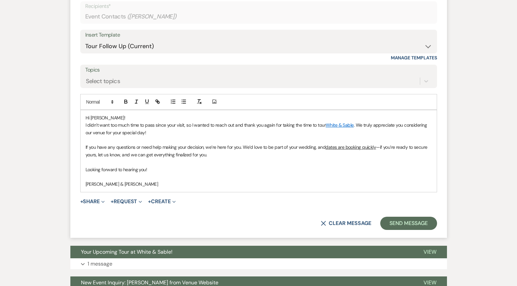
click at [361, 170] on p "Looking forward to hearing you!" at bounding box center [259, 169] width 346 height 7
click at [399, 220] on button "Send Message" at bounding box center [408, 223] width 56 height 13
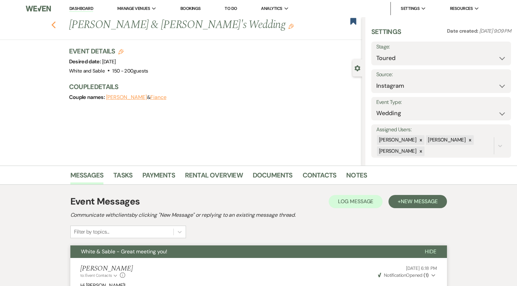
click at [56, 24] on icon "Previous" at bounding box center [53, 25] width 5 height 8
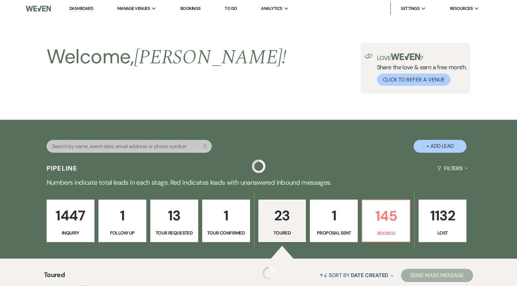
scroll to position [300, 0]
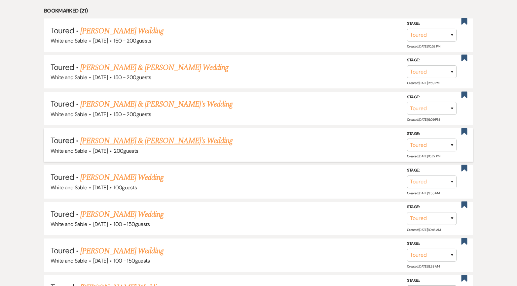
click at [139, 142] on link "[PERSON_NAME] & [PERSON_NAME]'s Wedding" at bounding box center [156, 141] width 153 height 12
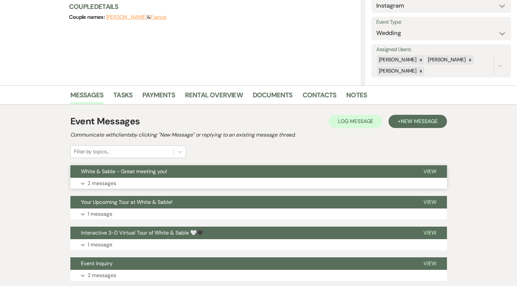
click at [149, 178] on button "Expand 2 messages" at bounding box center [258, 183] width 377 height 11
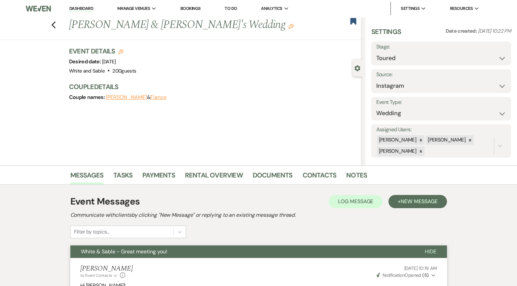
click at [53, 19] on div "Previous [PERSON_NAME] & [PERSON_NAME]'s Wedding Edit Bookmark" at bounding box center [179, 28] width 365 height 23
click at [53, 24] on use "button" at bounding box center [53, 24] width 4 height 7
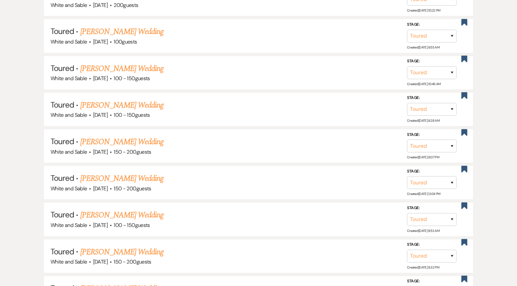
scroll to position [446, 0]
click at [132, 104] on link "[PERSON_NAME] Wedding" at bounding box center [122, 105] width 84 height 12
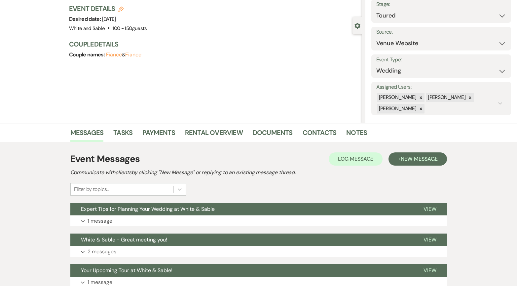
scroll to position [65, 0]
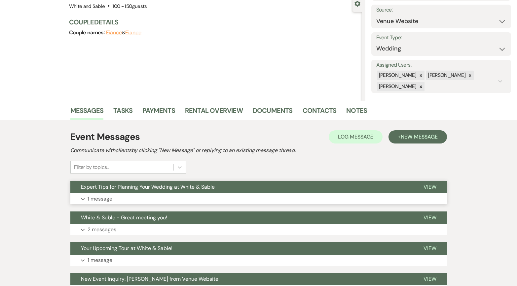
click at [193, 185] on span "Expert Tips for Planning Your Wedding at White & Sable" at bounding box center [148, 187] width 134 height 7
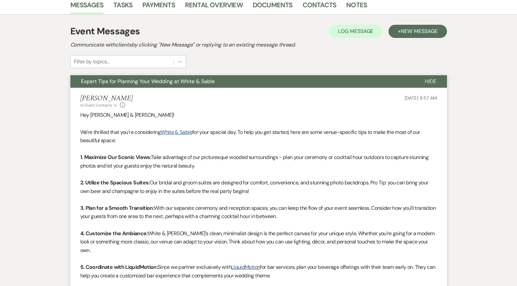
click at [177, 77] on button "Expert Tips for Planning Your Wedding at White & Sable" at bounding box center [242, 81] width 344 height 13
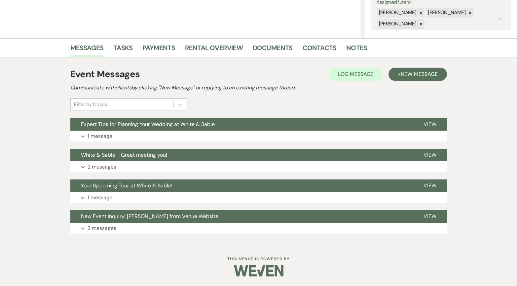
click at [164, 147] on div "Event Messages Log Log Message + New Message Communicate with clients by clicki…" at bounding box center [258, 150] width 377 height 173
click at [164, 162] on button "Expand 2 messages" at bounding box center [258, 167] width 377 height 11
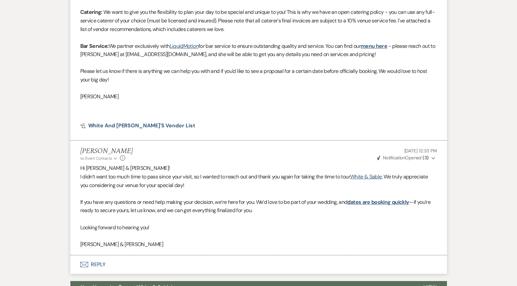
scroll to position [373, 0]
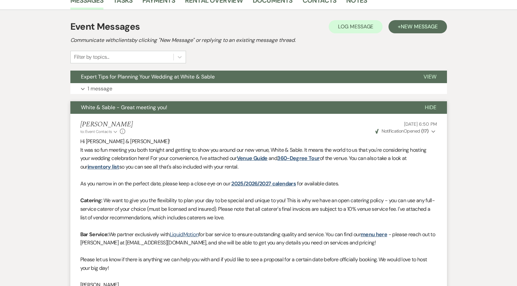
click at [178, 108] on button "White & Sable - Great meeting you!" at bounding box center [242, 107] width 344 height 13
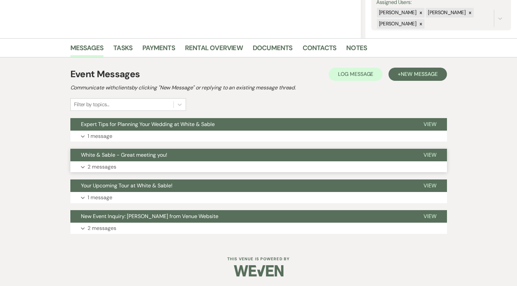
scroll to position [0, 0]
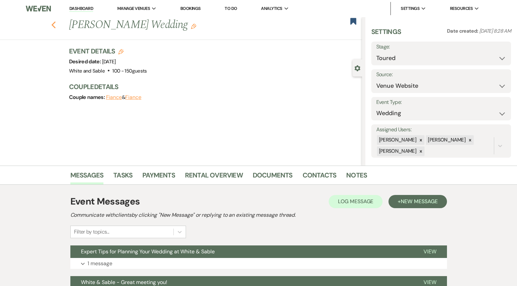
click at [53, 24] on use "button" at bounding box center [53, 24] width 4 height 7
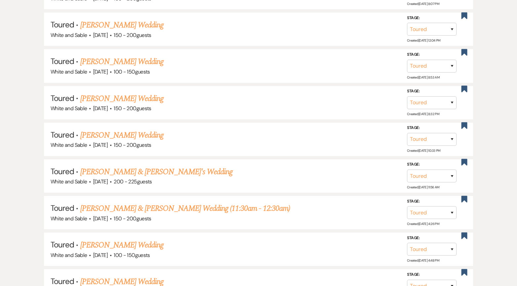
scroll to position [600, 0]
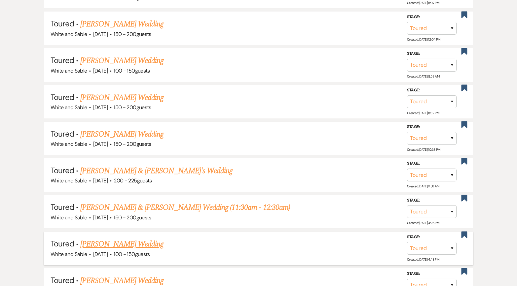
click at [133, 220] on link "[PERSON_NAME] Wedding" at bounding box center [122, 245] width 84 height 12
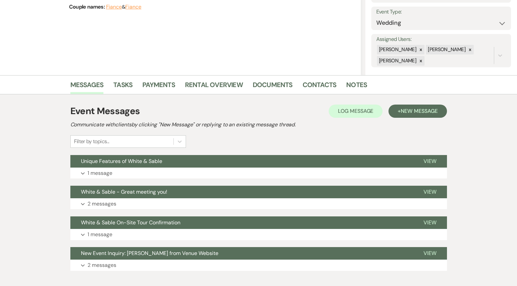
scroll to position [128, 0]
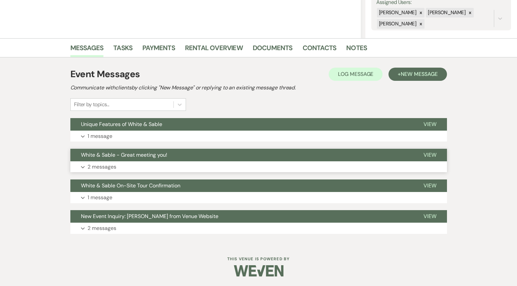
click at [168, 163] on button "Expand 2 messages" at bounding box center [258, 167] width 377 height 11
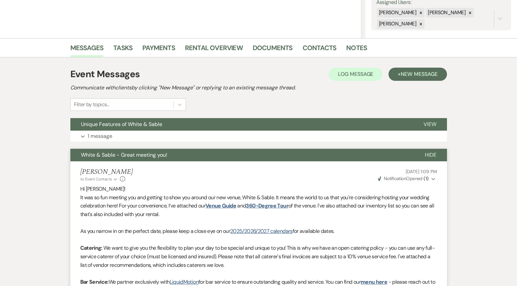
click at [168, 163] on li "[PERSON_NAME] to: Event Contacts Expand Info [DATE] 1:09 PM Weven Check Notific…" at bounding box center [258, 280] width 377 height 237
click at [166, 152] on span "White & Sable - Great meeting you!" at bounding box center [124, 155] width 86 height 7
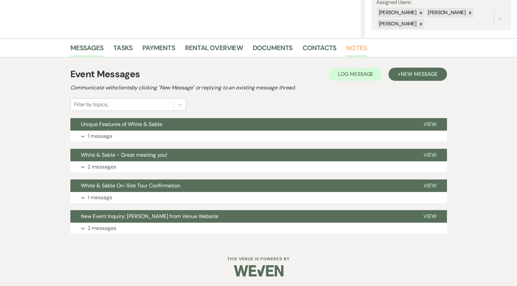
click at [352, 48] on link "Notes" at bounding box center [356, 50] width 21 height 15
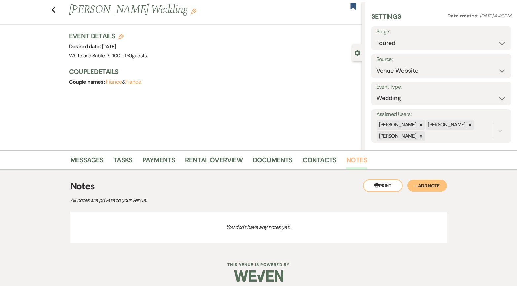
scroll to position [21, 0]
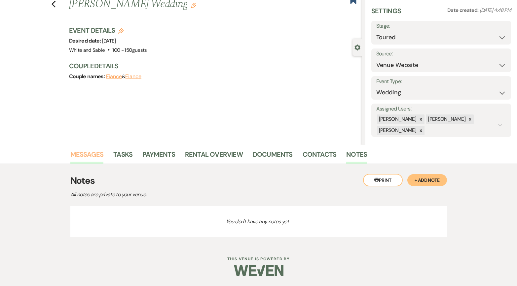
click at [88, 154] on link "Messages" at bounding box center [86, 156] width 33 height 15
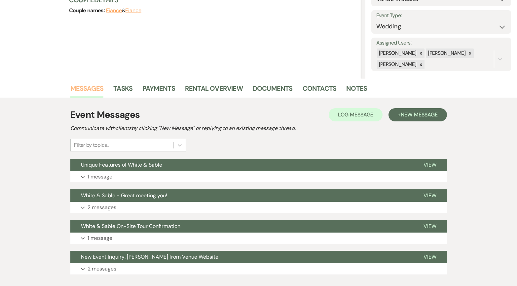
scroll to position [128, 0]
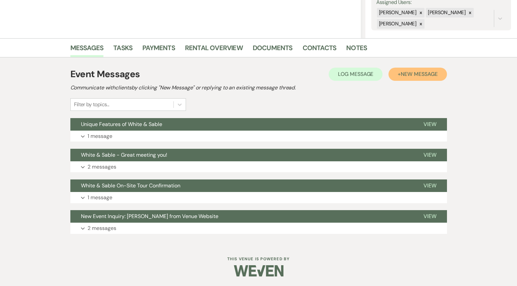
click at [396, 73] on button "+ New Message" at bounding box center [418, 74] width 58 height 13
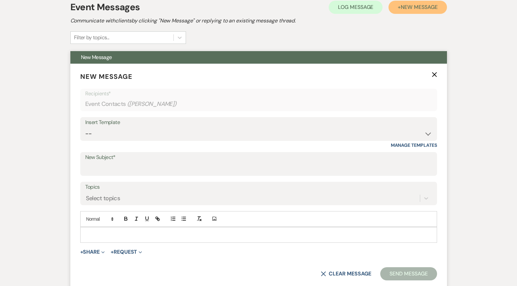
scroll to position [199, 0]
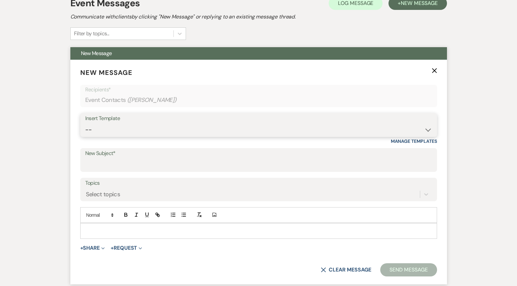
click at [136, 128] on select "-- Inquiry Response (Venue Guide) Schedule - Venue Tour Appt Confirmation Sched…" at bounding box center [258, 130] width 347 height 13
click at [85, 124] on select "-- Inquiry Response (Venue Guide) Schedule - Venue Tour Appt Confirmation Sched…" at bounding box center [258, 130] width 347 height 13
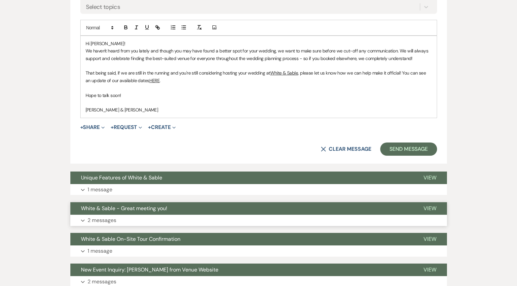
scroll to position [387, 0]
click at [194, 178] on button "Unique Features of White & Sable" at bounding box center [241, 177] width 343 height 13
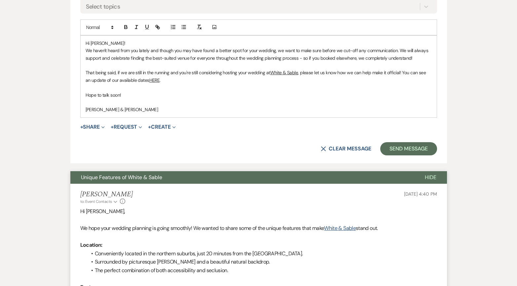
click at [194, 178] on button "Unique Features of White & Sable" at bounding box center [242, 177] width 344 height 13
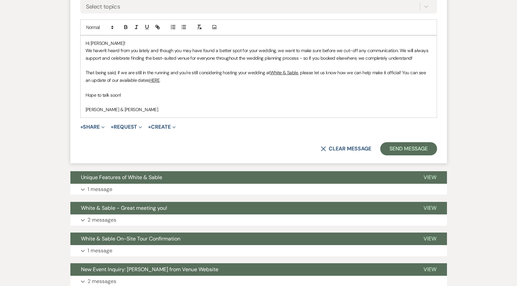
scroll to position [370, 0]
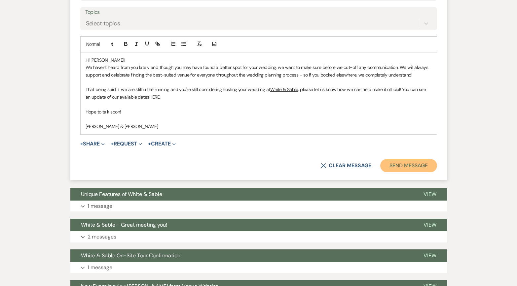
click at [401, 163] on button "Send Message" at bounding box center [408, 165] width 56 height 13
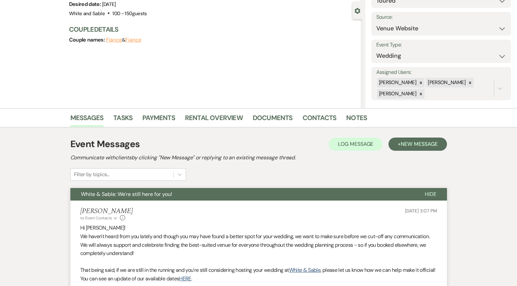
scroll to position [0, 0]
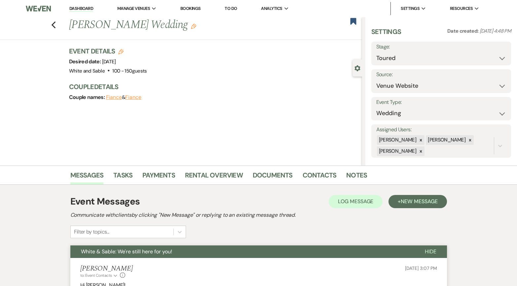
click at [351, 26] on div "Previous [PERSON_NAME] Wedding Edit" at bounding box center [214, 25] width 296 height 16
click at [352, 21] on use "button" at bounding box center [353, 21] width 6 height 7
click at [53, 26] on use "button" at bounding box center [53, 24] width 4 height 7
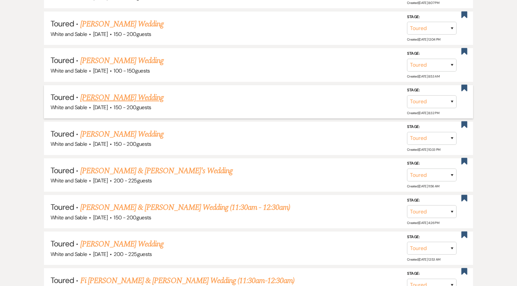
click at [132, 92] on link "[PERSON_NAME] Wedding" at bounding box center [122, 98] width 84 height 12
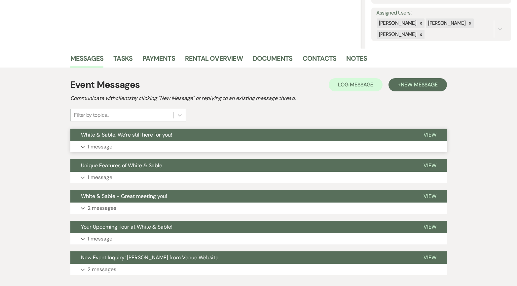
scroll to position [125, 0]
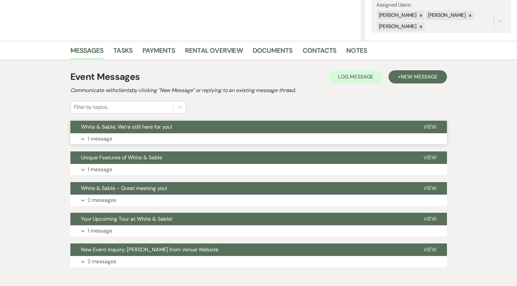
click at [169, 126] on span "White & Sable: We're still here for you!" at bounding box center [126, 127] width 91 height 7
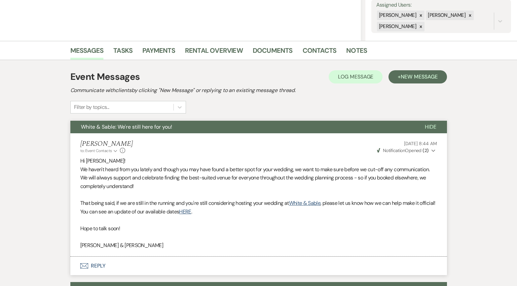
click at [169, 126] on span "White & Sable: We're still here for you!" at bounding box center [126, 127] width 91 height 7
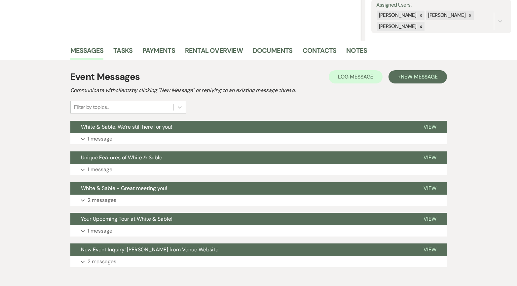
scroll to position [0, 0]
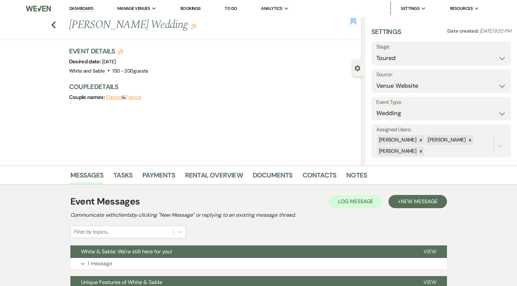
click at [353, 19] on use "button" at bounding box center [353, 21] width 6 height 7
click at [54, 25] on icon "Previous" at bounding box center [53, 25] width 5 height 8
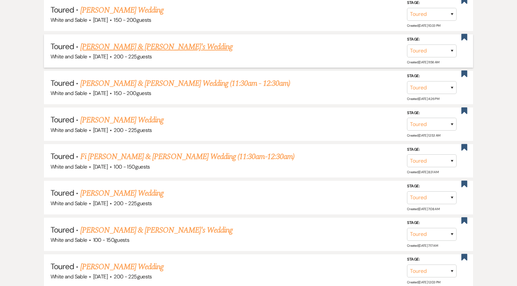
scroll to position [689, 0]
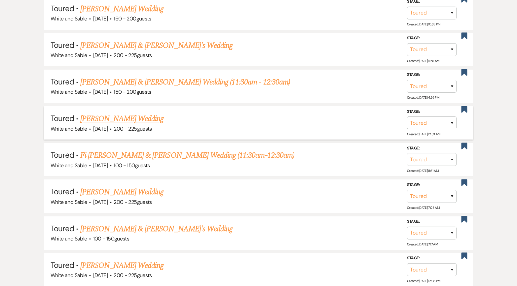
click at [139, 114] on link "[PERSON_NAME] Wedding" at bounding box center [122, 119] width 84 height 12
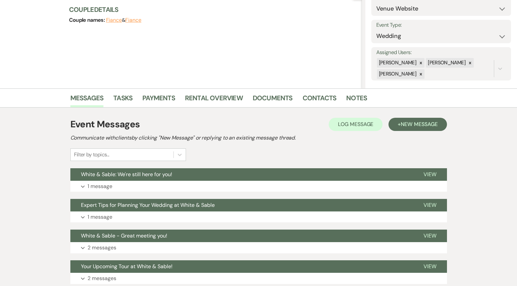
scroll to position [100, 0]
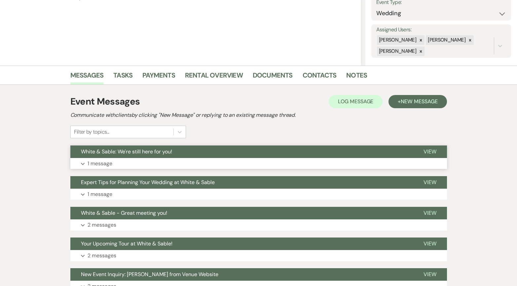
click at [181, 154] on button "White & Sable: We're still here for you!" at bounding box center [241, 152] width 343 height 13
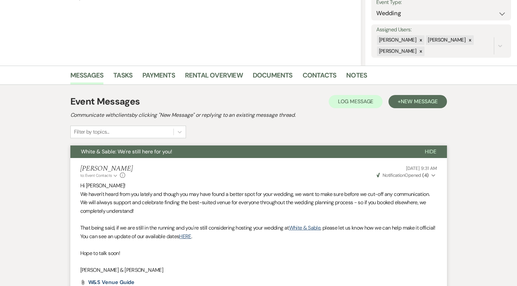
click at [181, 154] on button "White & Sable: We're still here for you!" at bounding box center [242, 152] width 344 height 13
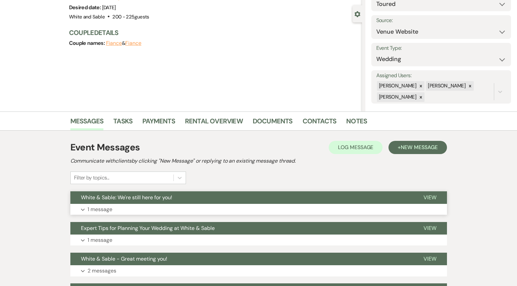
scroll to position [0, 0]
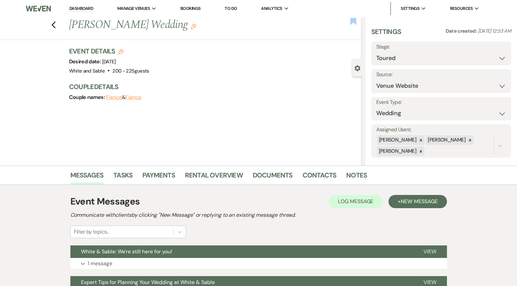
click at [353, 20] on use "button" at bounding box center [353, 21] width 6 height 7
click at [55, 23] on icon "Previous" at bounding box center [53, 25] width 5 height 8
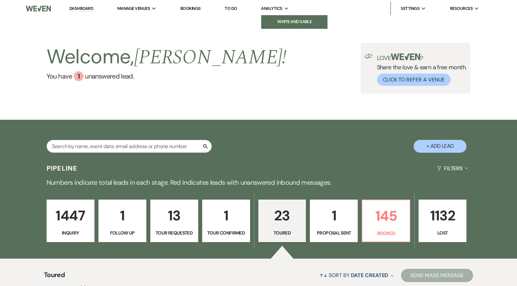
click at [273, 24] on li "White and Sable" at bounding box center [294, 22] width 59 height 7
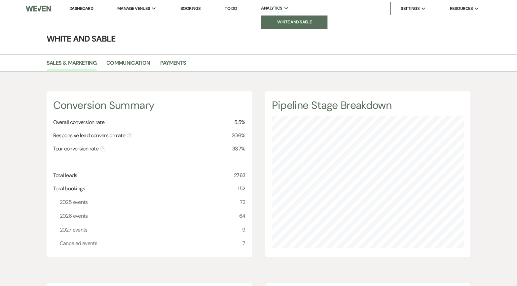
scroll to position [330111, 329881]
click at [89, 10] on link "Dashboard" at bounding box center [81, 9] width 24 height 6
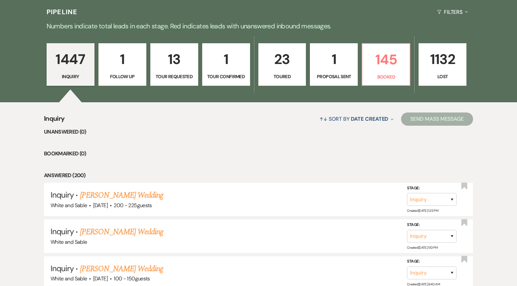
scroll to position [157, 0]
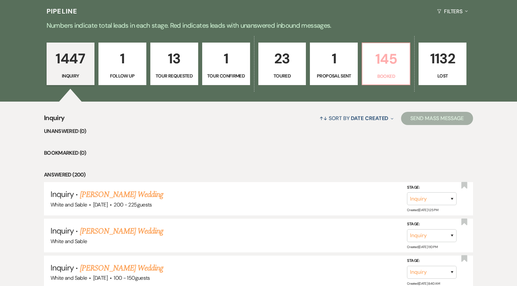
click at [368, 69] on p "145" at bounding box center [385, 59] width 39 height 22
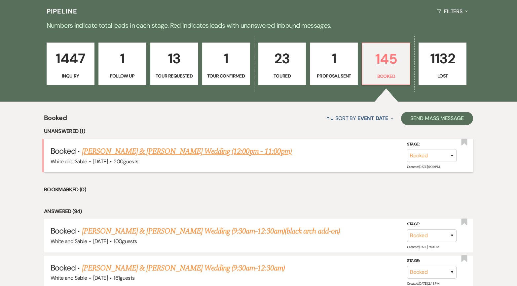
click at [166, 153] on link "[PERSON_NAME] & [PERSON_NAME] Wedding (12:00pm - 11:00pm)" at bounding box center [187, 152] width 210 height 12
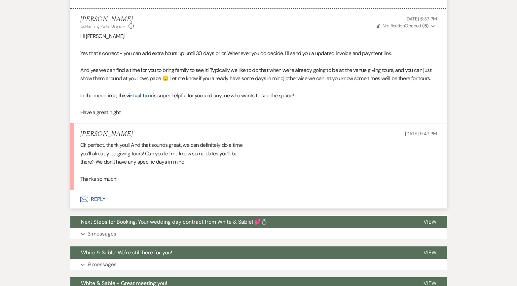
click at [134, 190] on button "Envelope Reply" at bounding box center [258, 199] width 377 height 19
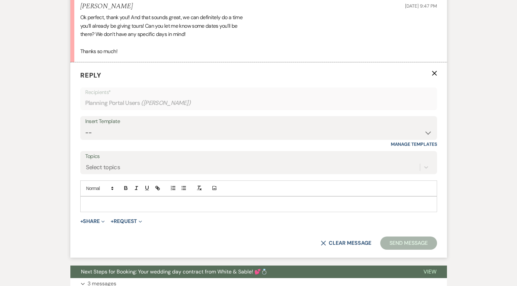
scroll to position [791, 0]
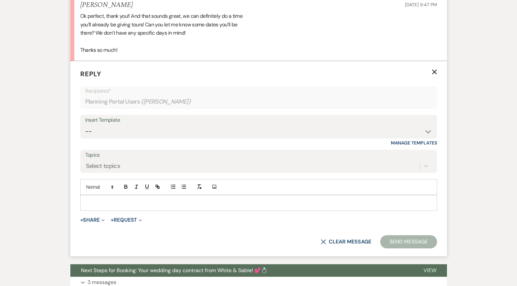
click at [129, 200] on p at bounding box center [259, 203] width 346 height 7
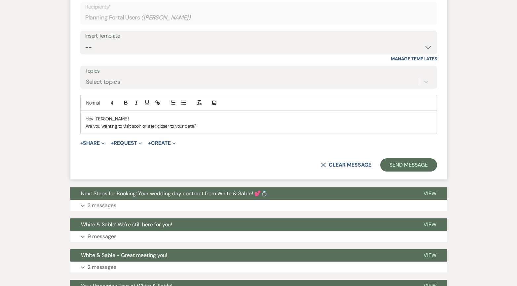
scroll to position [876, 0]
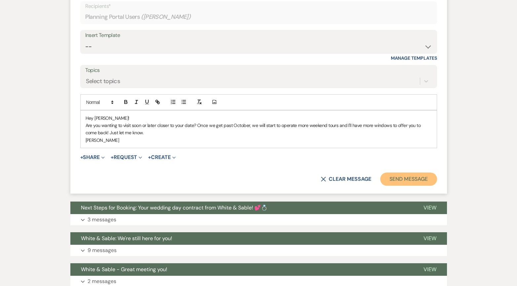
click at [417, 173] on button "Send Message" at bounding box center [408, 179] width 56 height 13
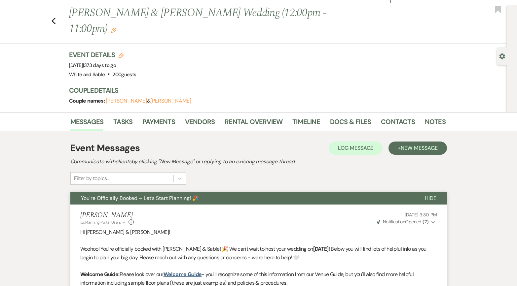
scroll to position [0, 0]
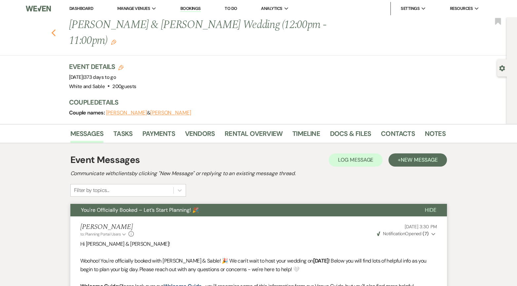
click at [51, 29] on icon "Previous" at bounding box center [53, 33] width 5 height 8
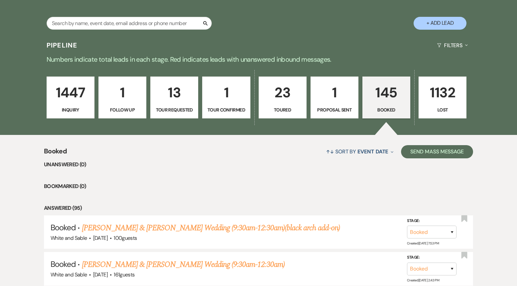
scroll to position [123, 0]
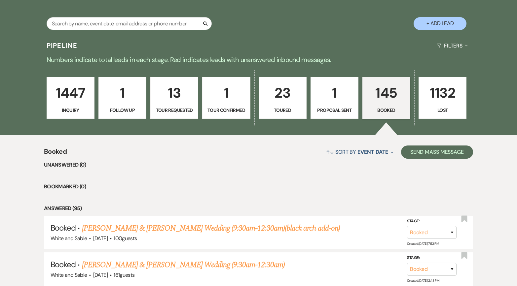
click at [82, 109] on p "Inquiry" at bounding box center [70, 110] width 39 height 7
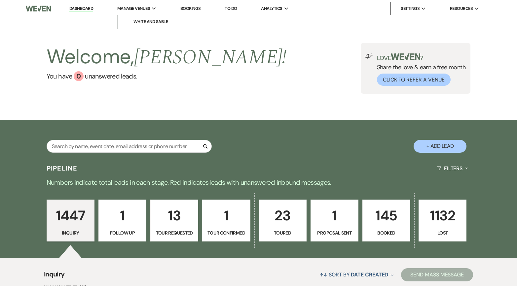
click at [90, 11] on link "Dashboard" at bounding box center [81, 9] width 24 height 6
